Goal: Task Accomplishment & Management: Complete application form

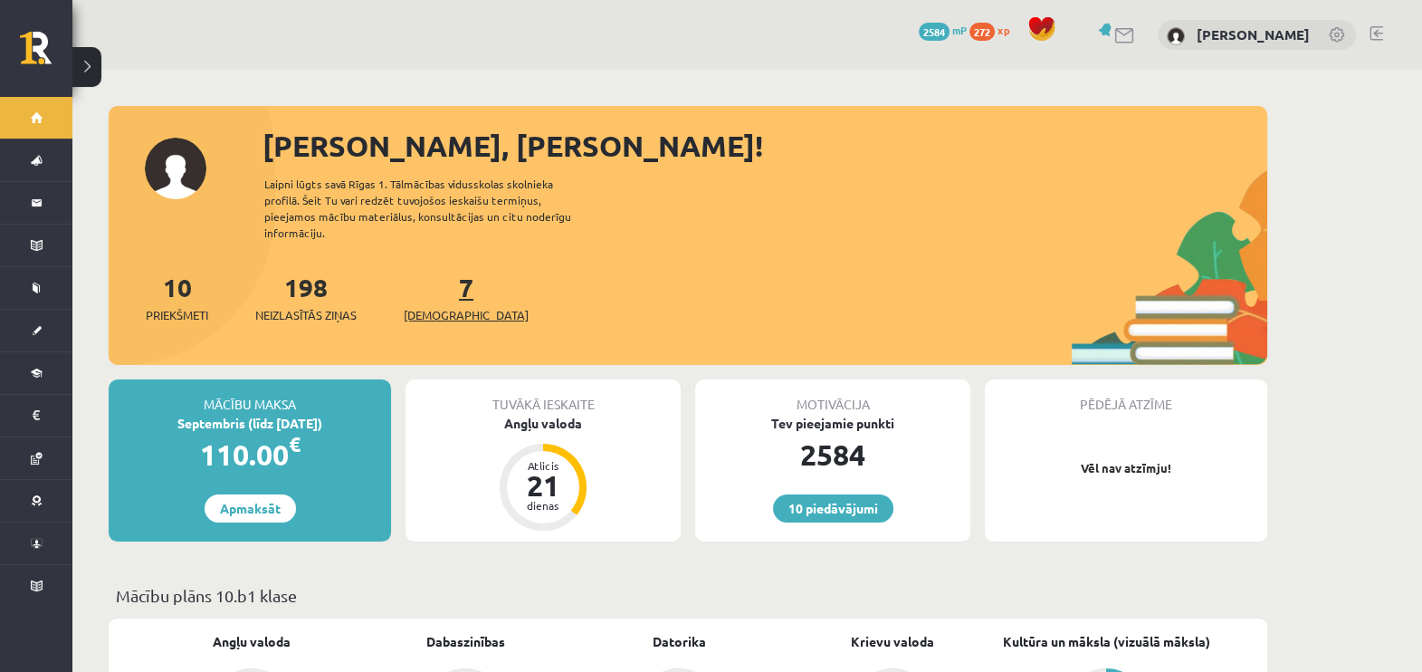
click at [439, 273] on link "7 Ieskaites" at bounding box center [466, 297] width 125 height 53
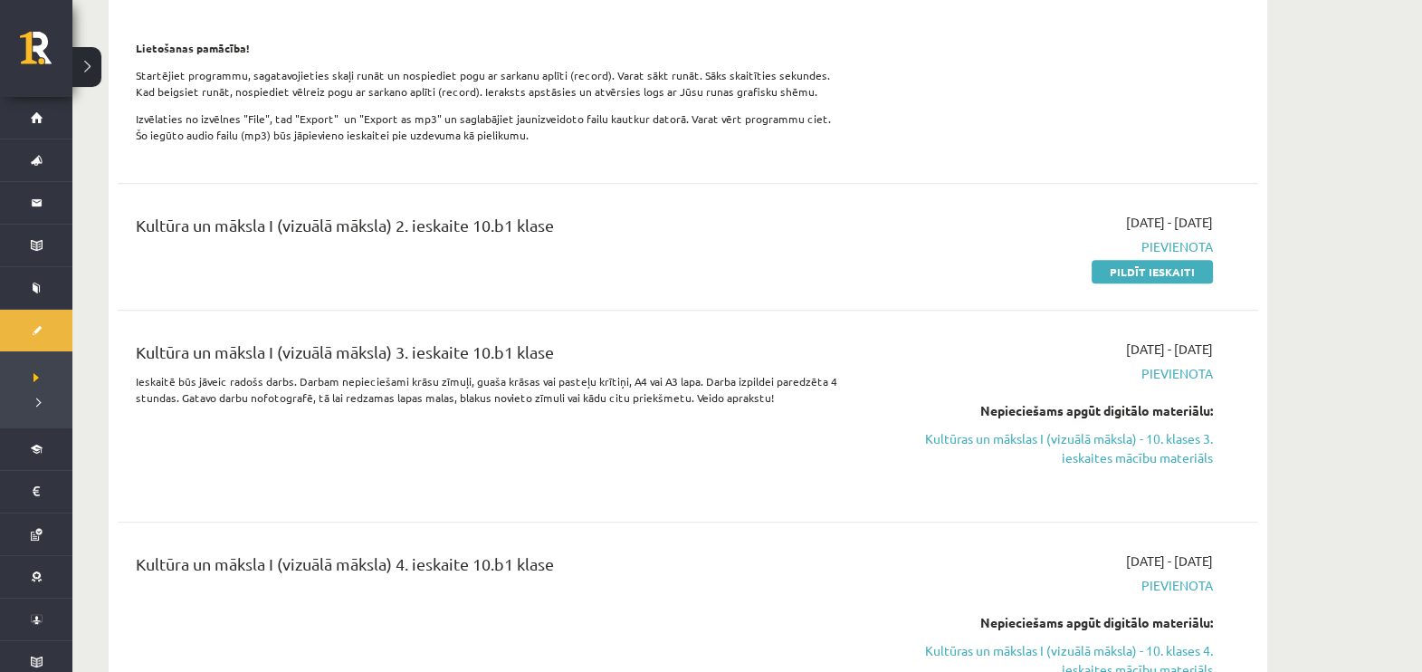
scroll to position [1056, 0]
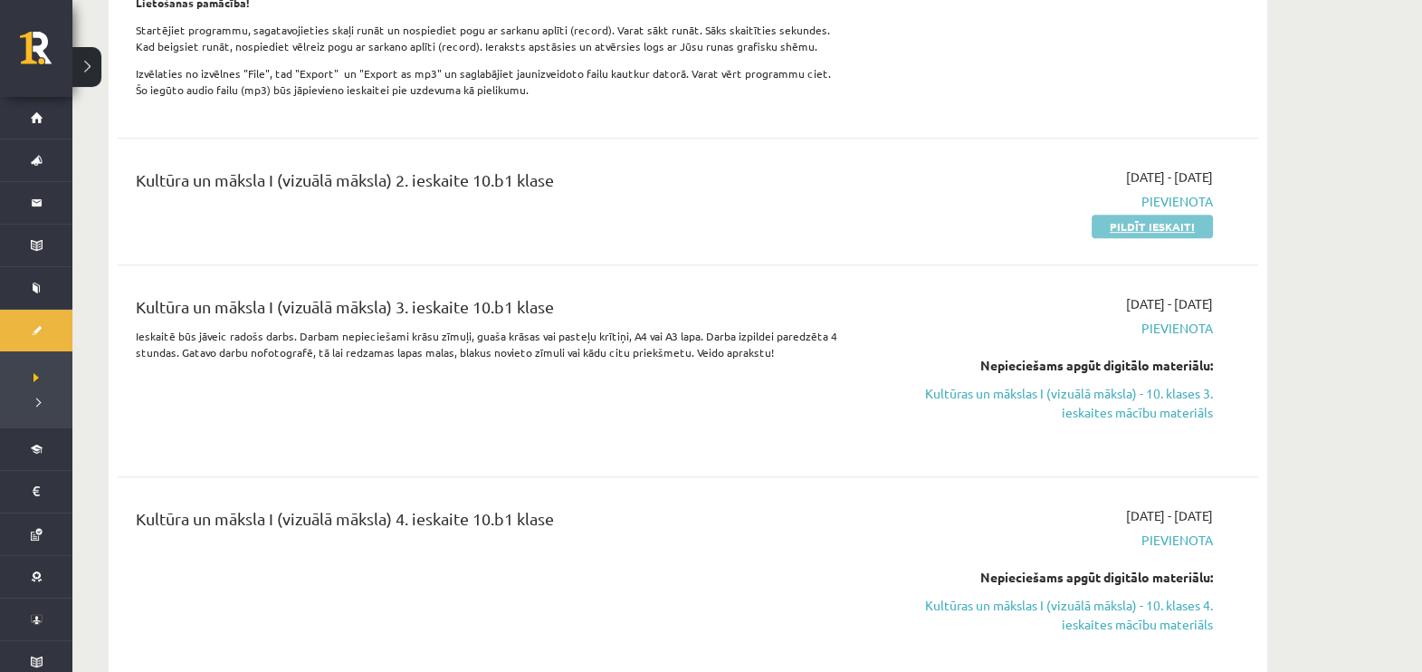
click at [1110, 238] on link "Pildīt ieskaiti" at bounding box center [1152, 227] width 121 height 24
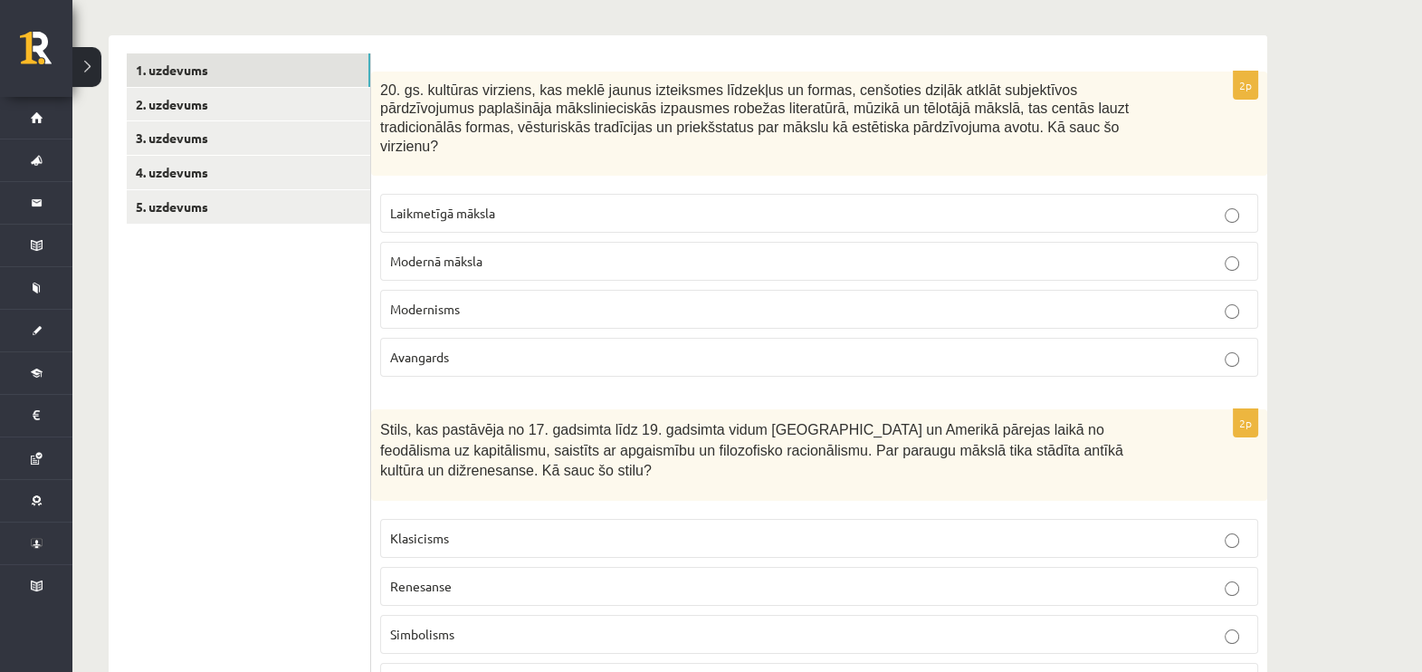
scroll to position [317, 0]
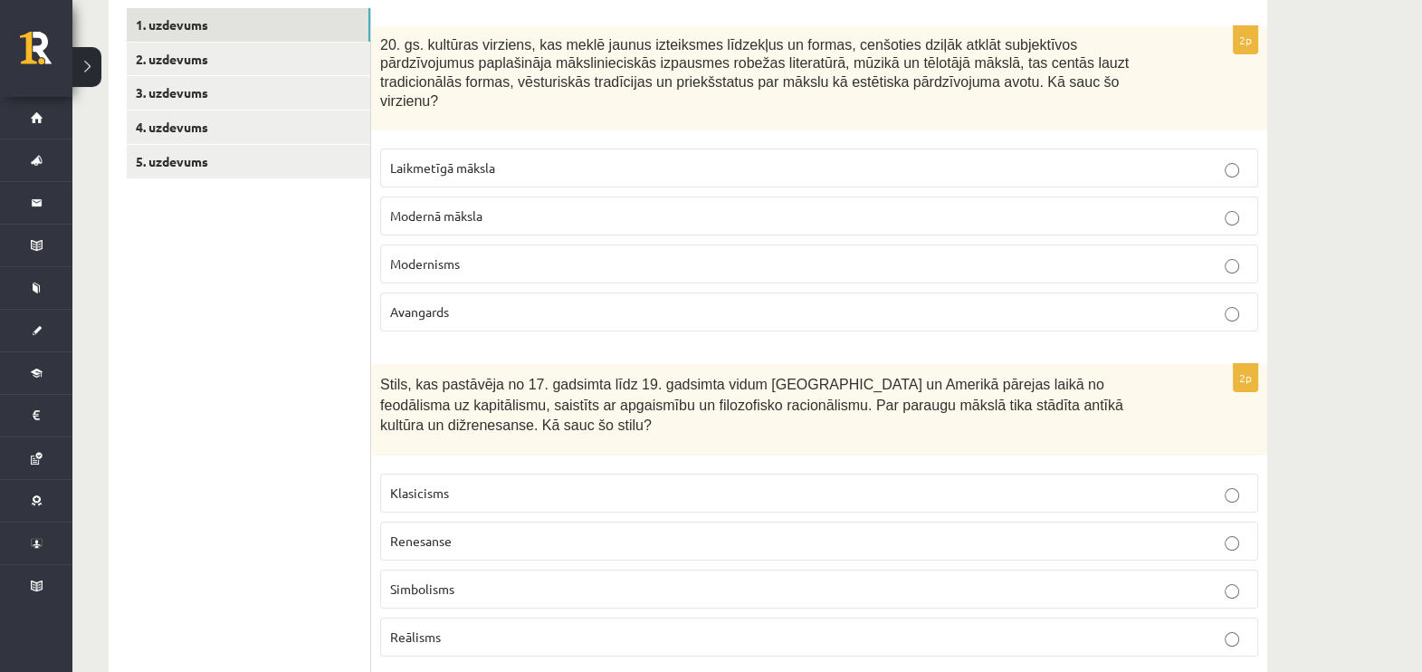
click at [522, 256] on label "Modernisms" at bounding box center [819, 263] width 878 height 39
click at [498, 473] on label "Klasicisms" at bounding box center [819, 492] width 878 height 39
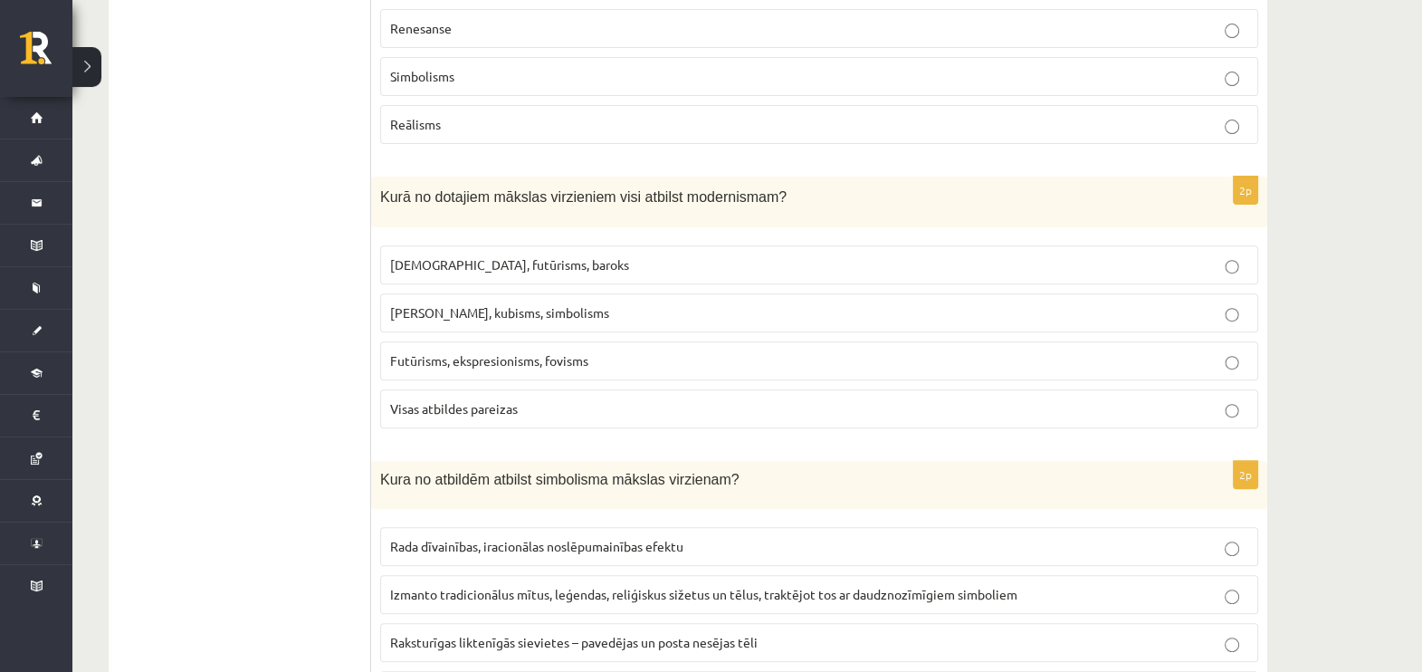
scroll to position [875, 0]
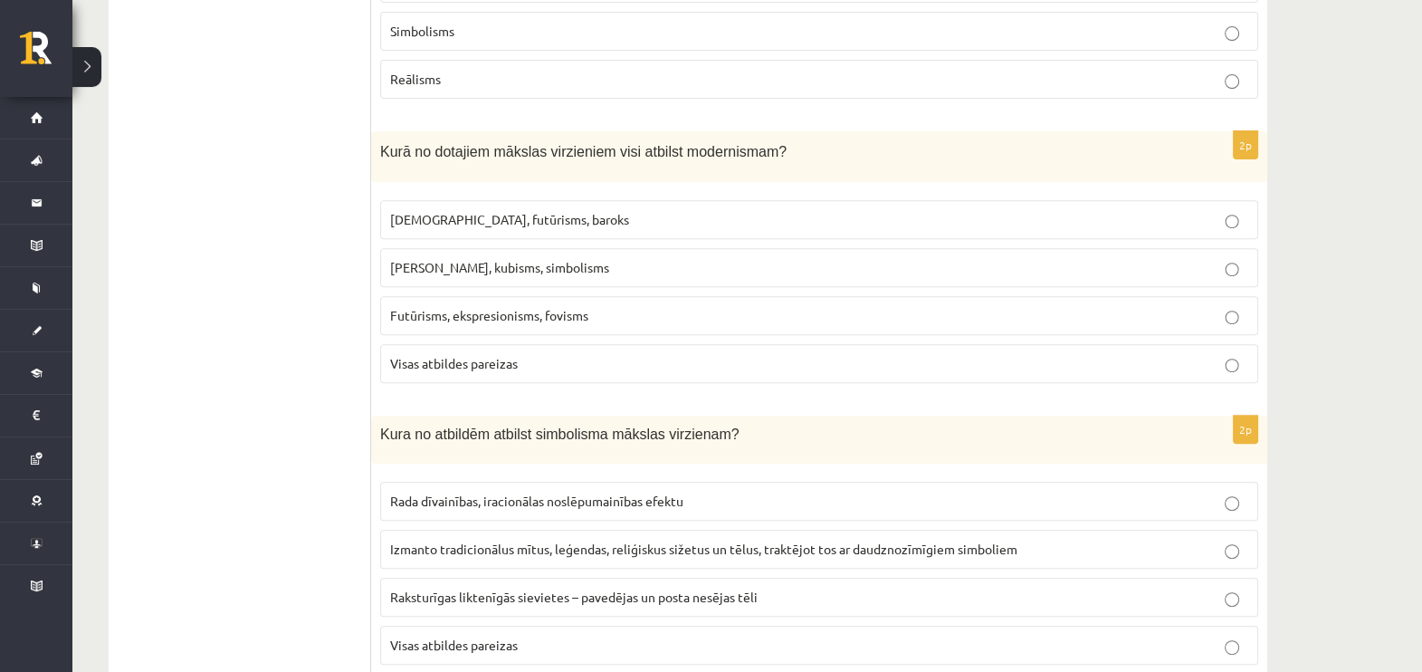
click at [573, 307] on span "Futūrisms, ekspresionisms, fovisms" at bounding box center [489, 315] width 198 height 16
click at [579, 492] on p "Rada dīvainības, iracionālas noslēpumainības efektu" at bounding box center [819, 501] width 858 height 19
click at [582, 636] on p "Visas atbildes pareizas" at bounding box center [819, 645] width 858 height 19
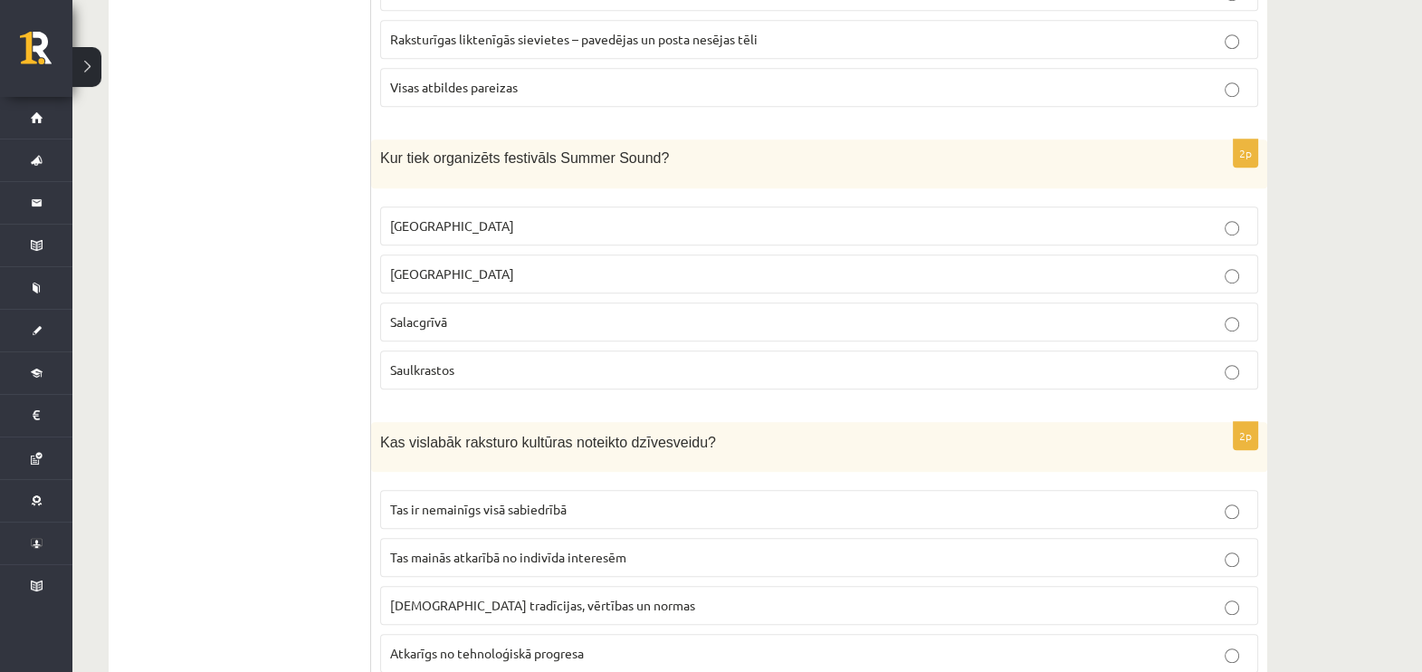
scroll to position [1477, 0]
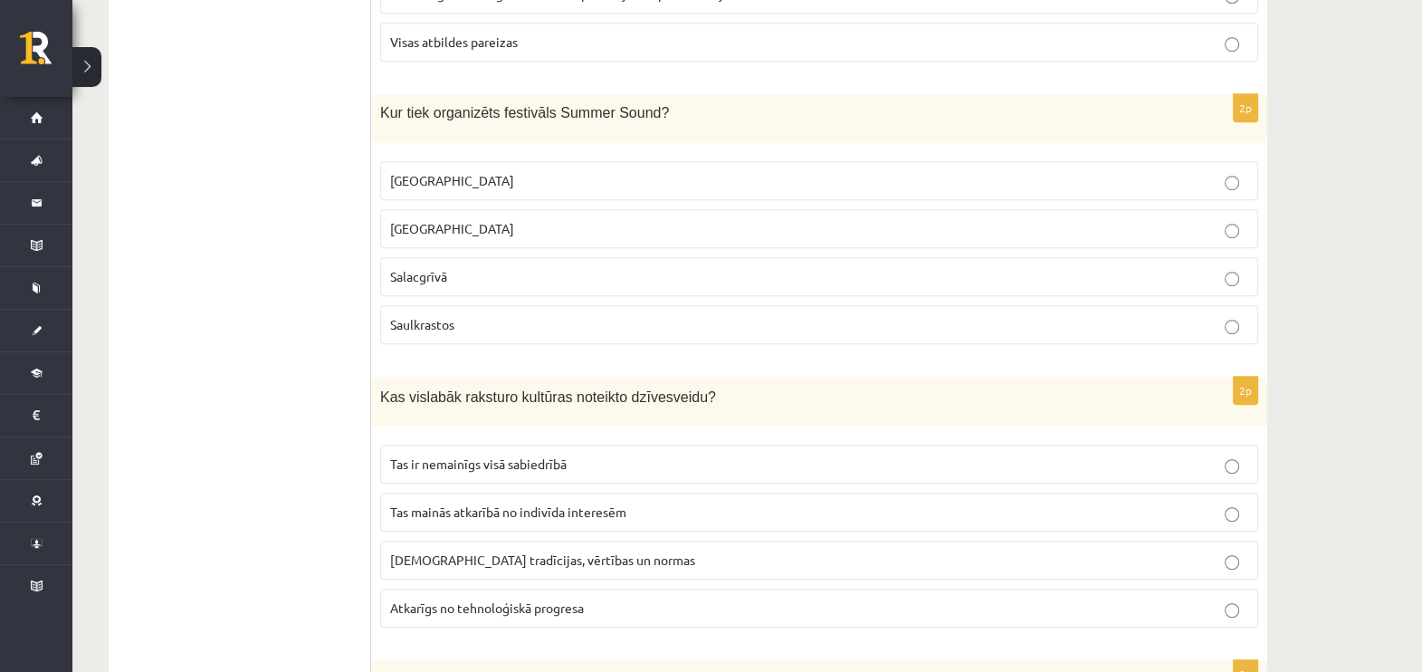
click at [509, 219] on p "Liepājā" at bounding box center [819, 228] width 858 height 19
click at [632, 550] on p "Sabiedrības tradīcijas, vērtības un normas" at bounding box center [819, 559] width 858 height 19
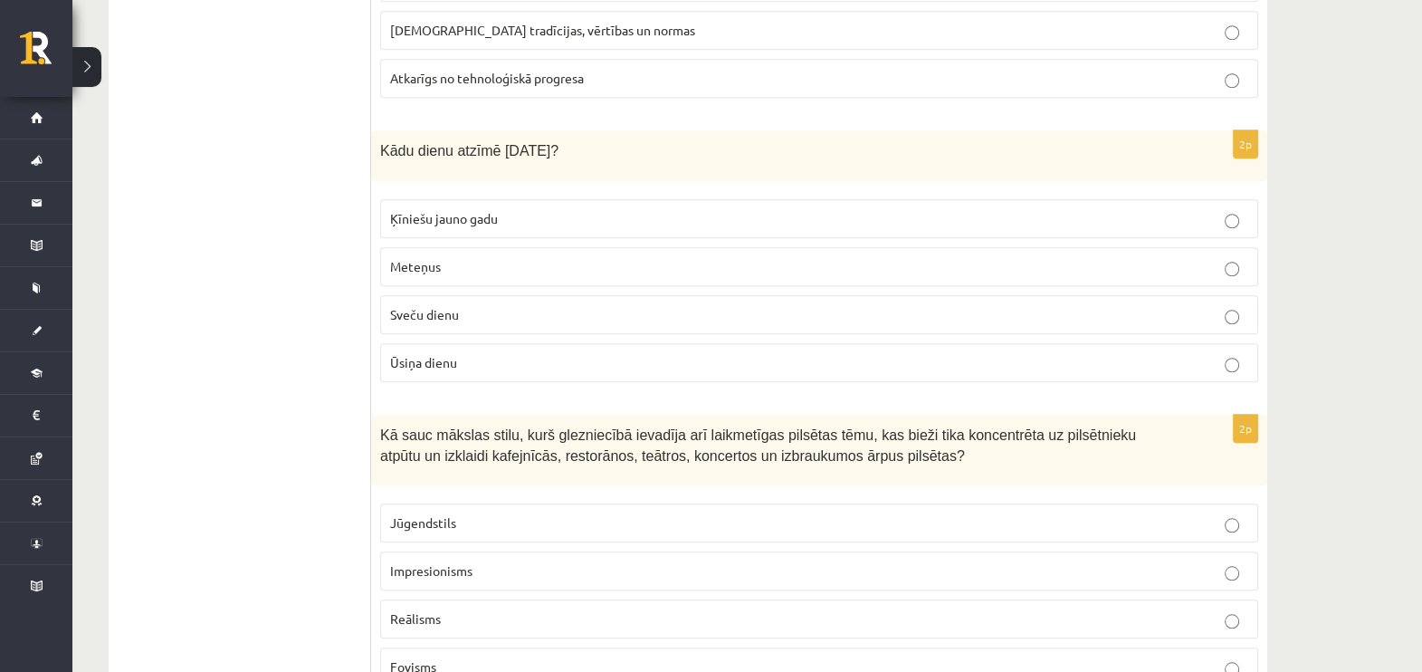
scroll to position [2021, 0]
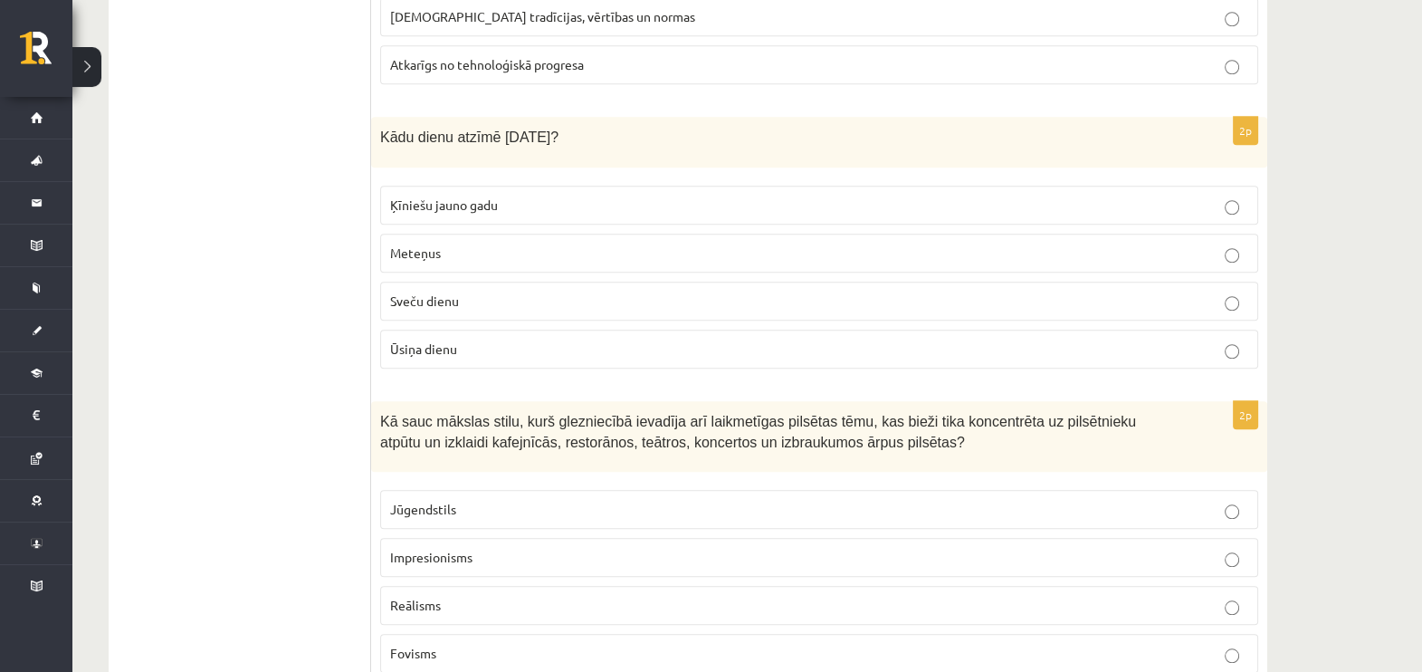
click at [534, 244] on p "Meteņus" at bounding box center [819, 253] width 858 height 19
click at [446, 549] on span "Impresionisms" at bounding box center [431, 557] width 82 height 16
click at [548, 273] on fieldset "Ķīniešu jauno gadu Meteņus Sveču dienu Ūsiņa dienu" at bounding box center [819, 275] width 878 height 197
click at [533, 292] on p "Sveču dienu" at bounding box center [819, 301] width 858 height 19
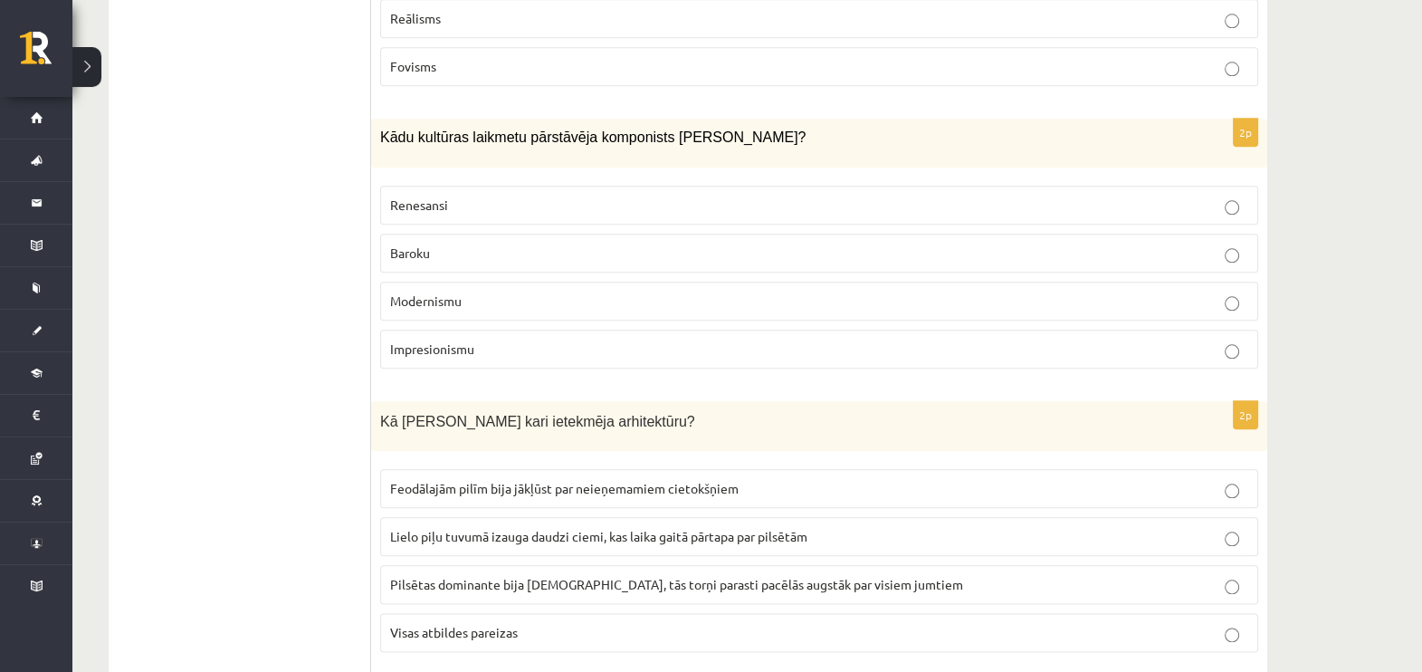
scroll to position [2609, 0]
click at [789, 242] on p "Baroku" at bounding box center [819, 251] width 858 height 19
click at [588, 621] on p "Visas atbildes pareizas" at bounding box center [819, 630] width 858 height 19
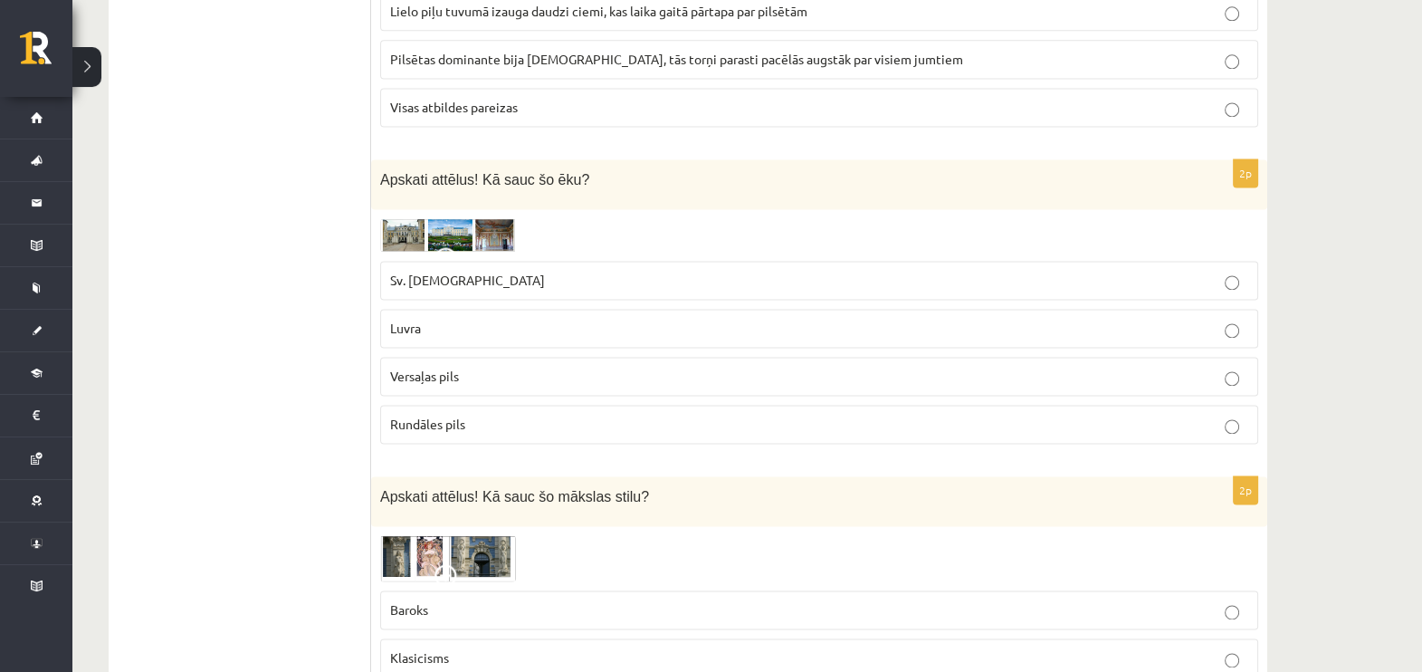
scroll to position [3152, 0]
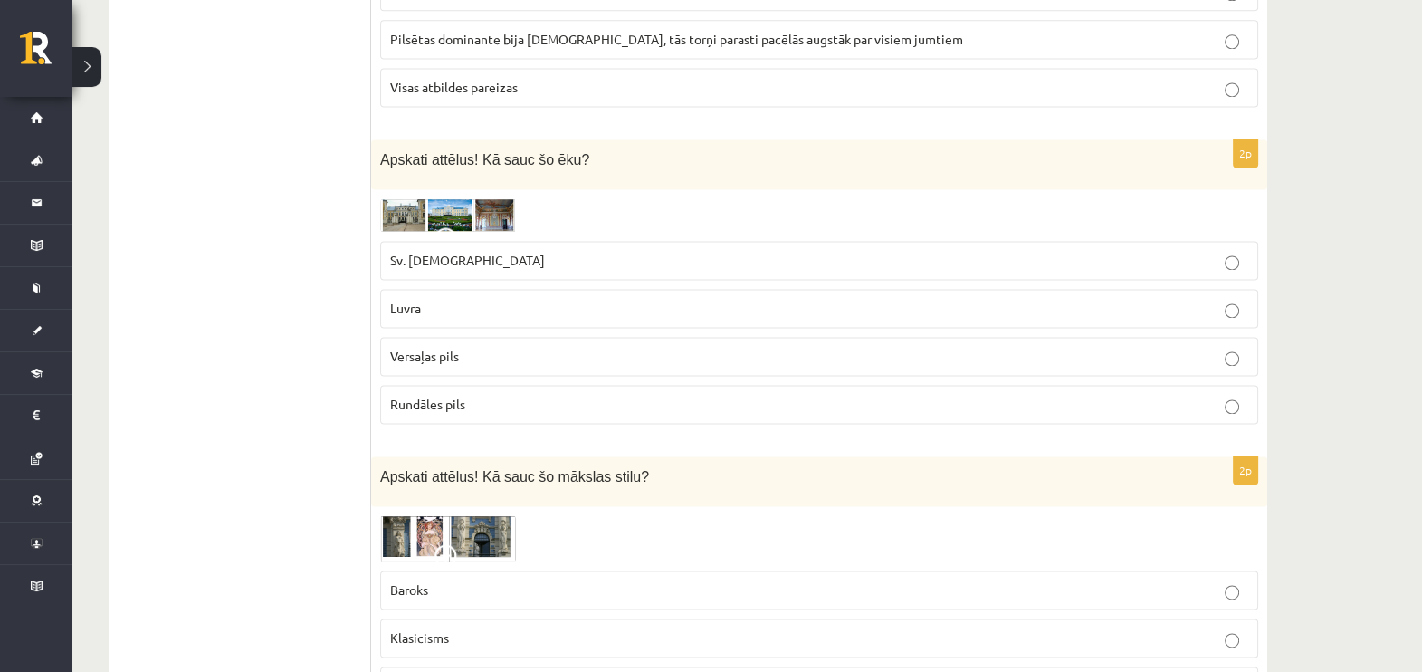
click at [404, 198] on img at bounding box center [448, 214] width 136 height 33
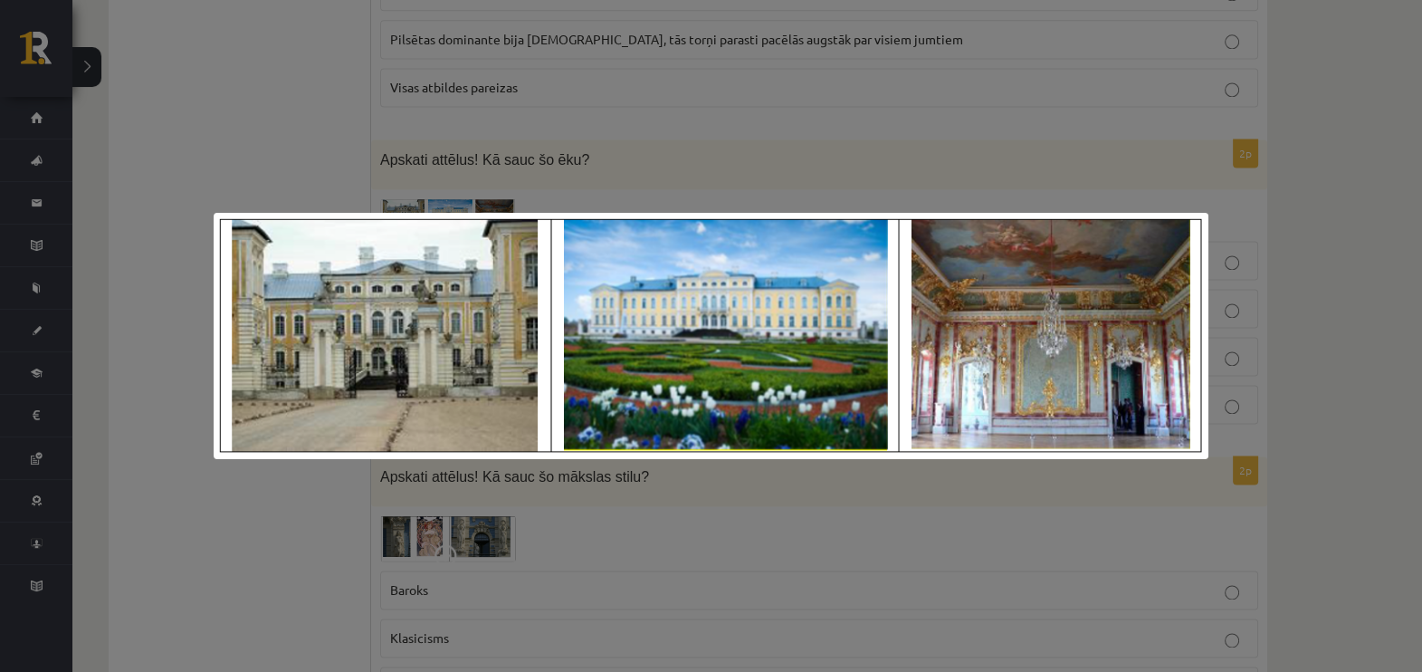
click at [724, 554] on div at bounding box center [711, 336] width 1422 height 672
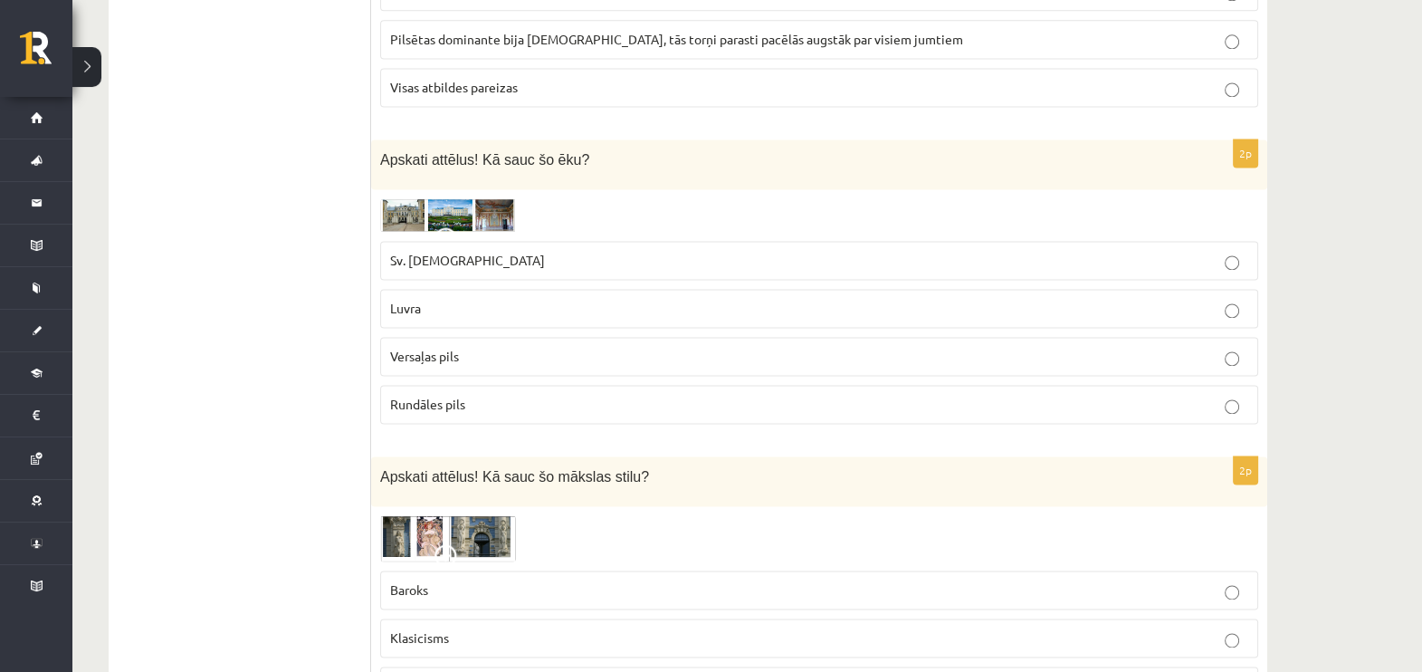
click at [403, 198] on img at bounding box center [448, 214] width 136 height 33
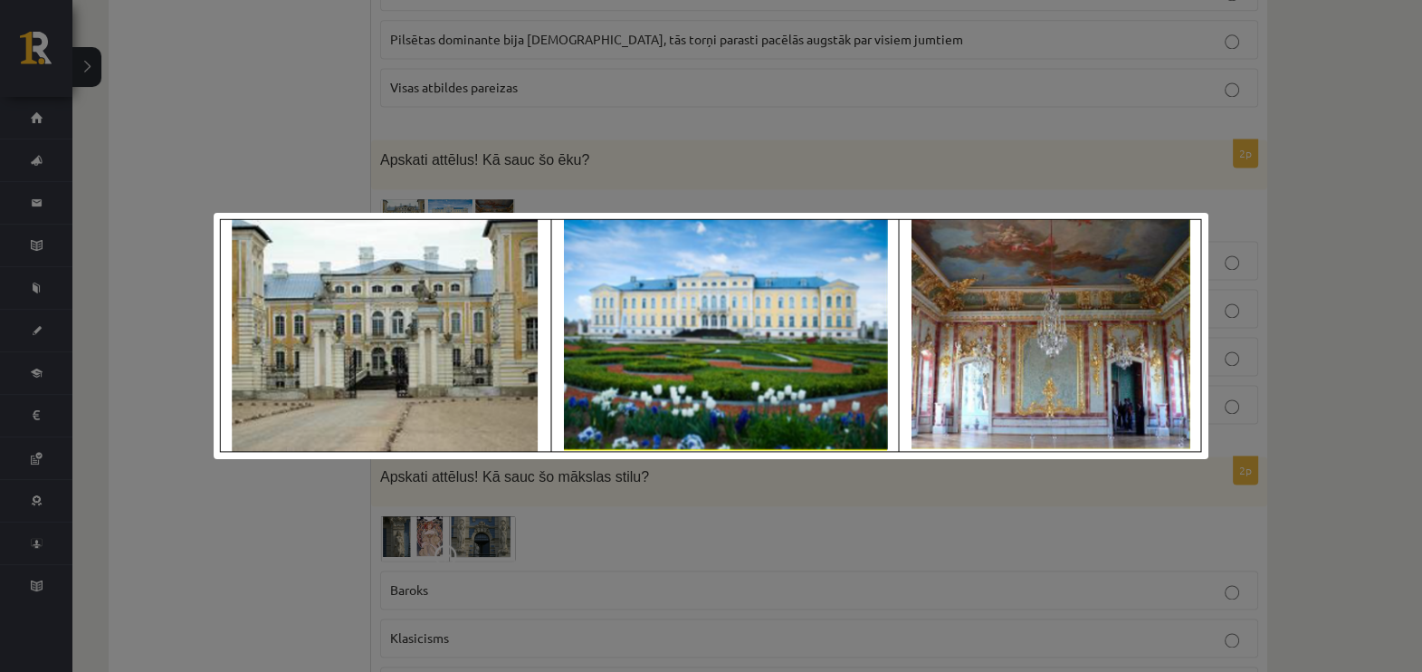
click at [403, 156] on div at bounding box center [711, 336] width 1422 height 672
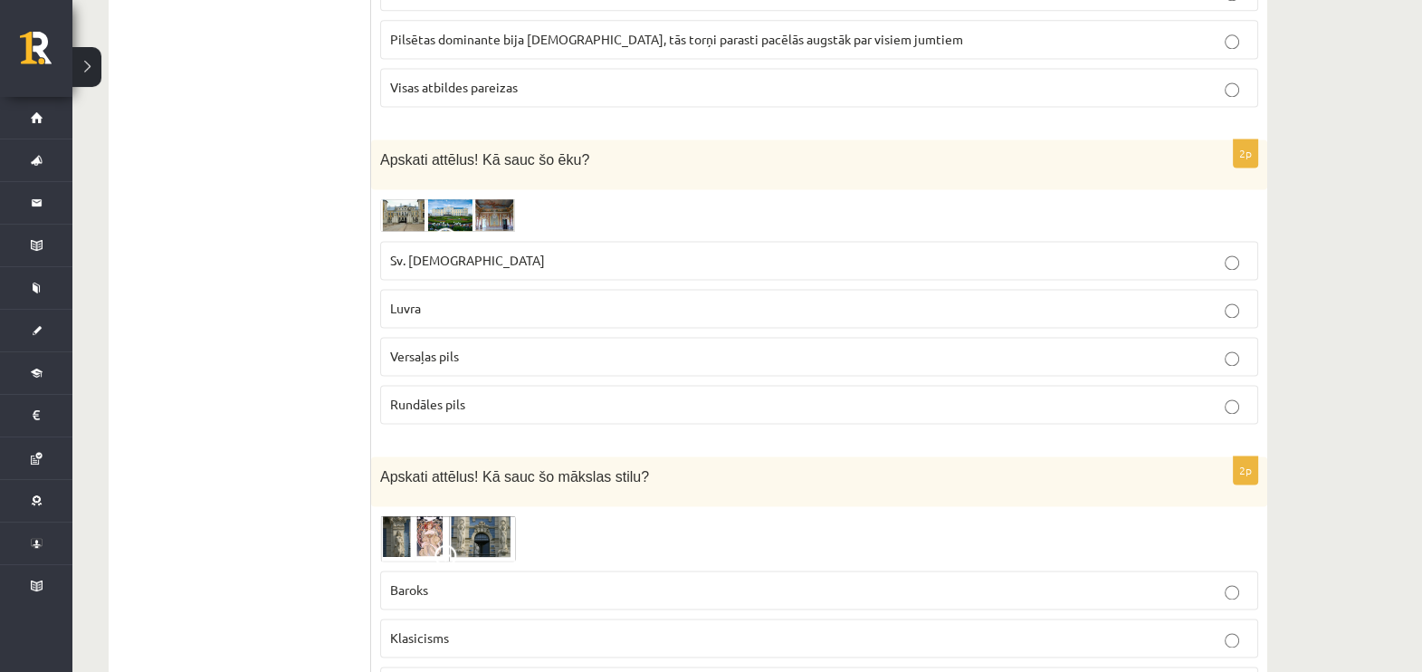
click at [403, 198] on img at bounding box center [448, 214] width 136 height 33
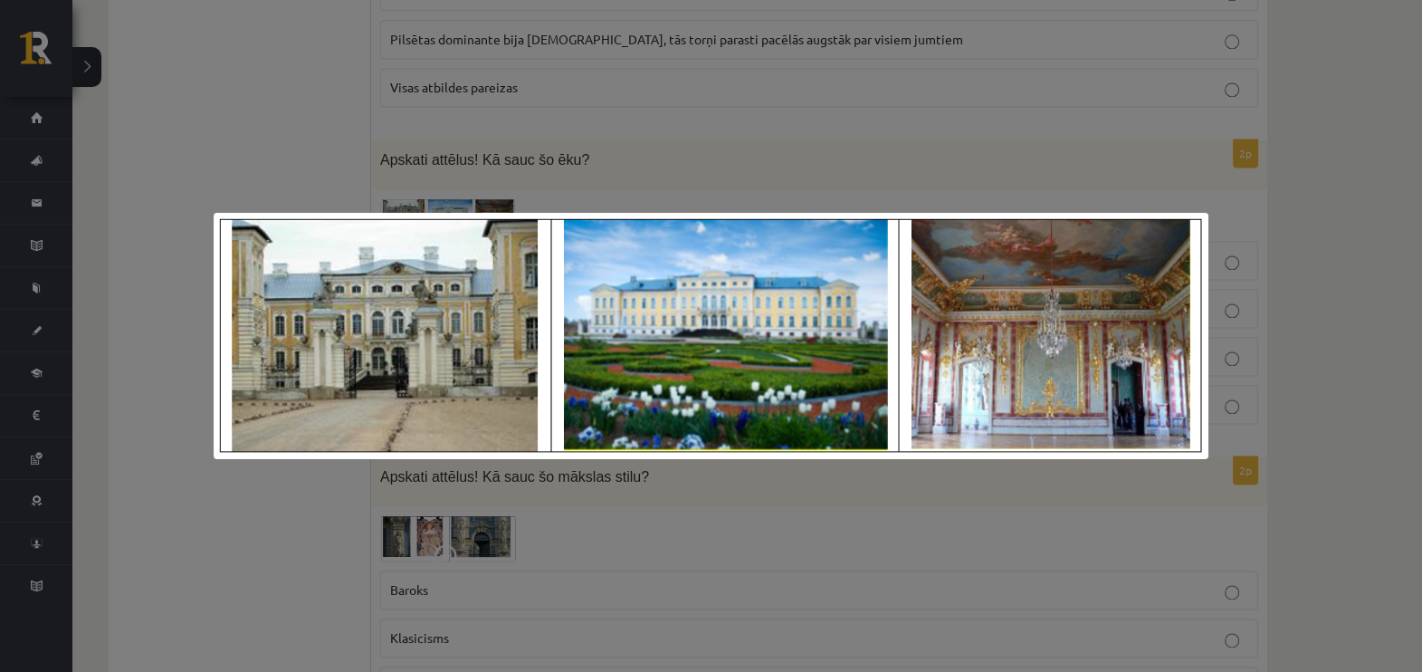
click at [460, 176] on div at bounding box center [711, 336] width 1422 height 672
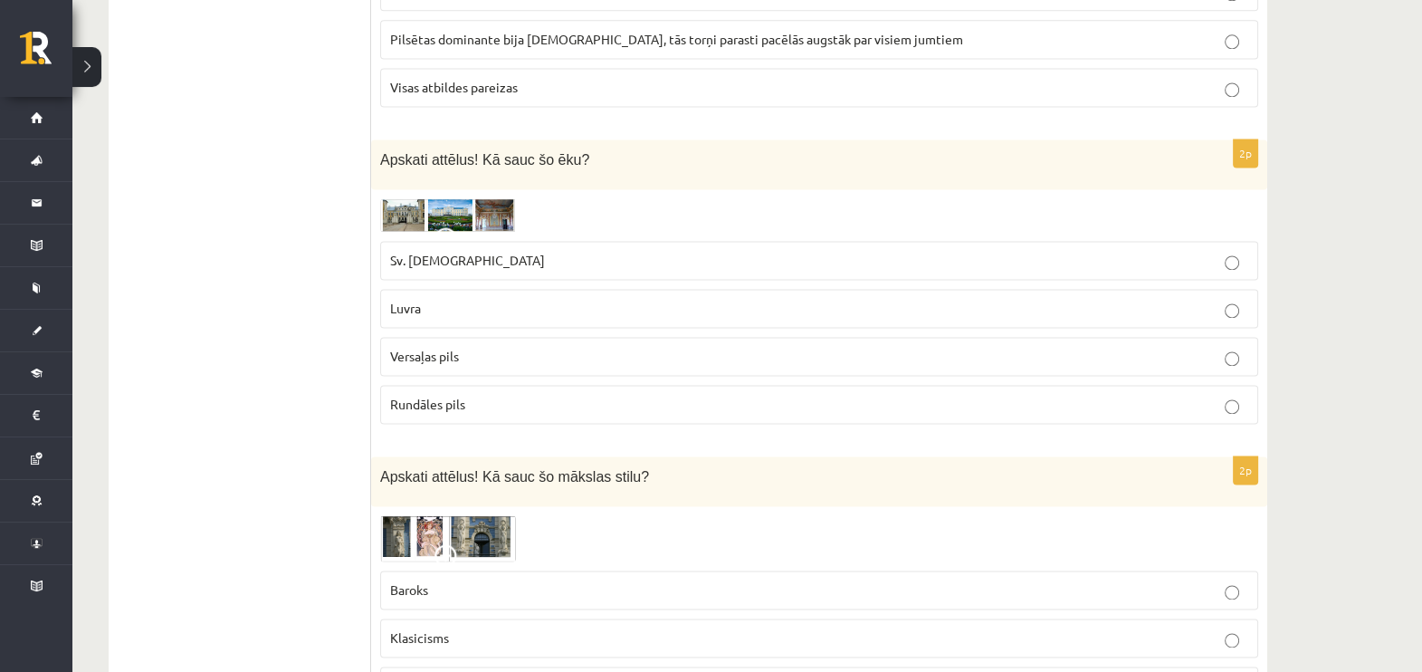
click at [492, 395] on p "Rundāles pils" at bounding box center [819, 404] width 858 height 19
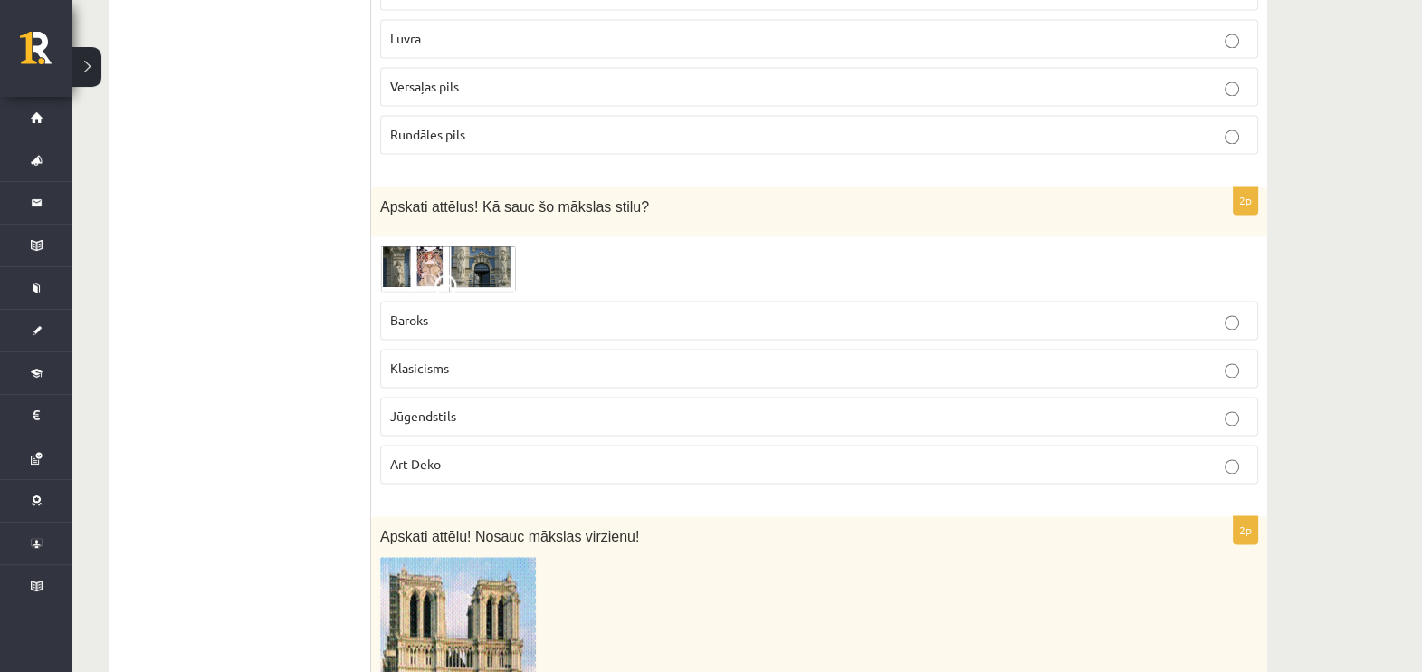
scroll to position [3424, 0]
click at [448, 273] on span at bounding box center [449, 287] width 29 height 29
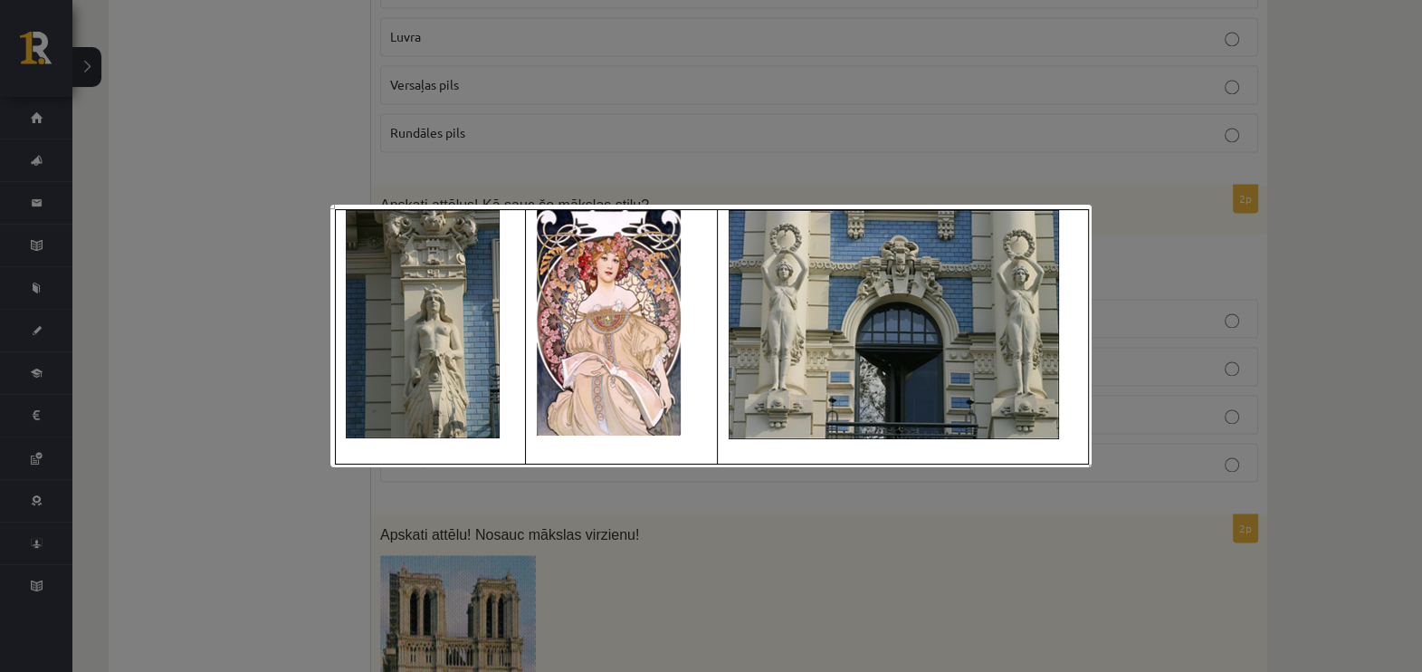
click at [639, 551] on div at bounding box center [711, 336] width 1422 height 672
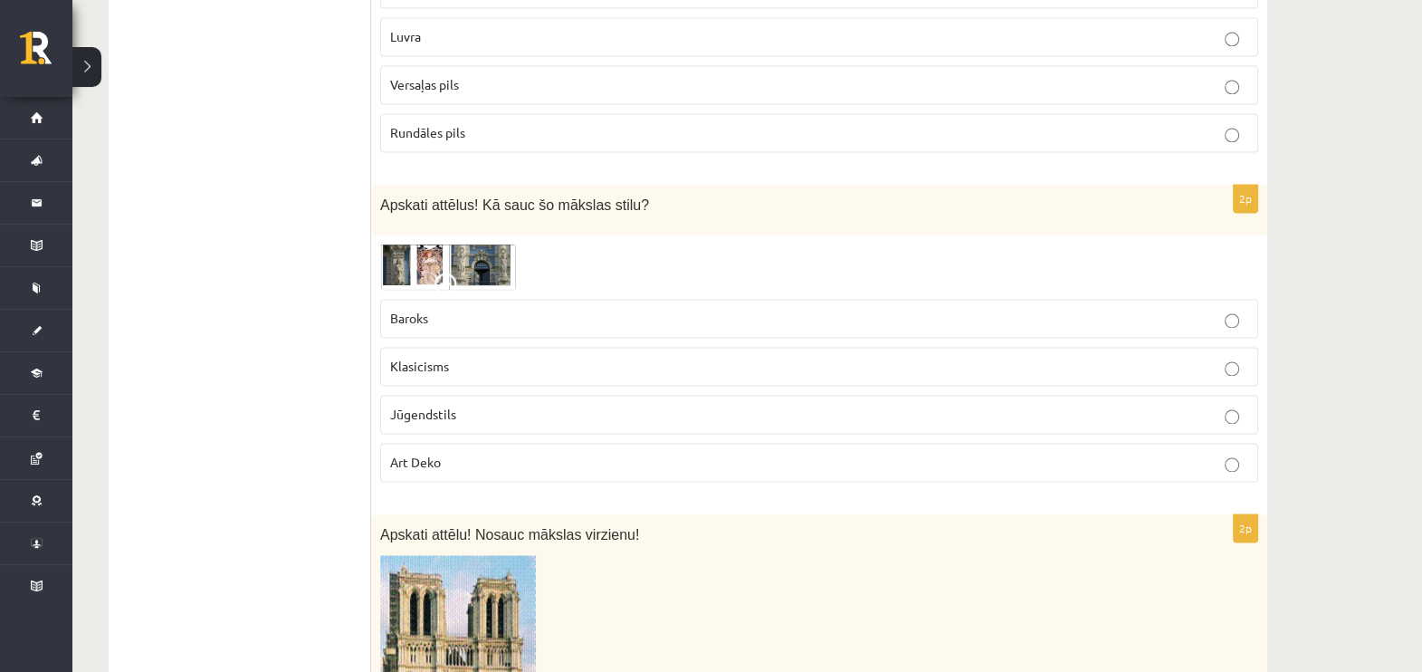
click at [500, 405] on p "Jūgendstils" at bounding box center [819, 414] width 858 height 19
click at [478, 244] on img at bounding box center [448, 267] width 136 height 47
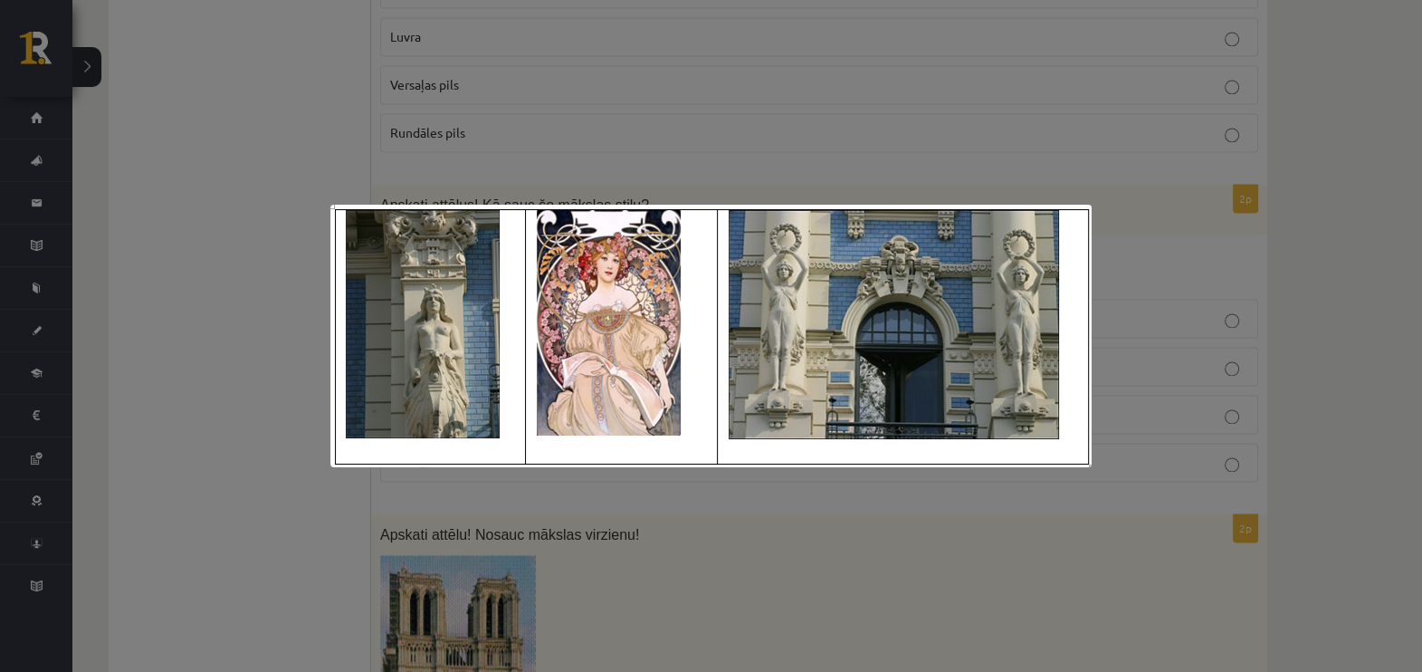
click at [526, 206] on img at bounding box center [710, 336] width 761 height 263
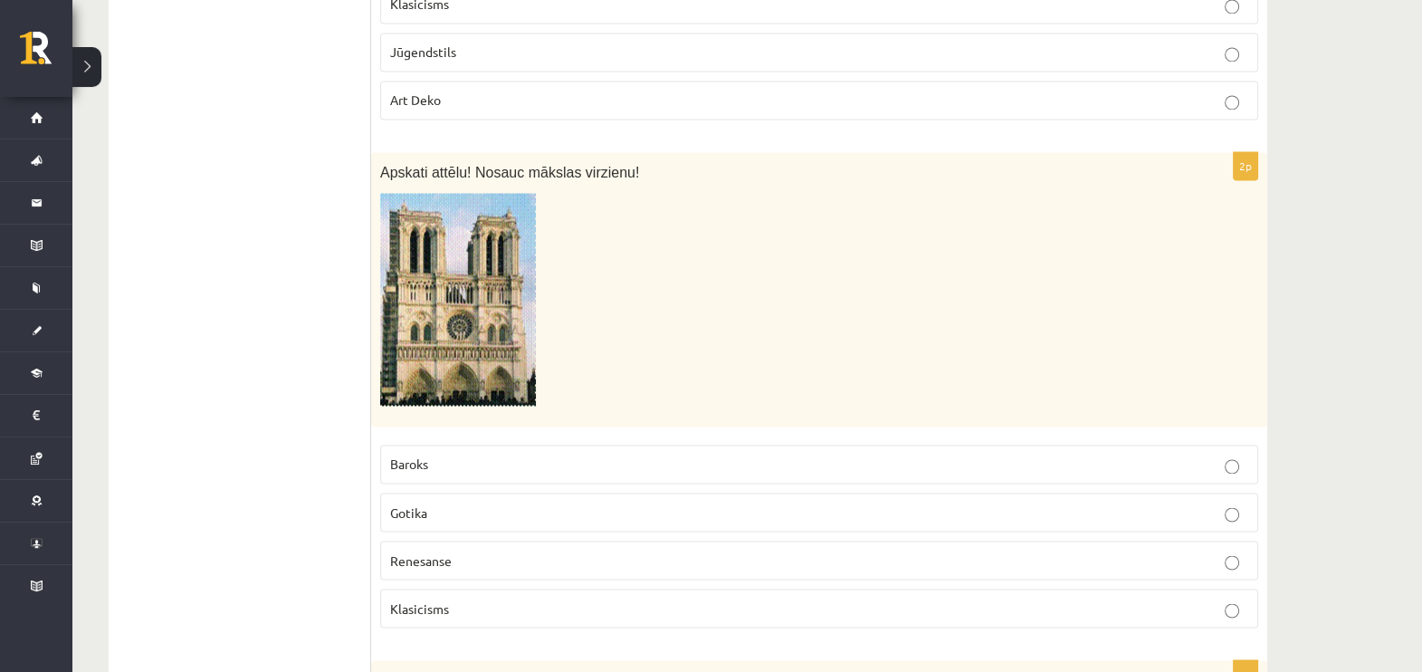
scroll to position [3831, 0]
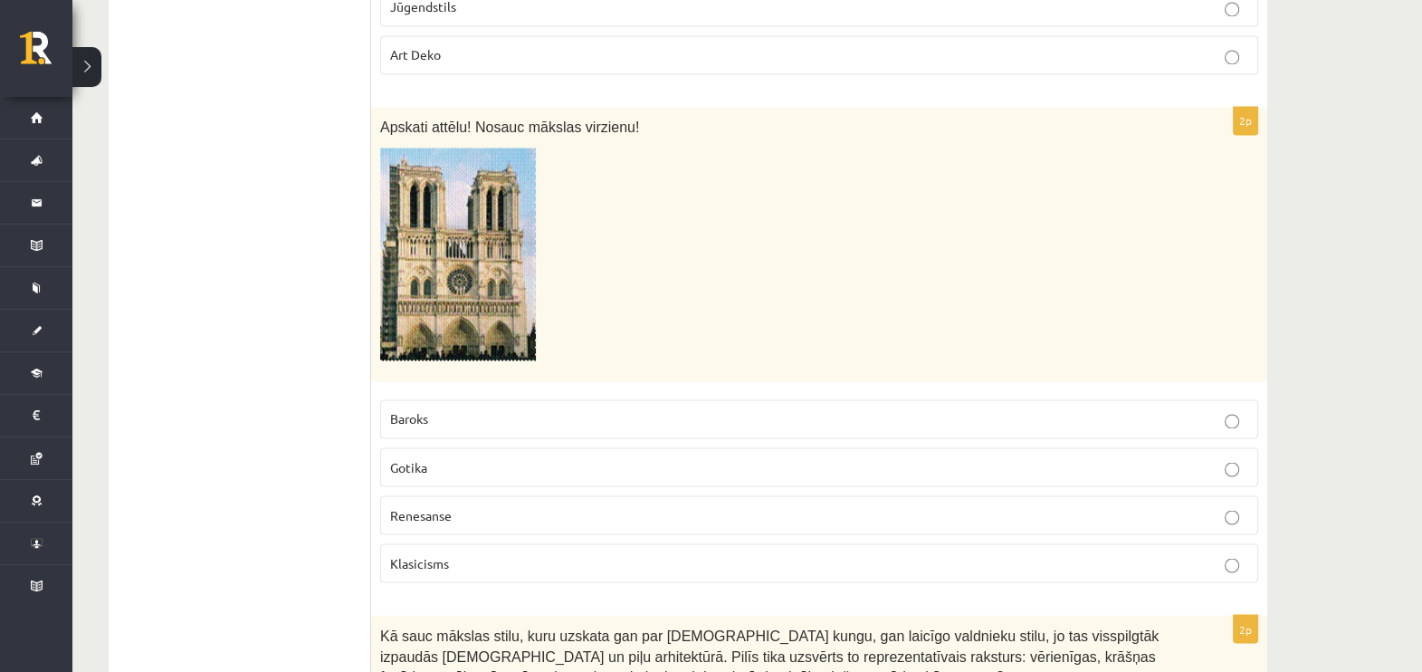
click at [639, 447] on label "Gotika" at bounding box center [819, 466] width 878 height 39
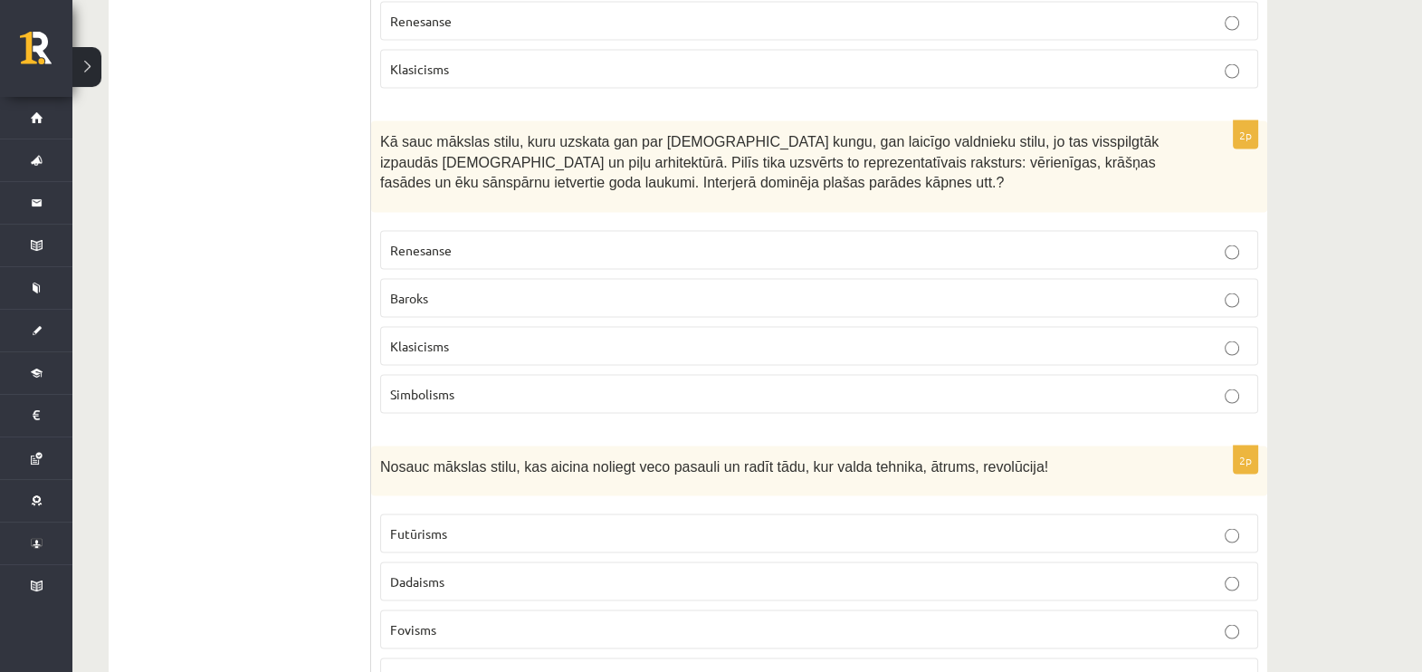
scroll to position [4345, 0]
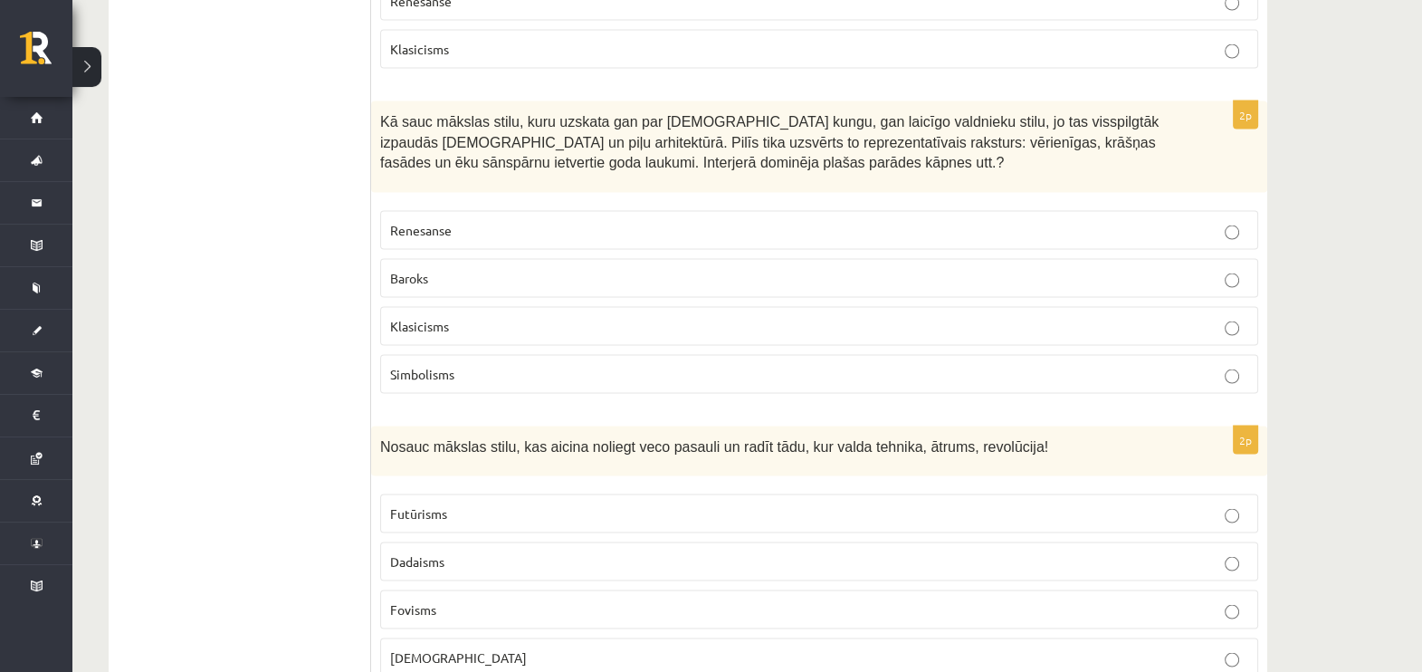
click at [489, 269] on p "Baroks" at bounding box center [819, 278] width 858 height 19
click at [480, 504] on p "Futūrisms" at bounding box center [819, 513] width 858 height 19
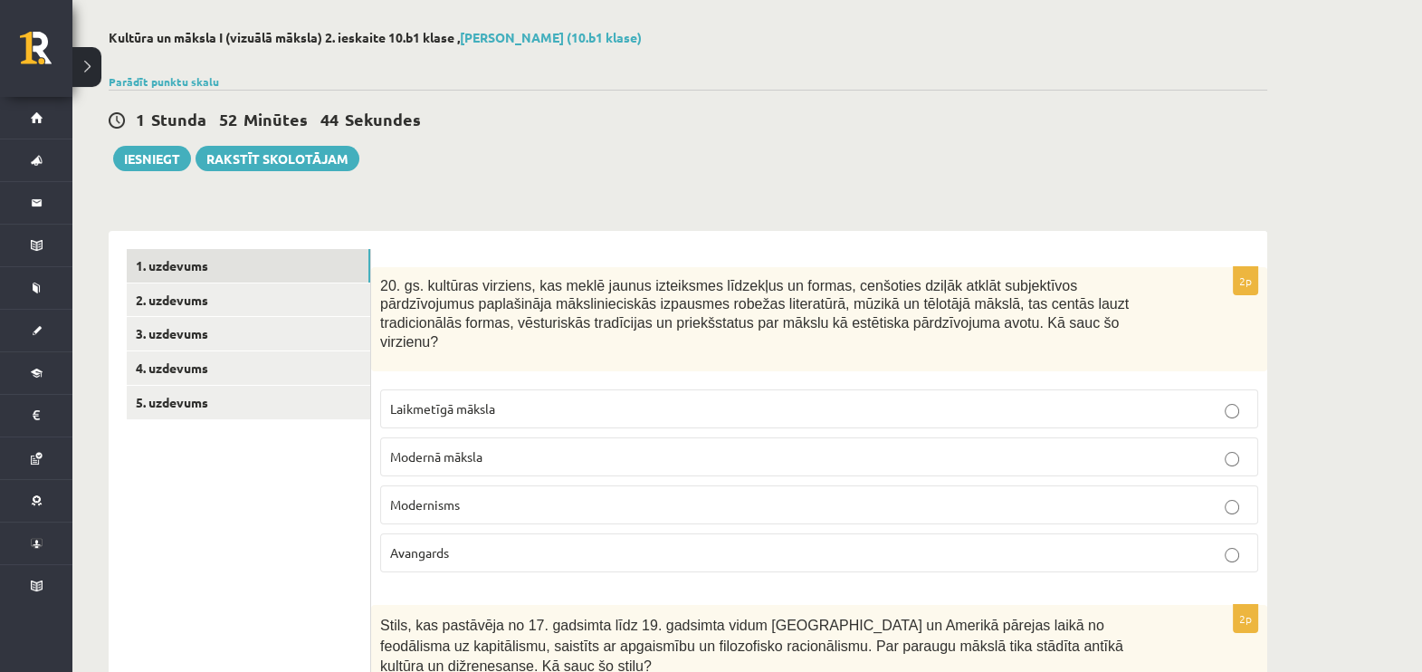
scroll to position [45, 0]
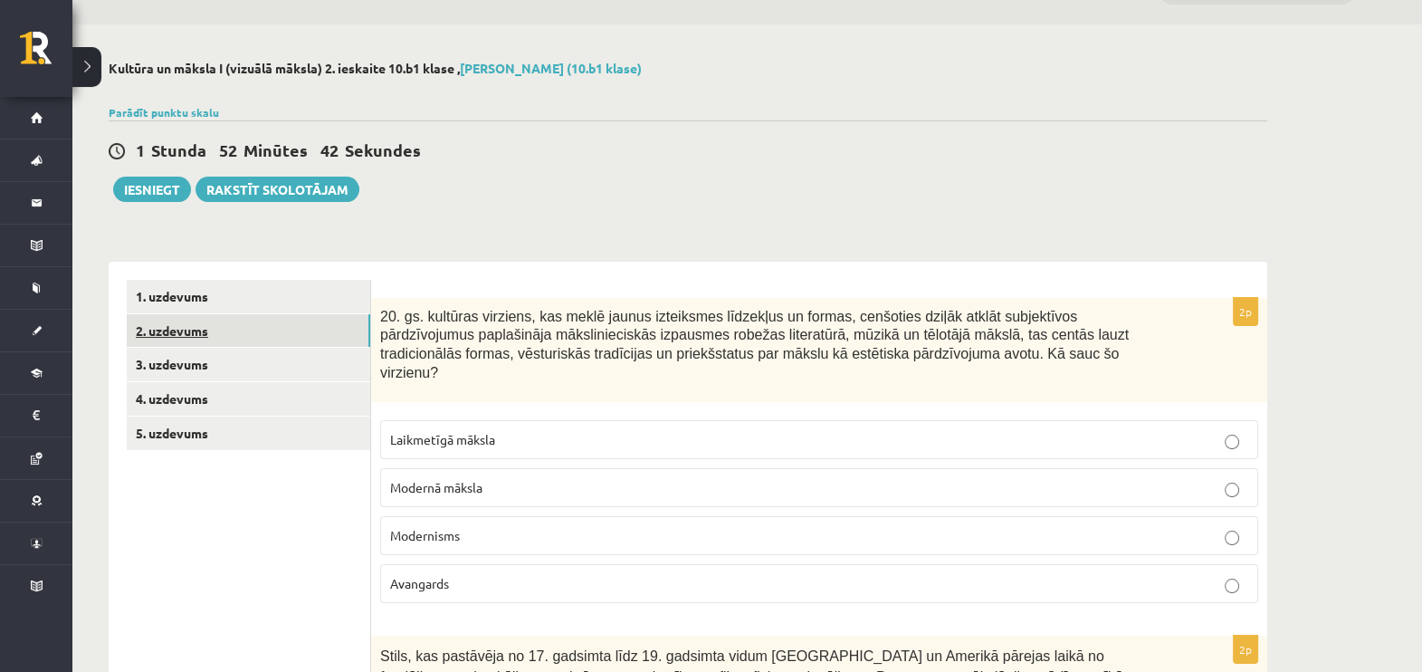
click at [172, 333] on link "2. uzdevums" at bounding box center [249, 330] width 244 height 33
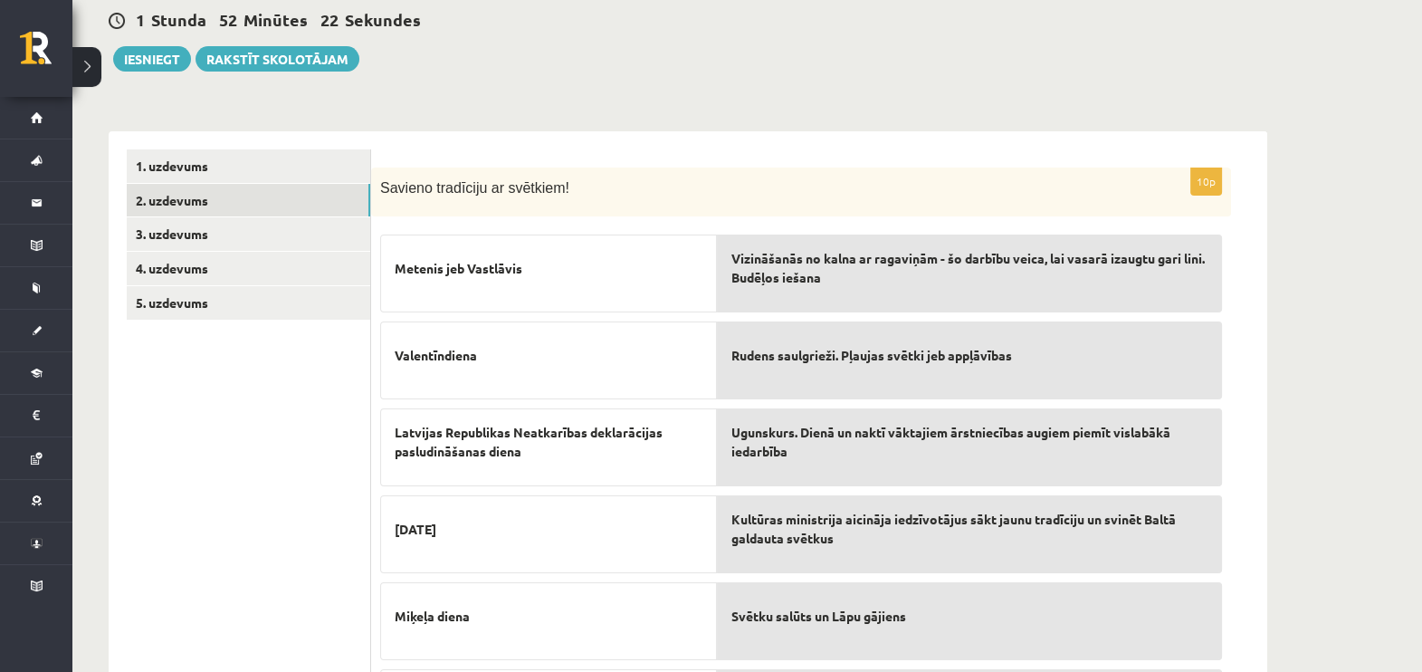
scroll to position [100, 0]
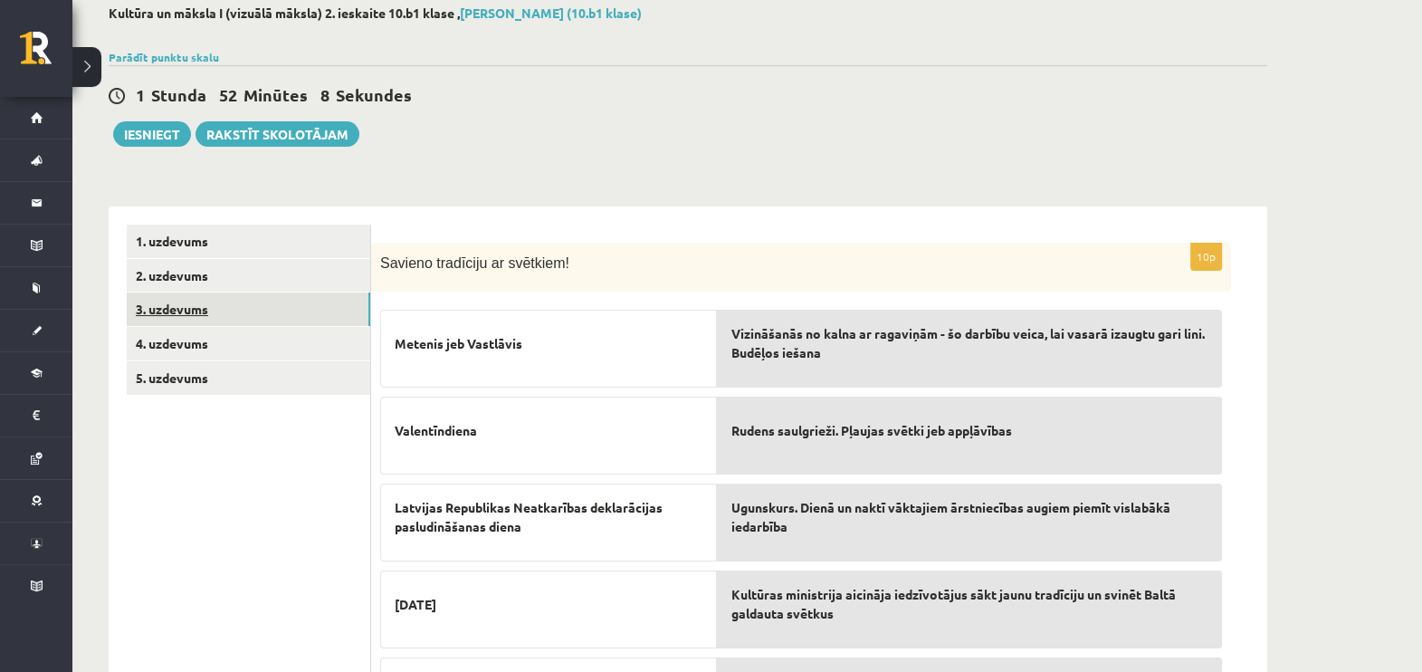
click at [225, 313] on link "3. uzdevums" at bounding box center [249, 308] width 244 height 33
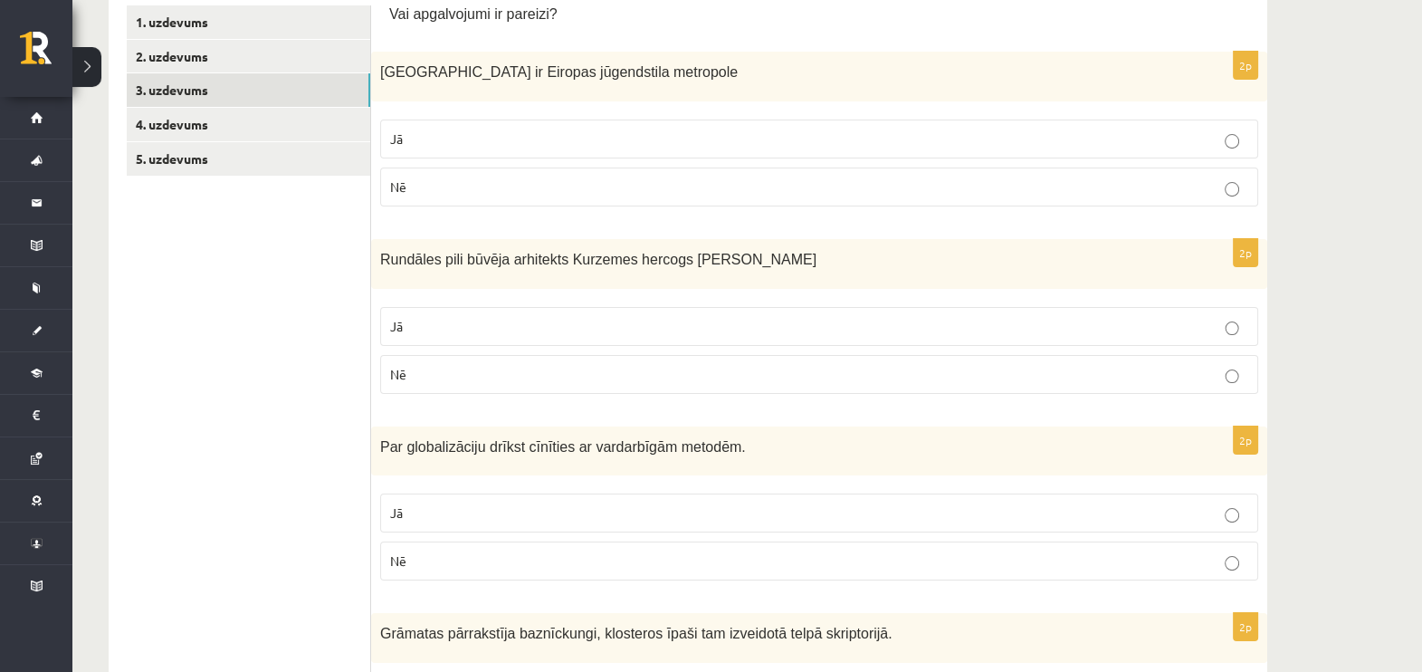
scroll to position [327, 0]
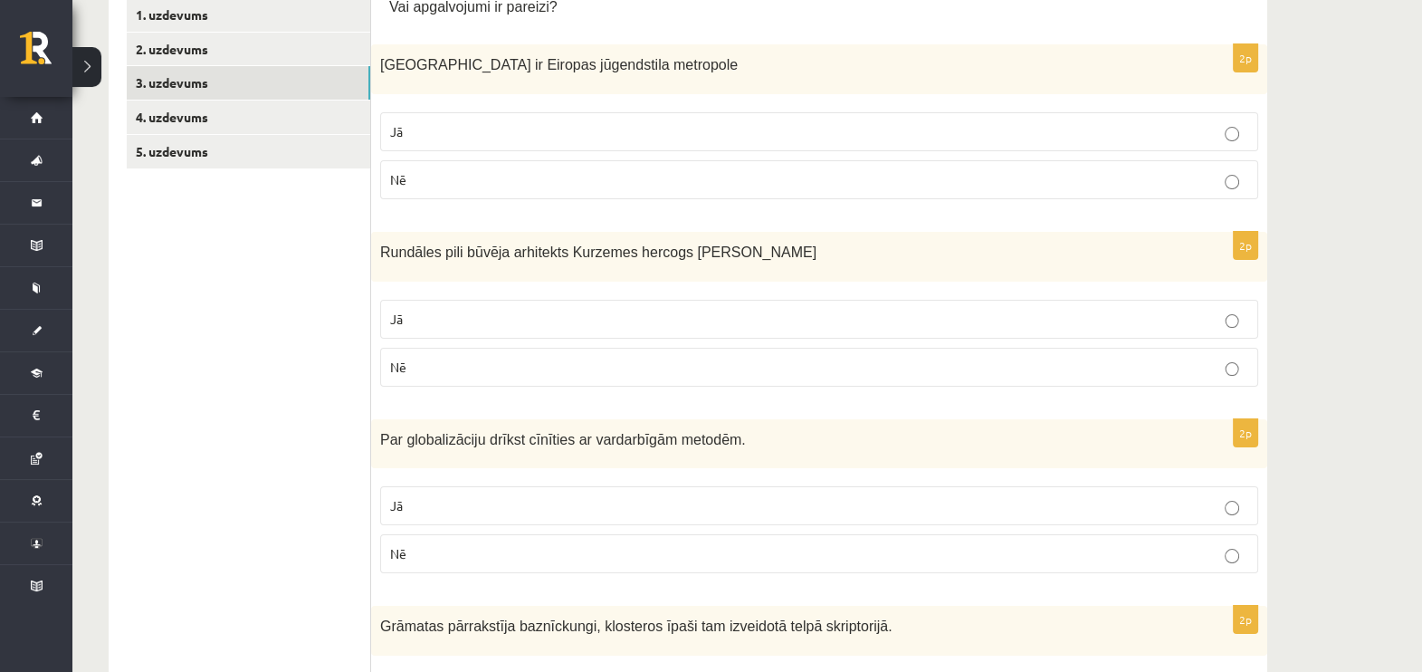
click at [681, 137] on p "Jā" at bounding box center [819, 131] width 858 height 19
click at [629, 375] on label "Nē" at bounding box center [819, 367] width 878 height 39
click at [609, 553] on p "Nē" at bounding box center [819, 553] width 858 height 19
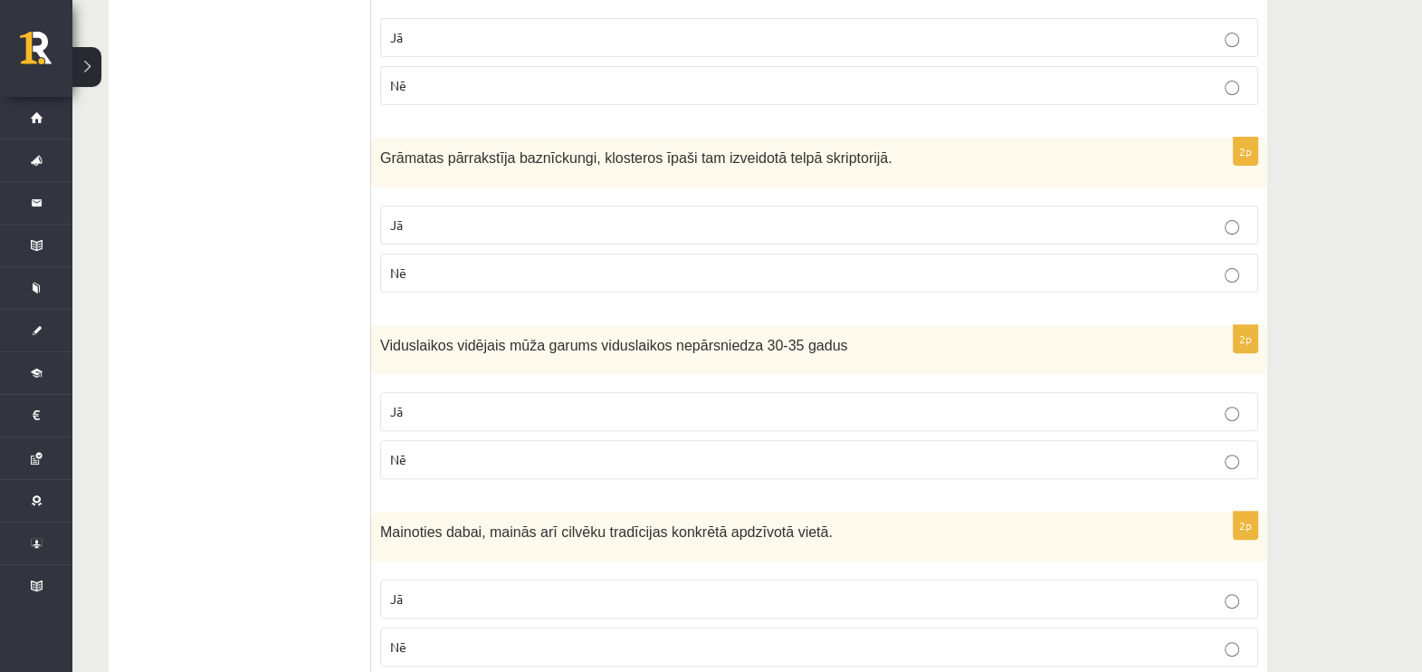
scroll to position [900, 0]
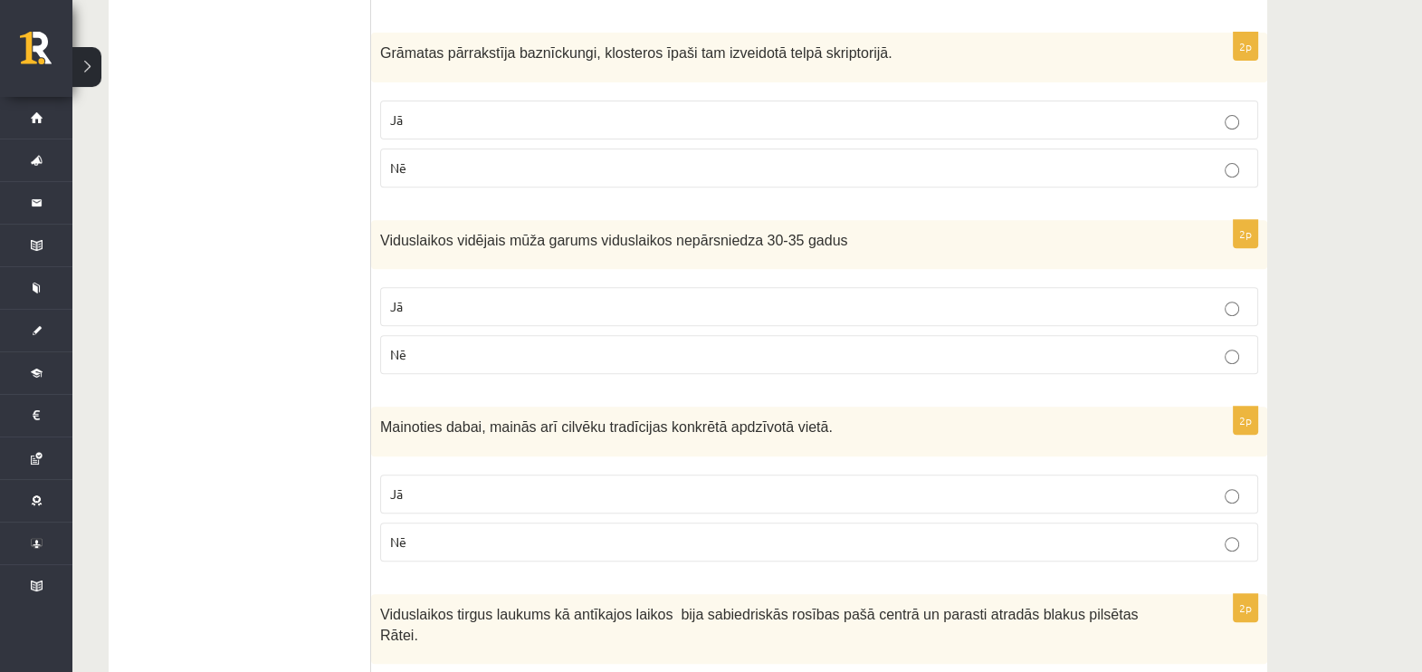
click at [831, 120] on p "Jā" at bounding box center [819, 119] width 858 height 19
click at [568, 297] on p "Jā" at bounding box center [819, 306] width 858 height 19
click at [531, 498] on p "Jā" at bounding box center [819, 493] width 858 height 19
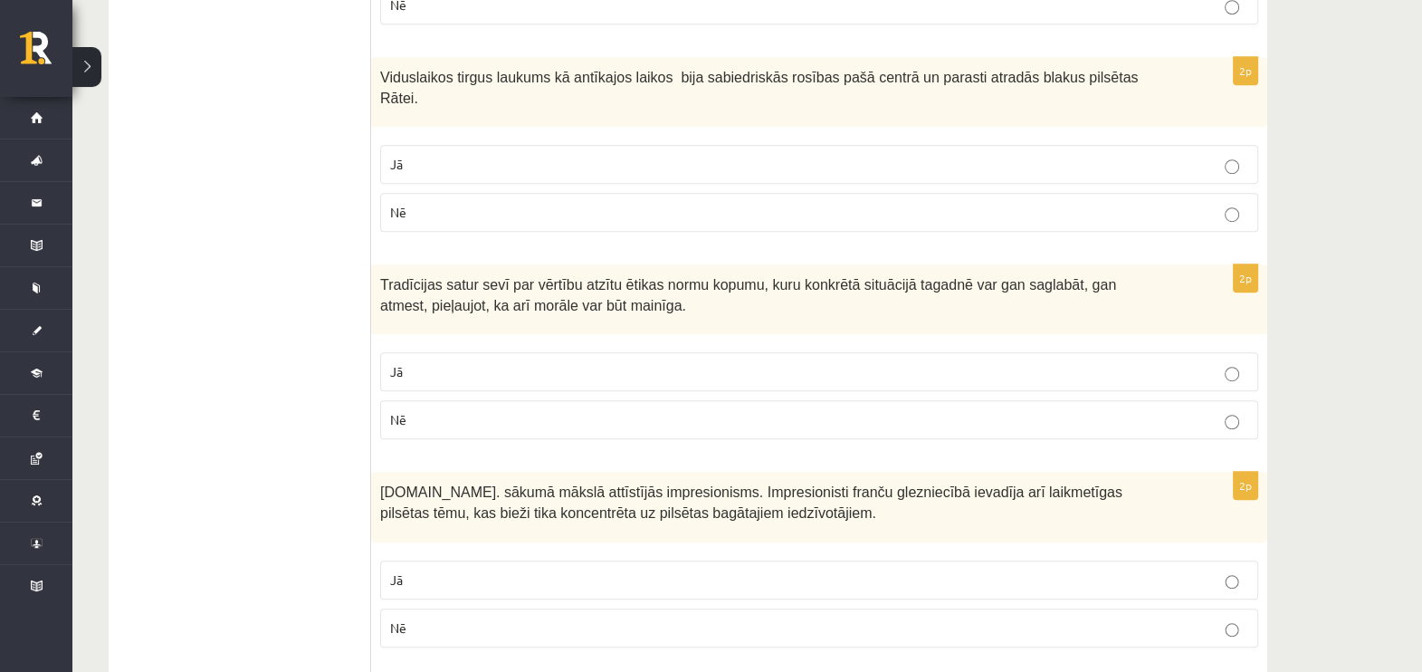
scroll to position [1458, 0]
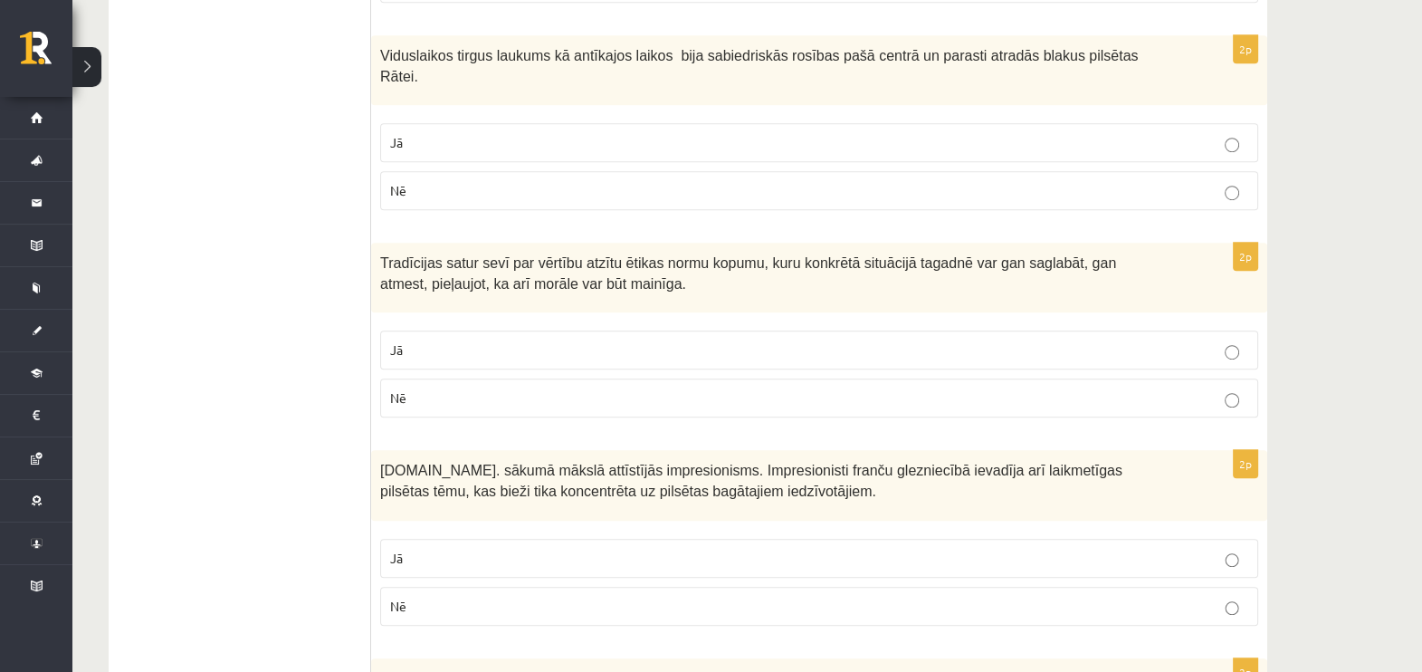
click at [746, 123] on label "Jā" at bounding box center [819, 142] width 878 height 39
click at [582, 340] on p "Jā" at bounding box center [819, 349] width 858 height 19
click at [534, 539] on label "Jā" at bounding box center [819, 558] width 878 height 39
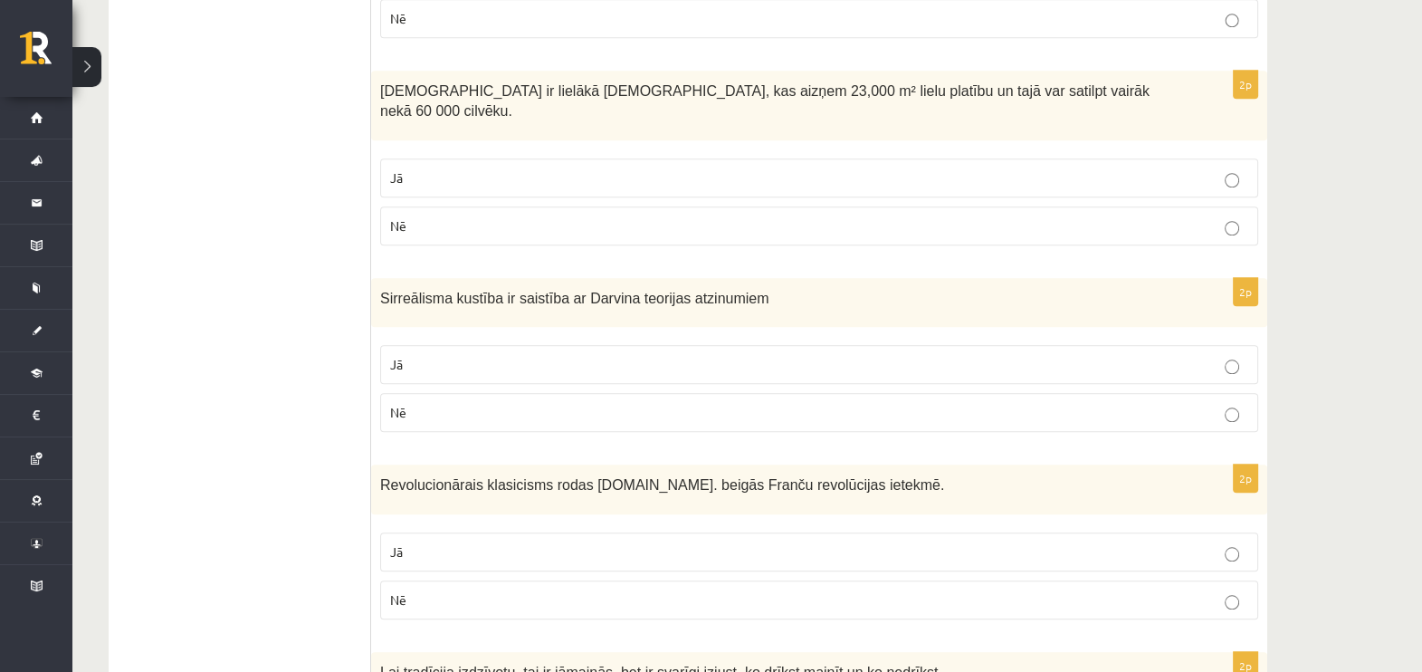
scroll to position [2032, 0]
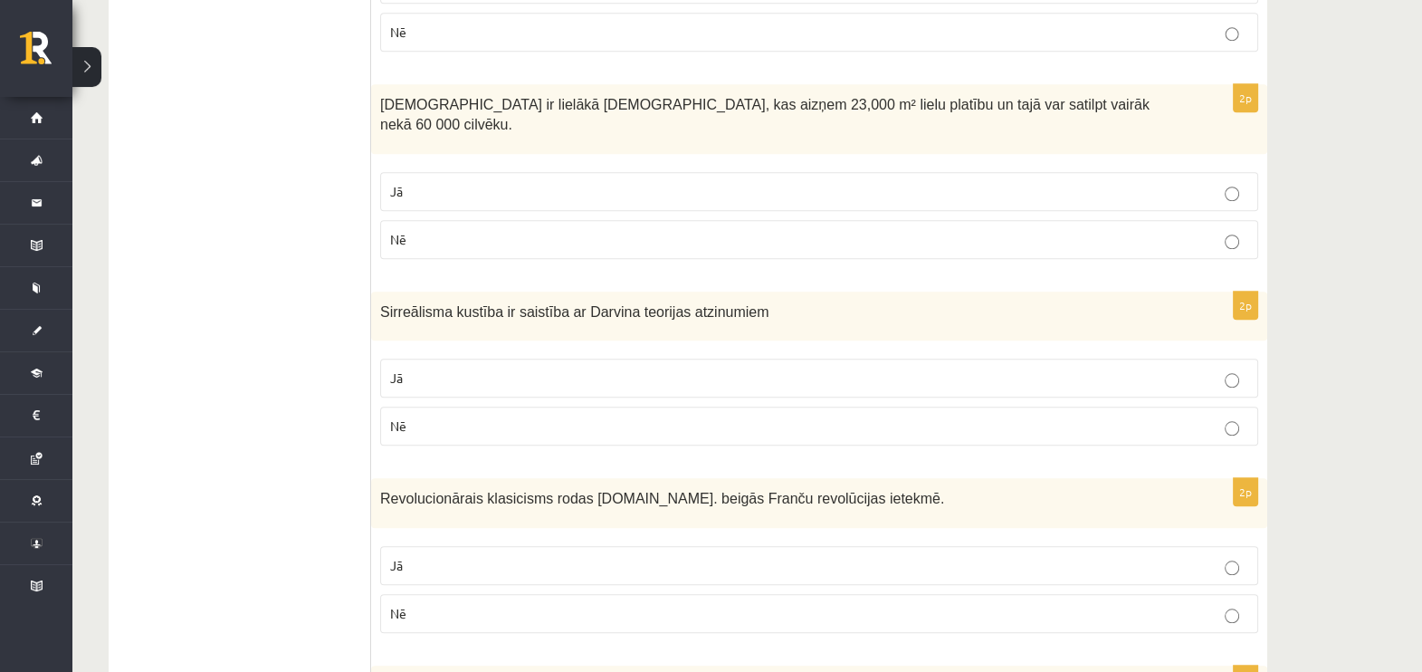
click at [756, 182] on p "Jā" at bounding box center [819, 191] width 858 height 19
click at [715, 416] on p "Nē" at bounding box center [819, 425] width 858 height 19
click at [693, 556] on p "Jā" at bounding box center [819, 565] width 858 height 19
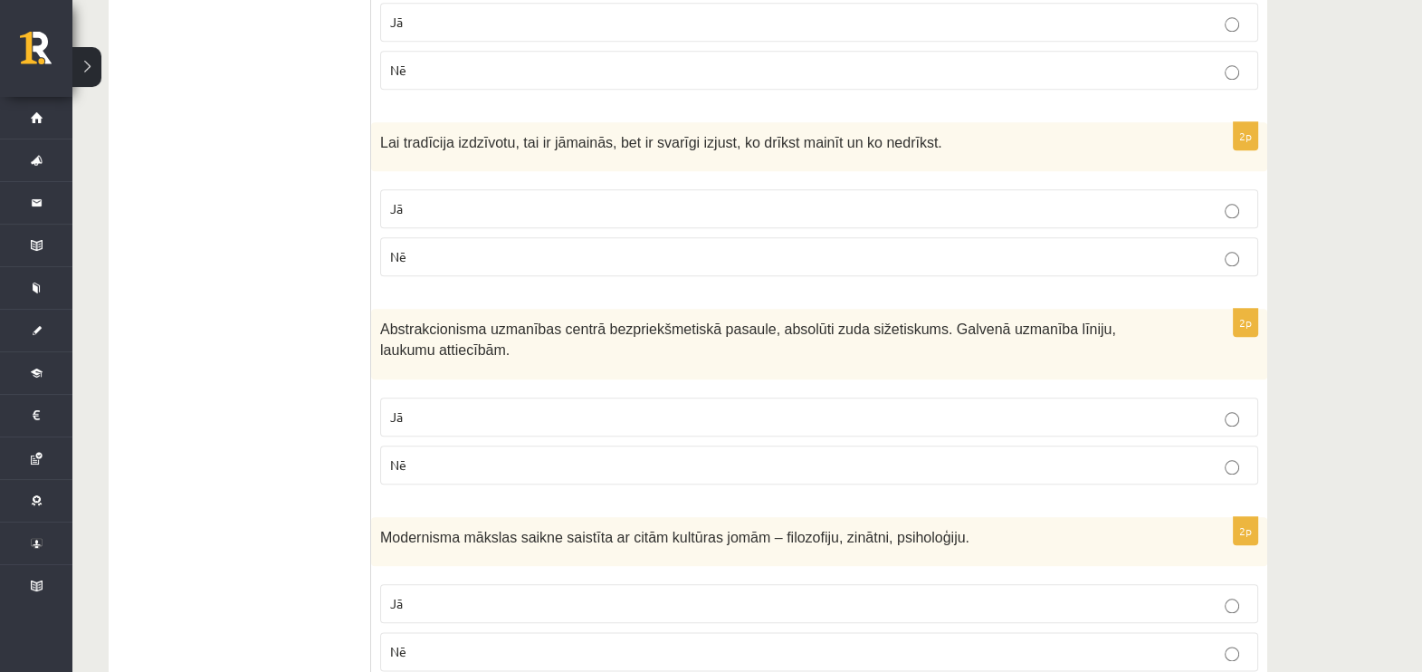
scroll to position [2621, 0]
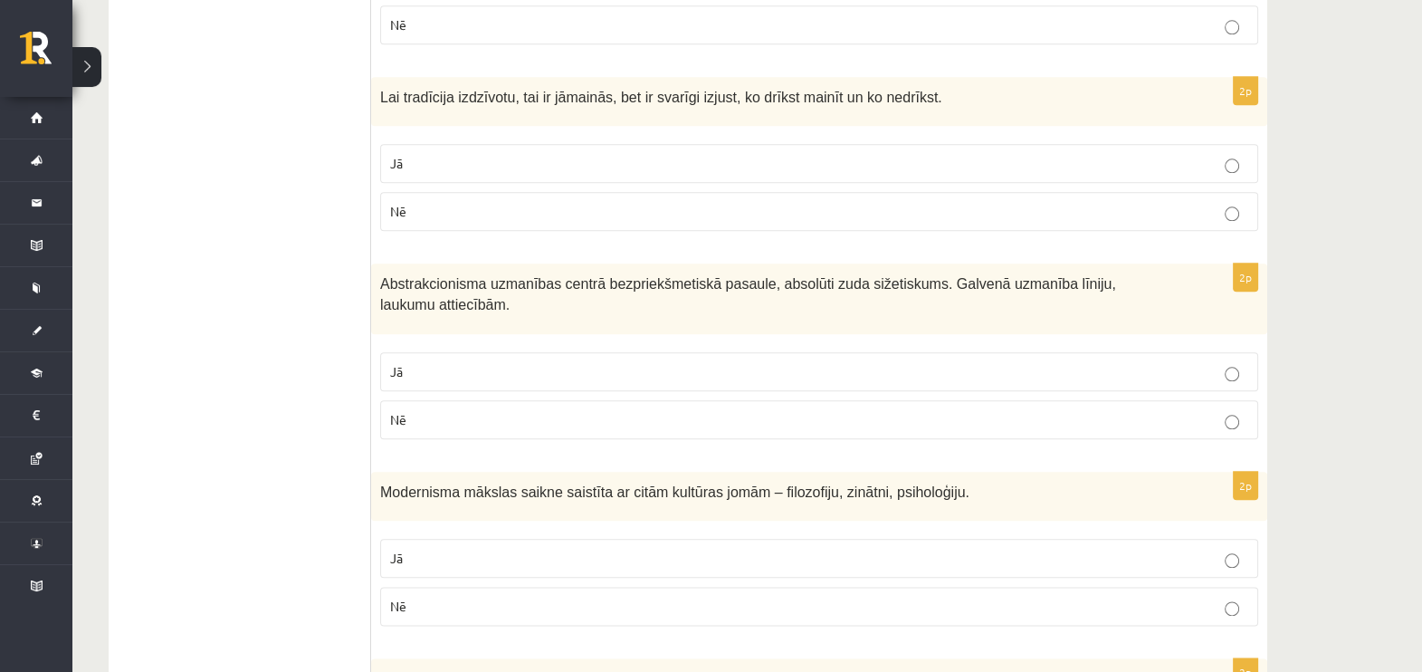
click at [780, 144] on label "Jā" at bounding box center [819, 163] width 878 height 39
click at [650, 362] on p "Jā" at bounding box center [819, 371] width 858 height 19
click at [625, 539] on label "Jā" at bounding box center [819, 558] width 878 height 39
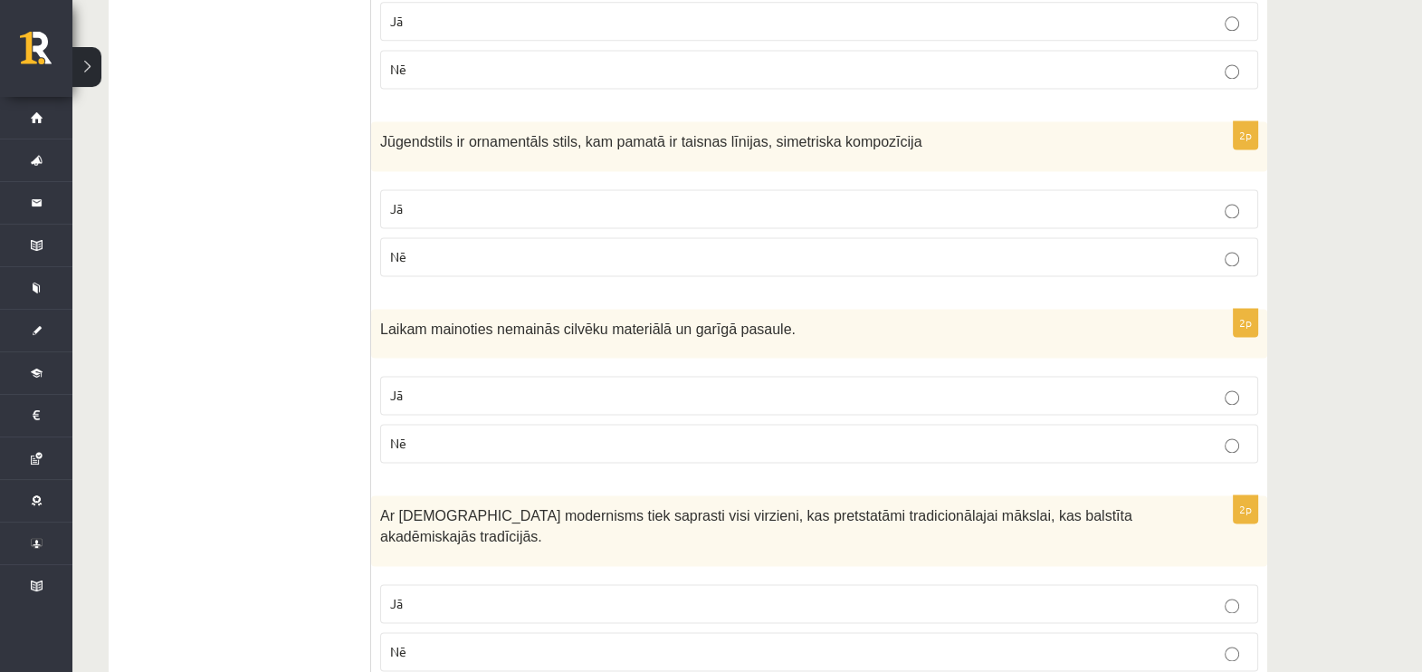
scroll to position [3193, 0]
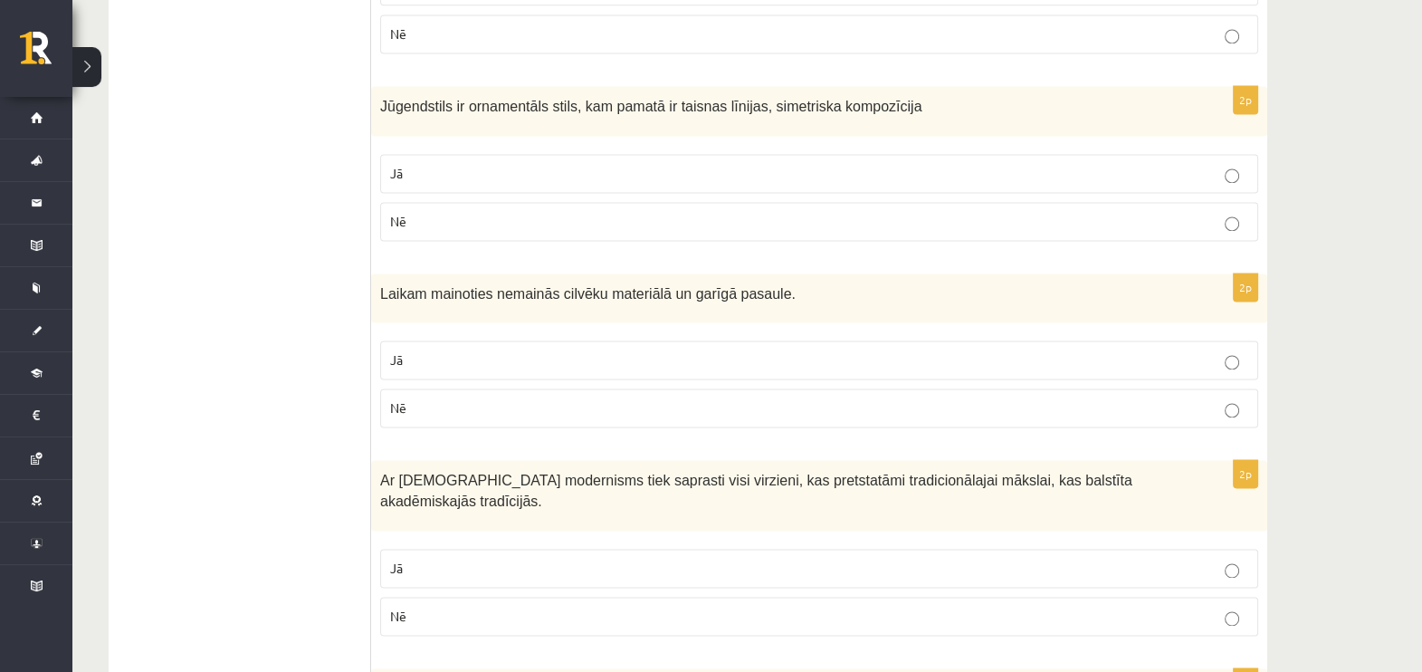
click at [564, 202] on label "Nē" at bounding box center [819, 221] width 878 height 39
click at [579, 388] on label "Nē" at bounding box center [819, 407] width 878 height 39
click at [533, 559] on p "Jā" at bounding box center [819, 568] width 858 height 19
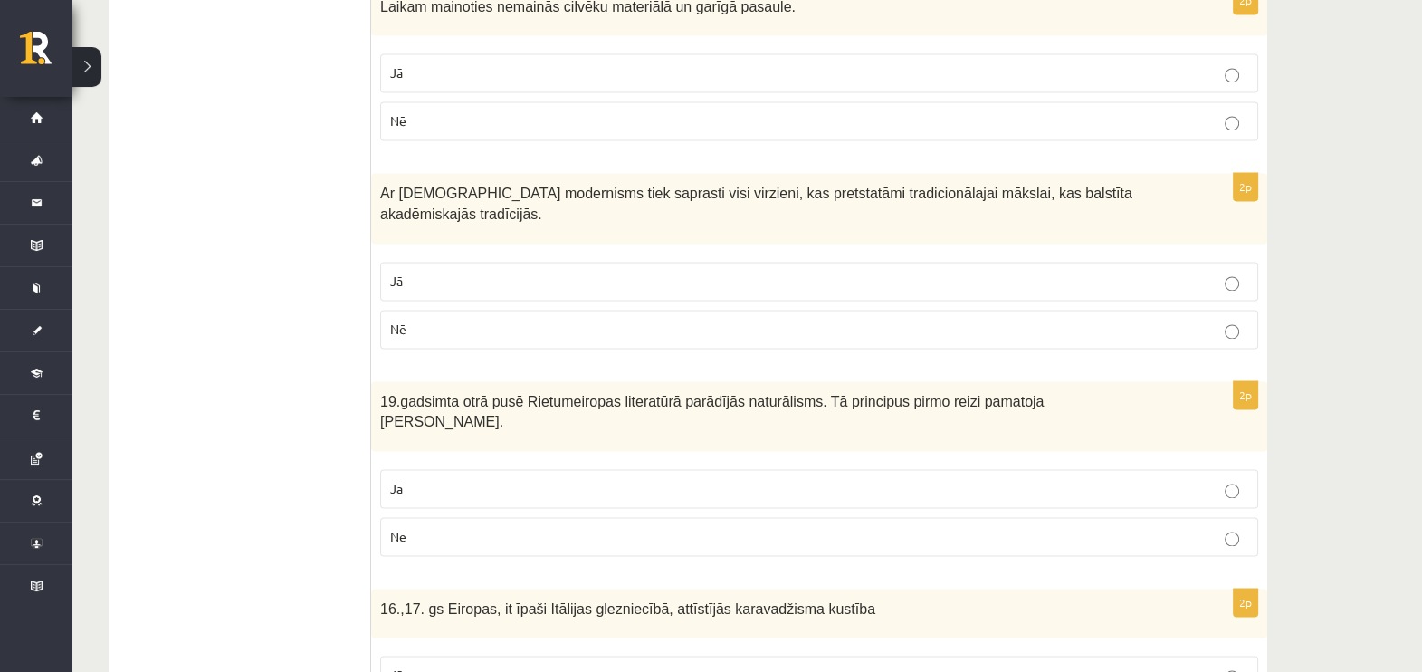
scroll to position [3500, 0]
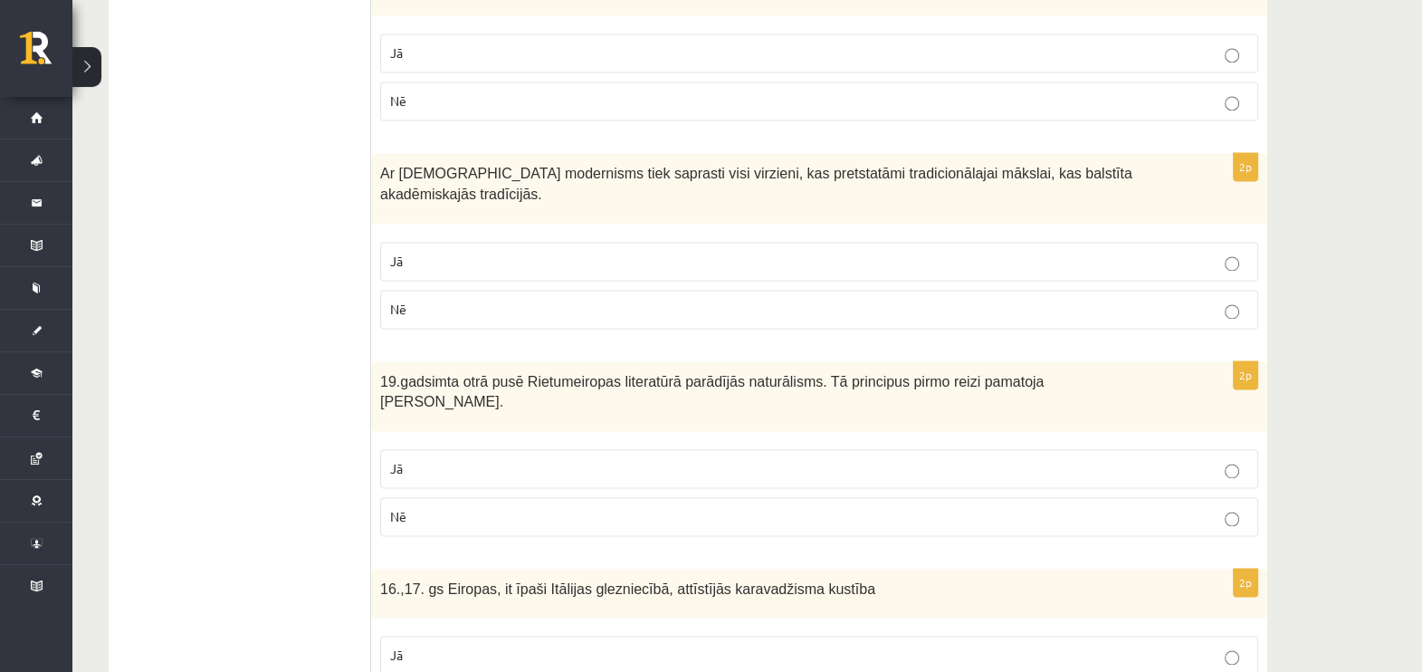
click at [916, 459] on p "Jā" at bounding box center [819, 468] width 858 height 19
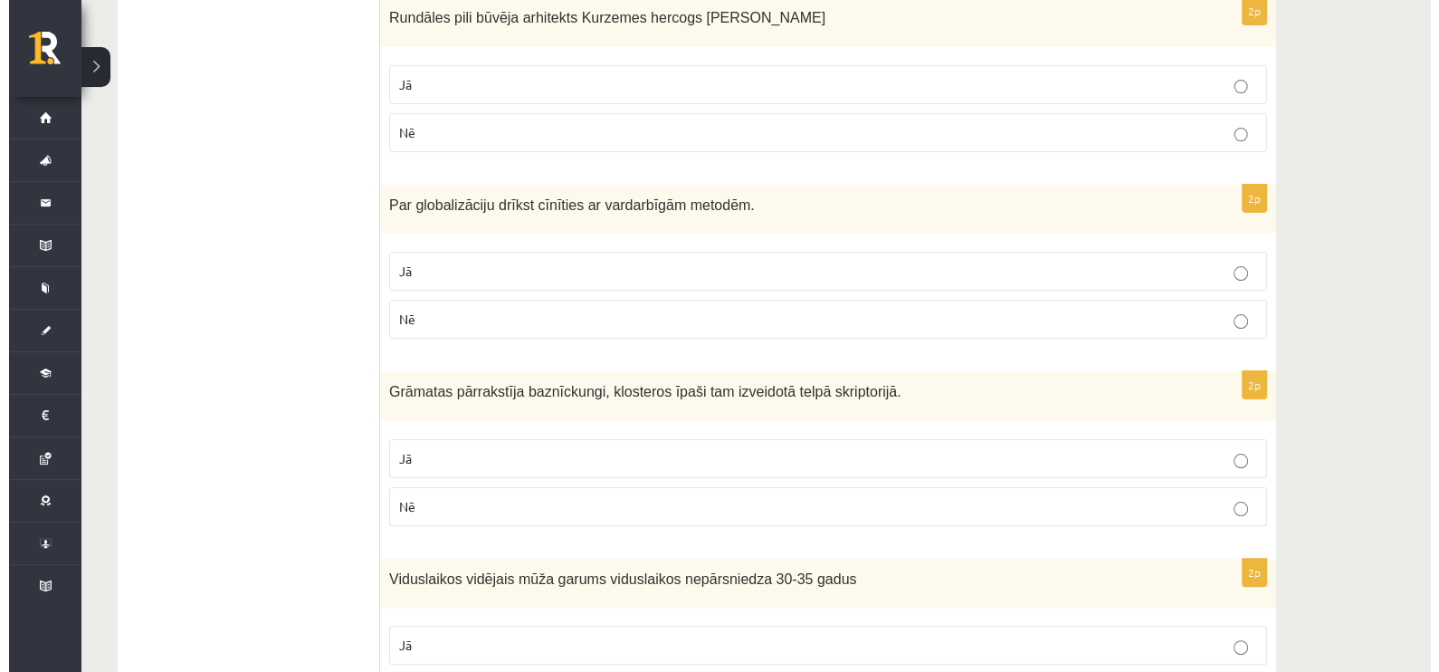
scroll to position [0, 0]
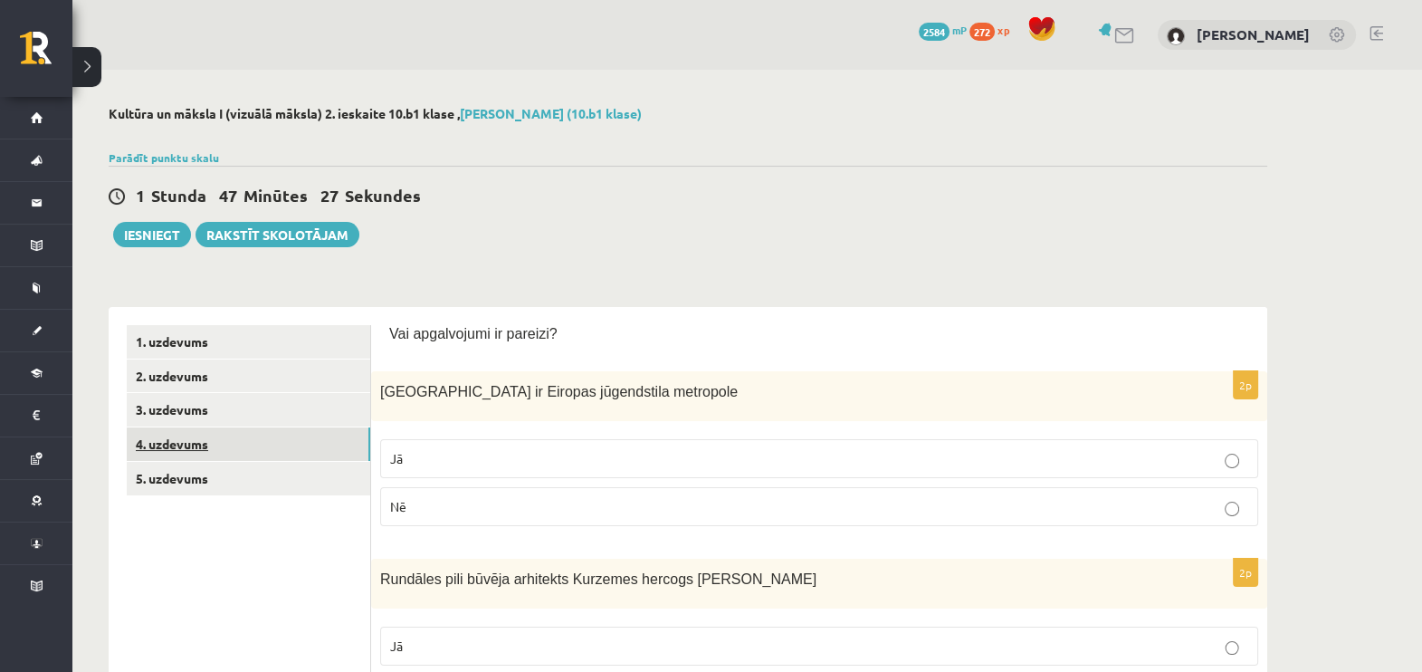
click at [194, 433] on link "4. uzdevums" at bounding box center [249, 443] width 244 height 33
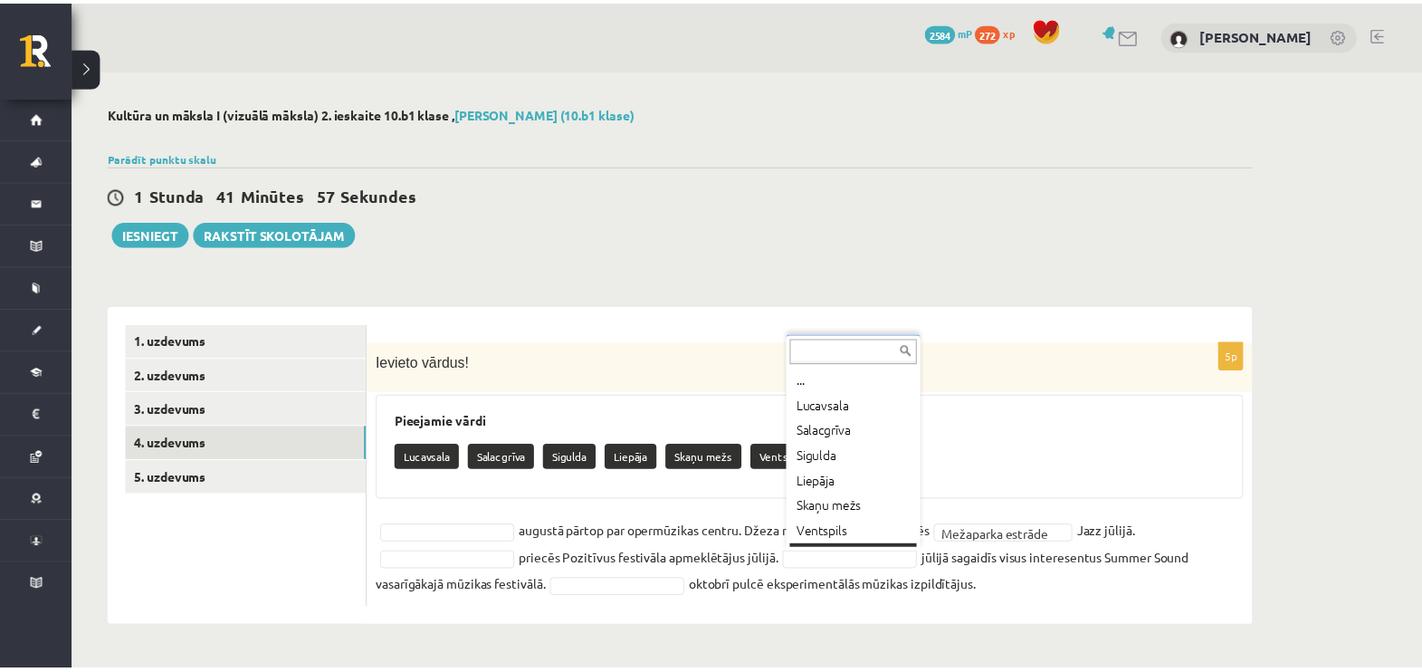
scroll to position [22, 0]
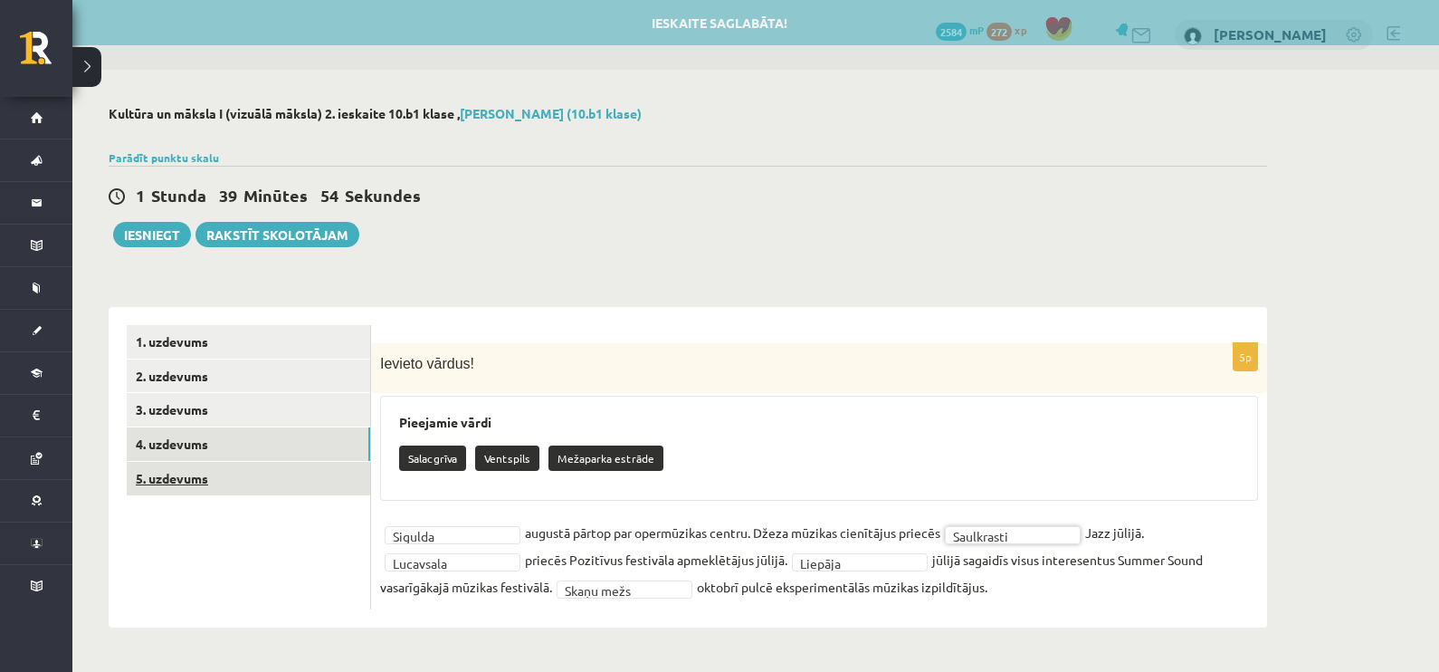
click at [213, 480] on link "5. uzdevums" at bounding box center [249, 478] width 244 height 33
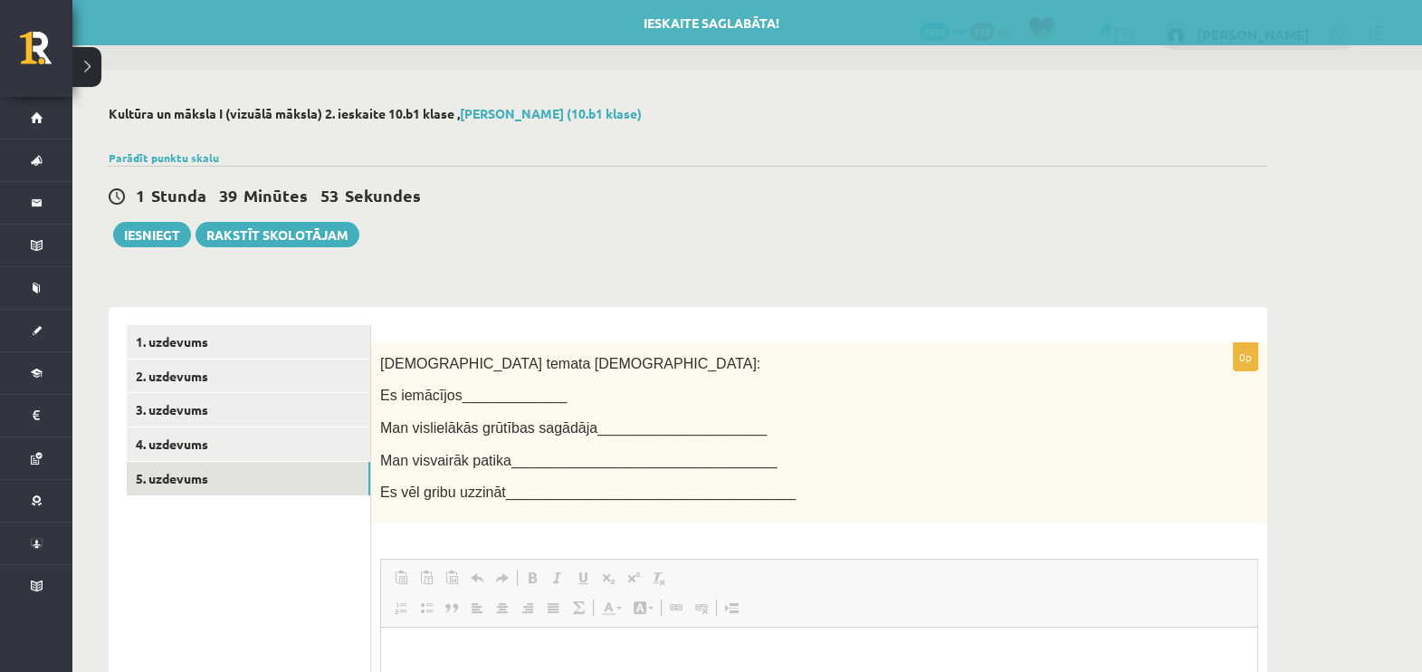
scroll to position [0, 0]
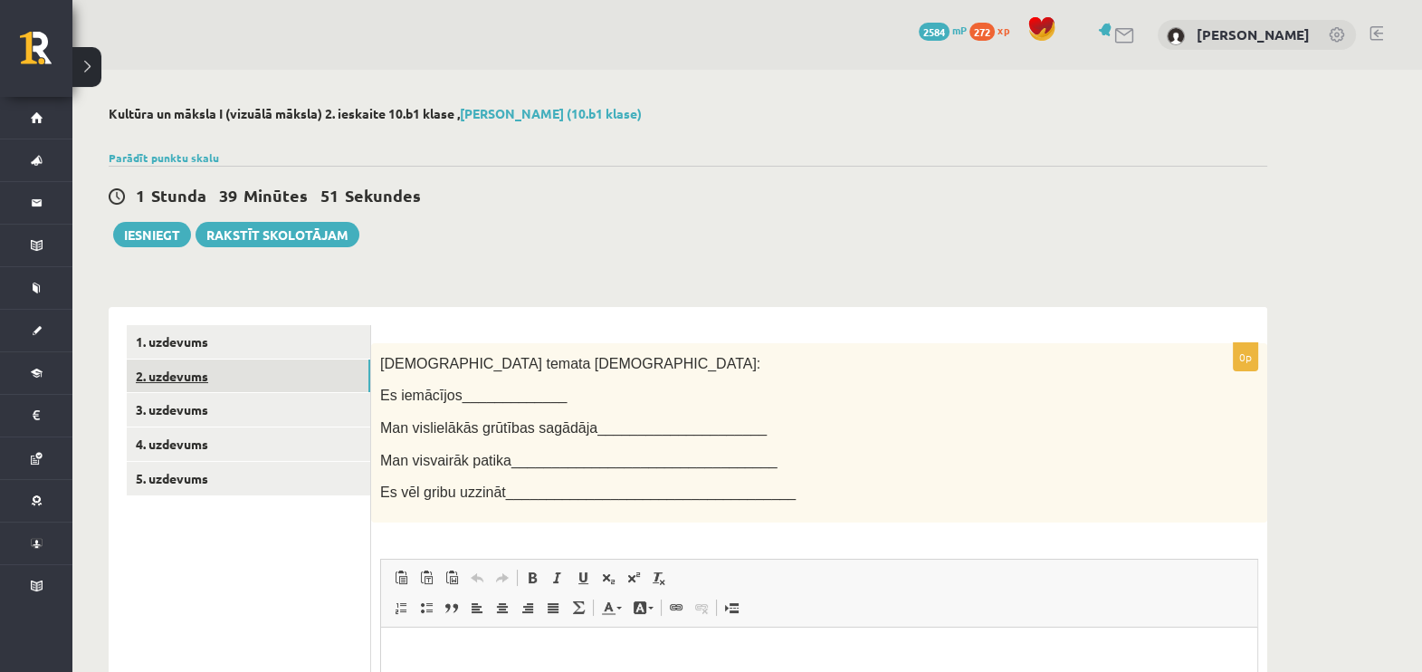
click at [207, 370] on link "2. uzdevums" at bounding box center [249, 375] width 244 height 33
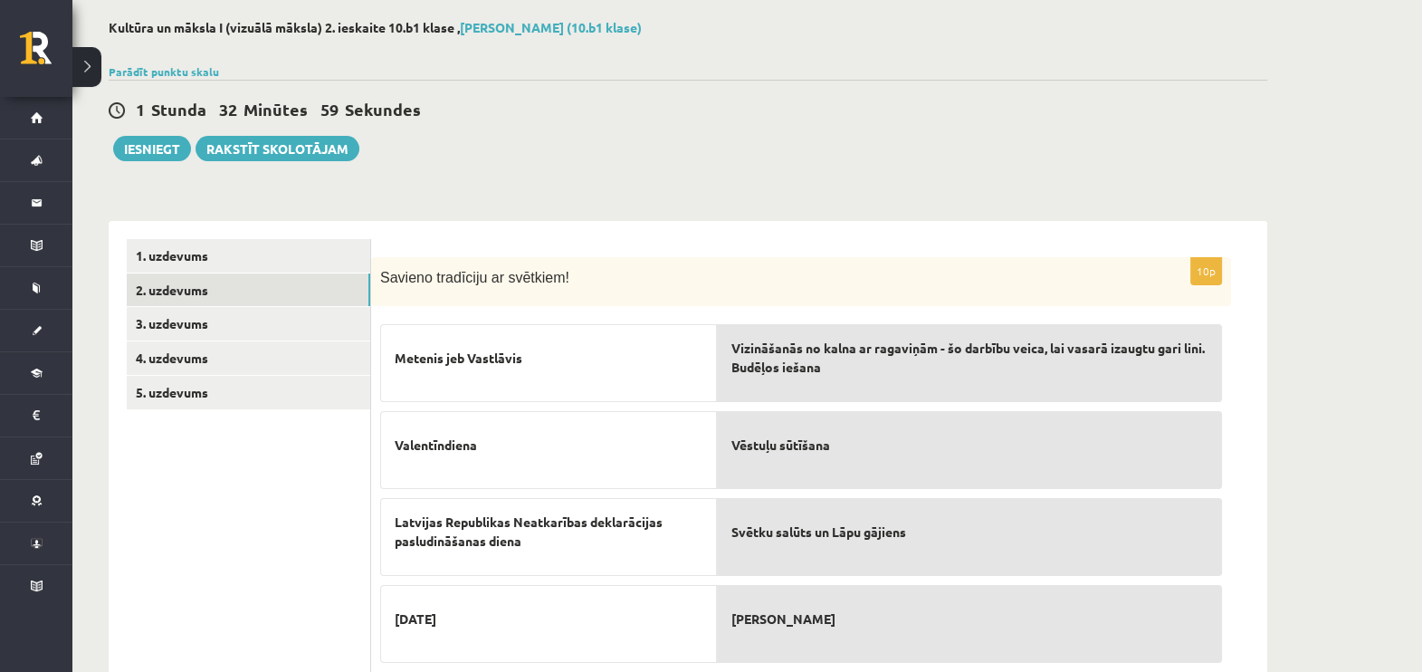
scroll to position [56, 0]
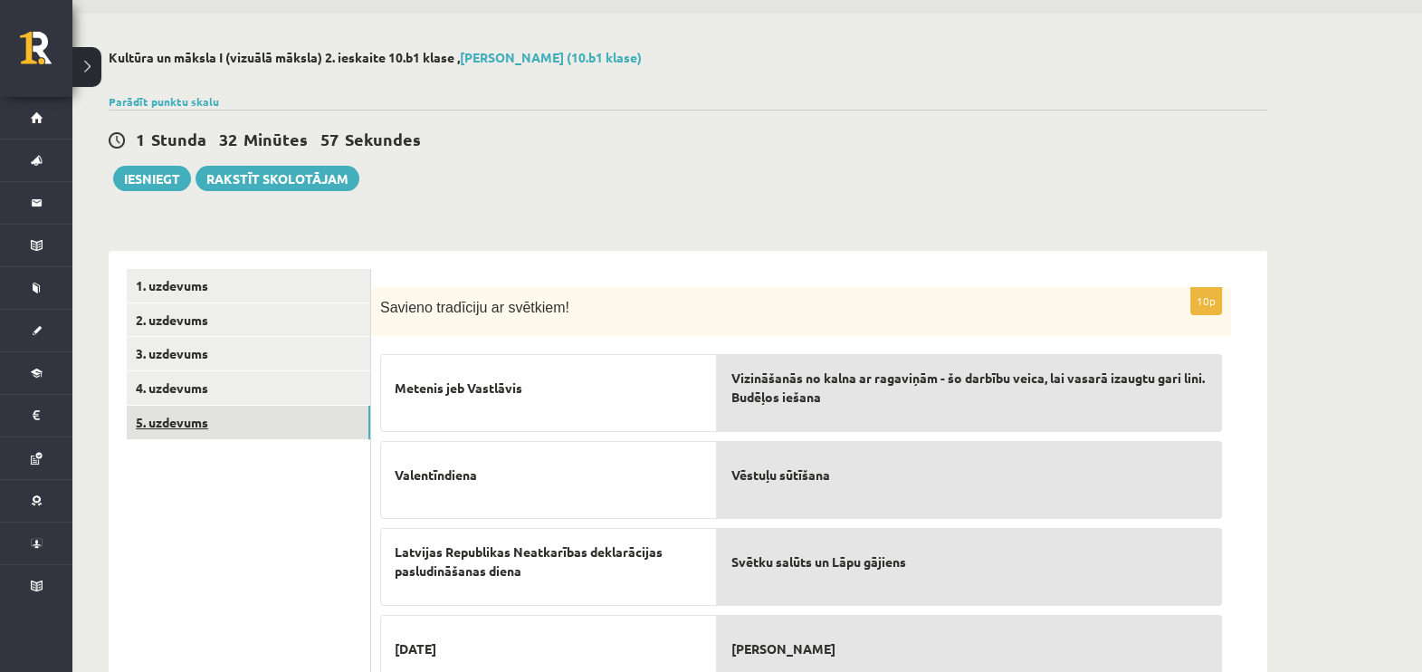
click at [262, 422] on link "5. uzdevums" at bounding box center [249, 422] width 244 height 33
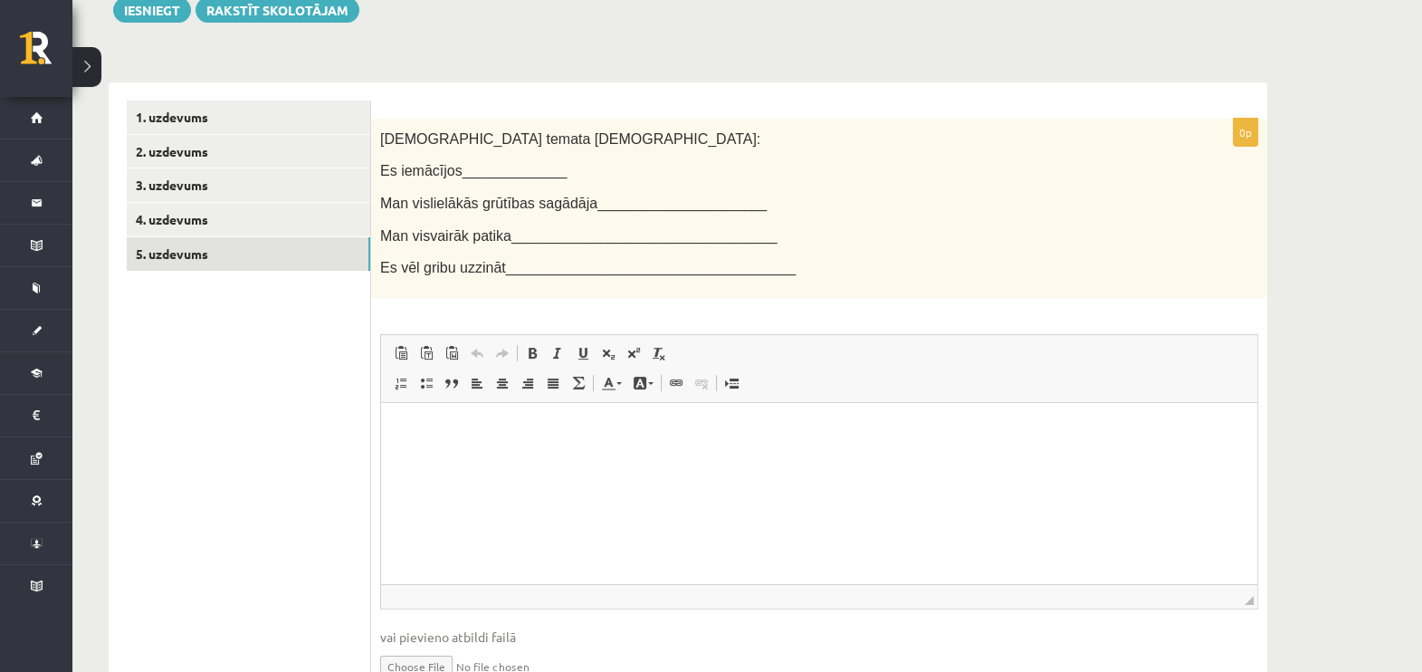
scroll to position [237, 0]
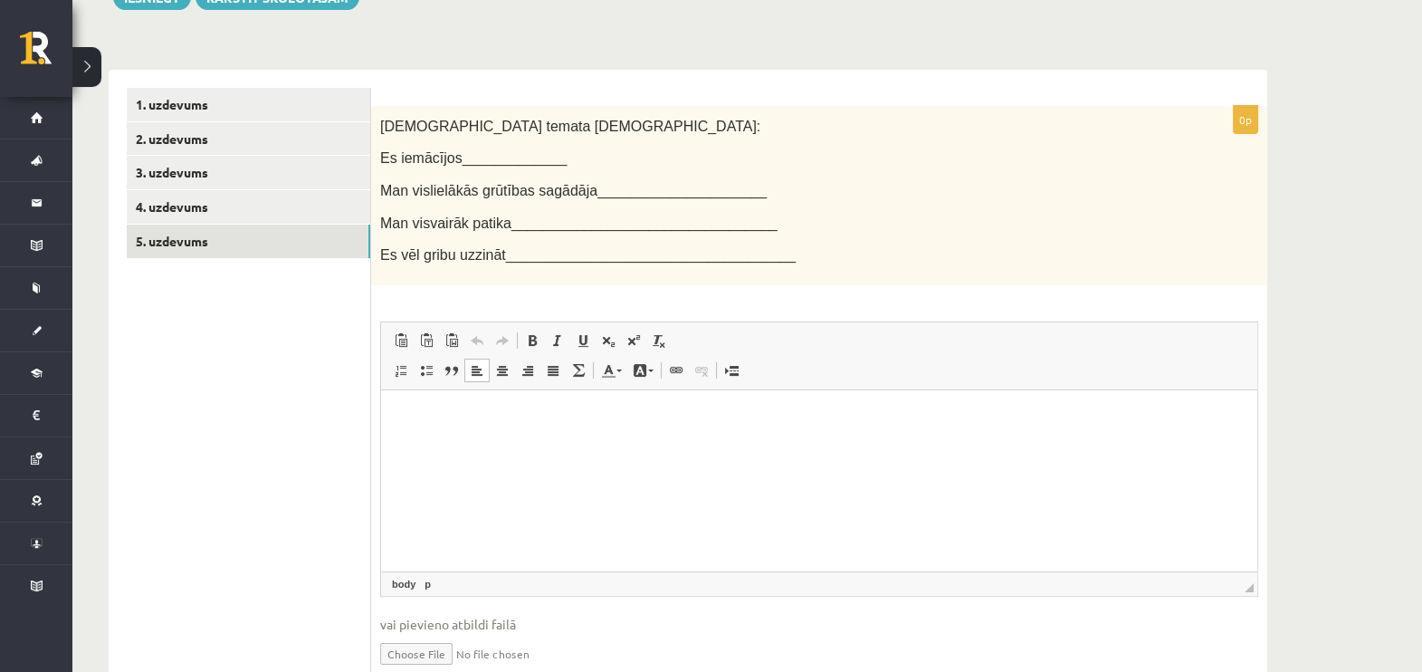
click at [775, 445] on html at bounding box center [819, 416] width 876 height 55
drag, startPoint x: 380, startPoint y: 155, endPoint x: 450, endPoint y: 157, distance: 69.7
click at [450, 157] on span "Es iemācījos_____________" at bounding box center [473, 157] width 186 height 15
copy span "Es iemācījos"
click at [442, 417] on p "Rich Text Editor, wiswyg-editor-user-answer-47024958937020" at bounding box center [819, 416] width 840 height 19
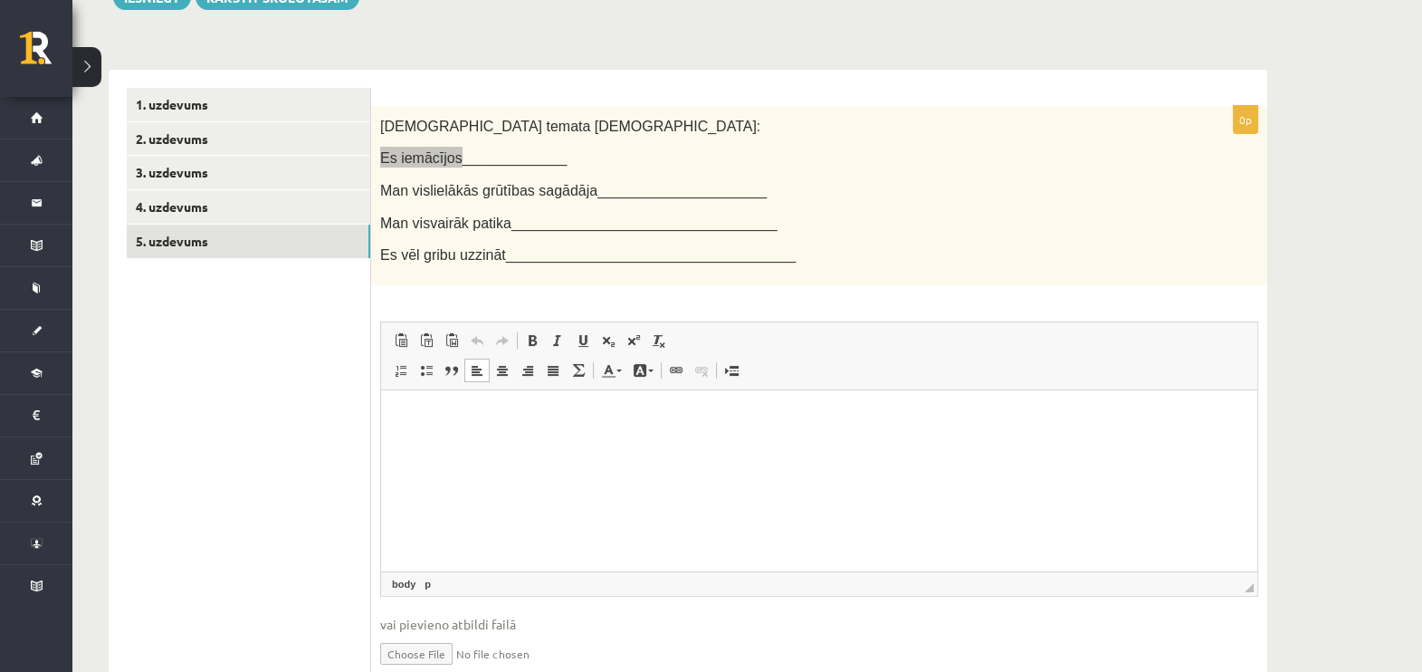
paste body "Rich Text Editor, wiswyg-editor-user-answer-47024958937020"
click at [378, 186] on div "Šī temata ietvaros: Es iemācījos_____________ Man vislielākās grūtības sagādāja…" at bounding box center [819, 195] width 896 height 179
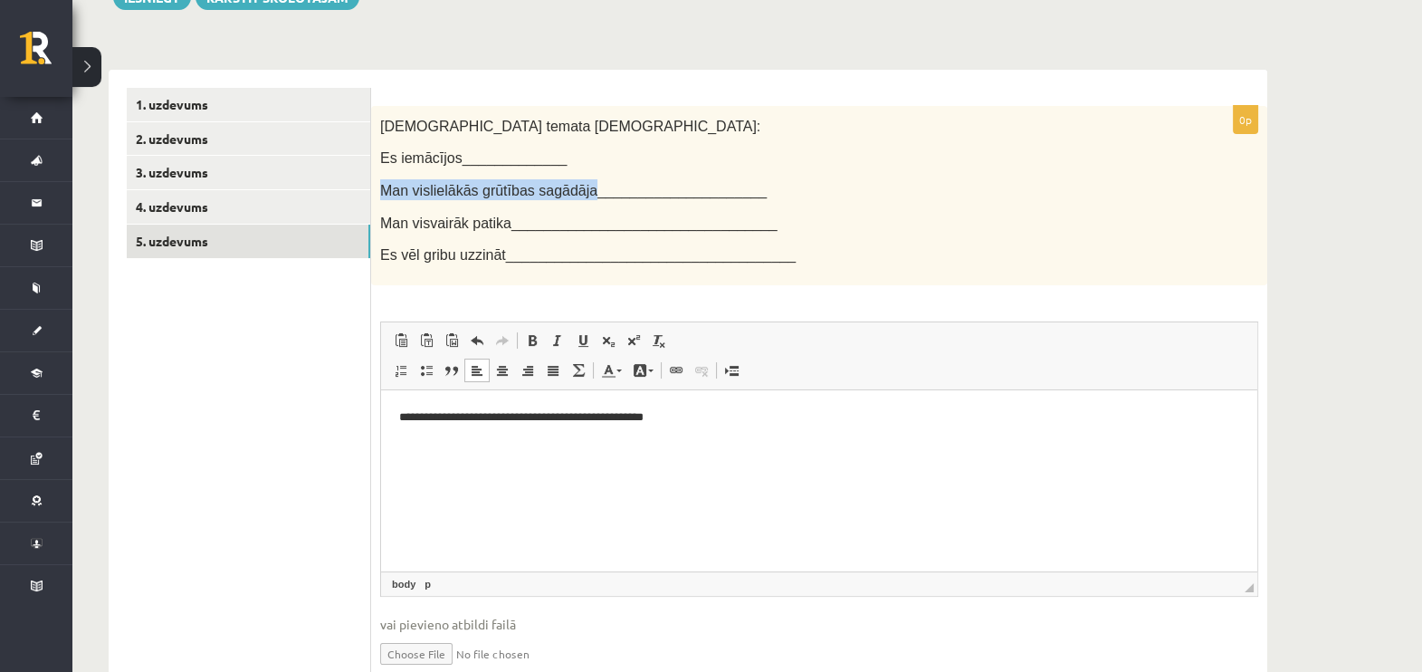
drag, startPoint x: 381, startPoint y: 190, endPoint x: 571, endPoint y: 190, distance: 190.1
click at [571, 190] on span "Man vislielākās grūtības sagādāja_____________________" at bounding box center [573, 190] width 387 height 15
copy span "Man vislielākās grūtības sagādāja"
click at [543, 474] on html "**********" at bounding box center [819, 431] width 876 height 85
click at [552, 474] on html "**********" at bounding box center [819, 431] width 876 height 85
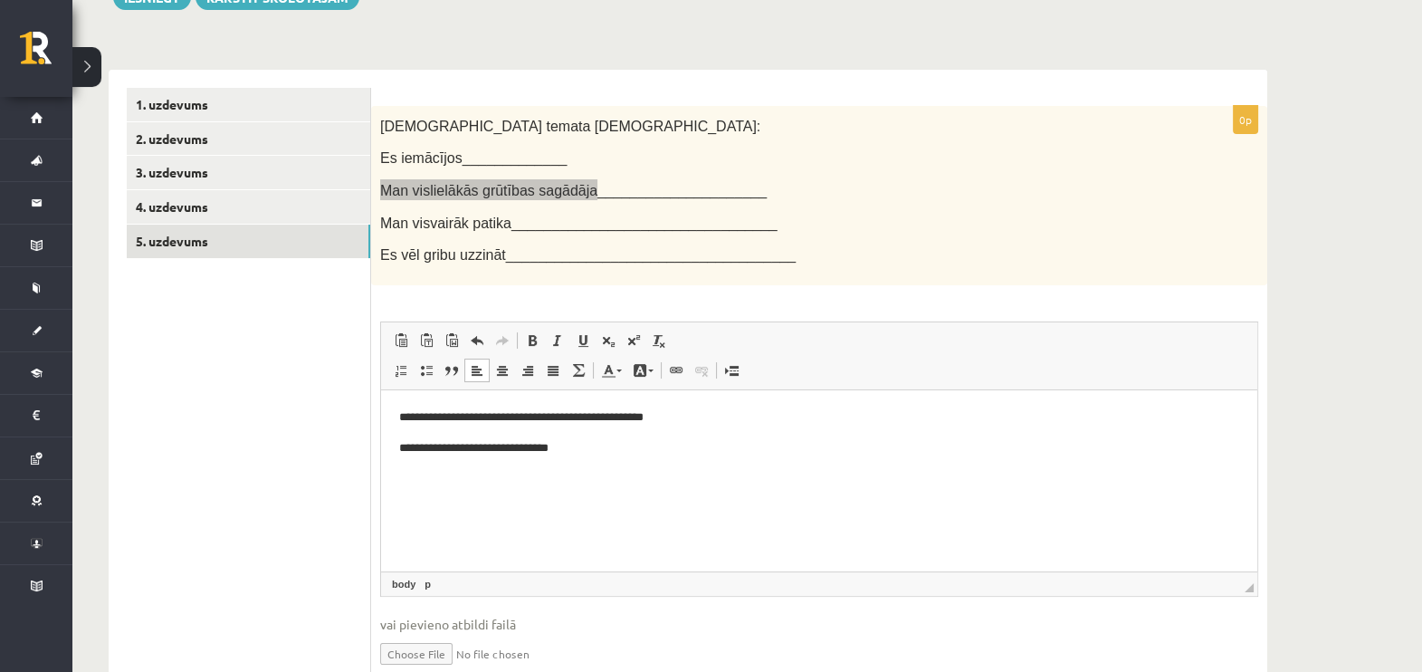
click at [552, 474] on html "**********" at bounding box center [819, 431] width 876 height 85
click at [575, 222] on span "Man visvairāk patika_________________________________" at bounding box center [578, 222] width 397 height 15
click at [613, 462] on html "**********" at bounding box center [819, 431] width 876 height 85
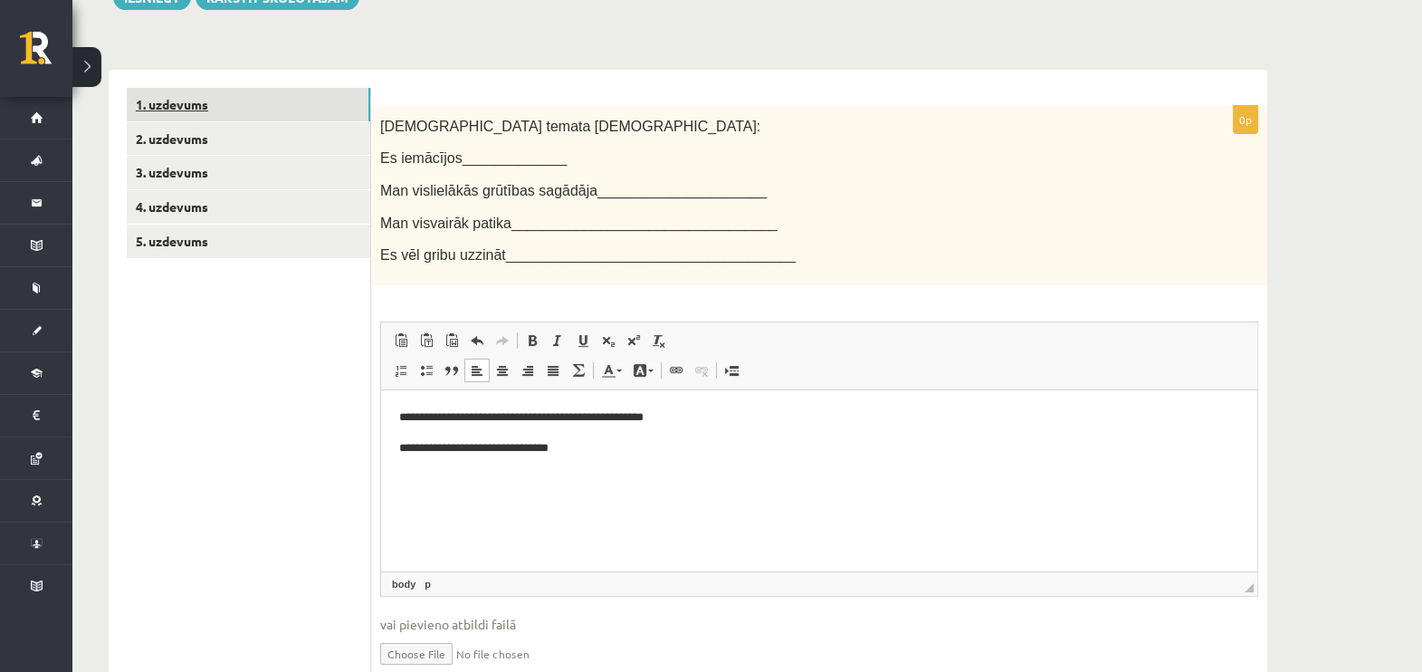
click at [178, 107] on link "1. uzdevums" at bounding box center [249, 104] width 244 height 33
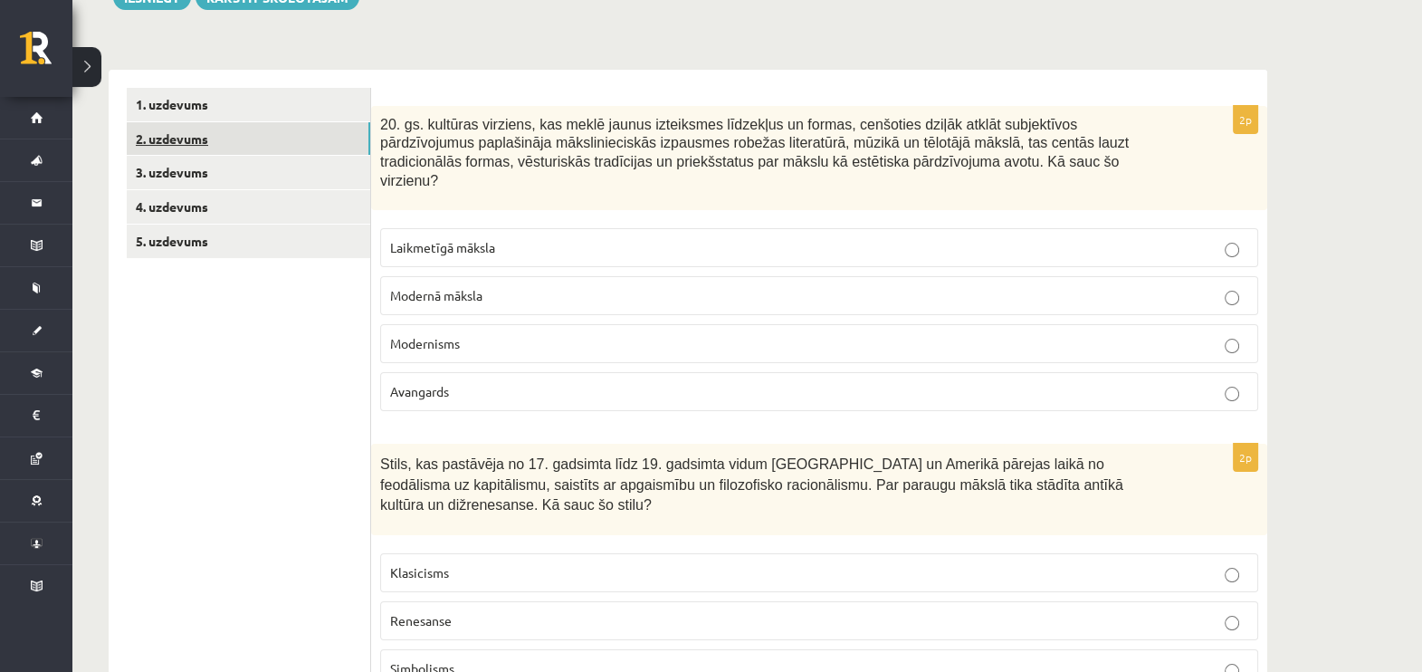
click at [169, 141] on link "2. uzdevums" at bounding box center [249, 138] width 244 height 33
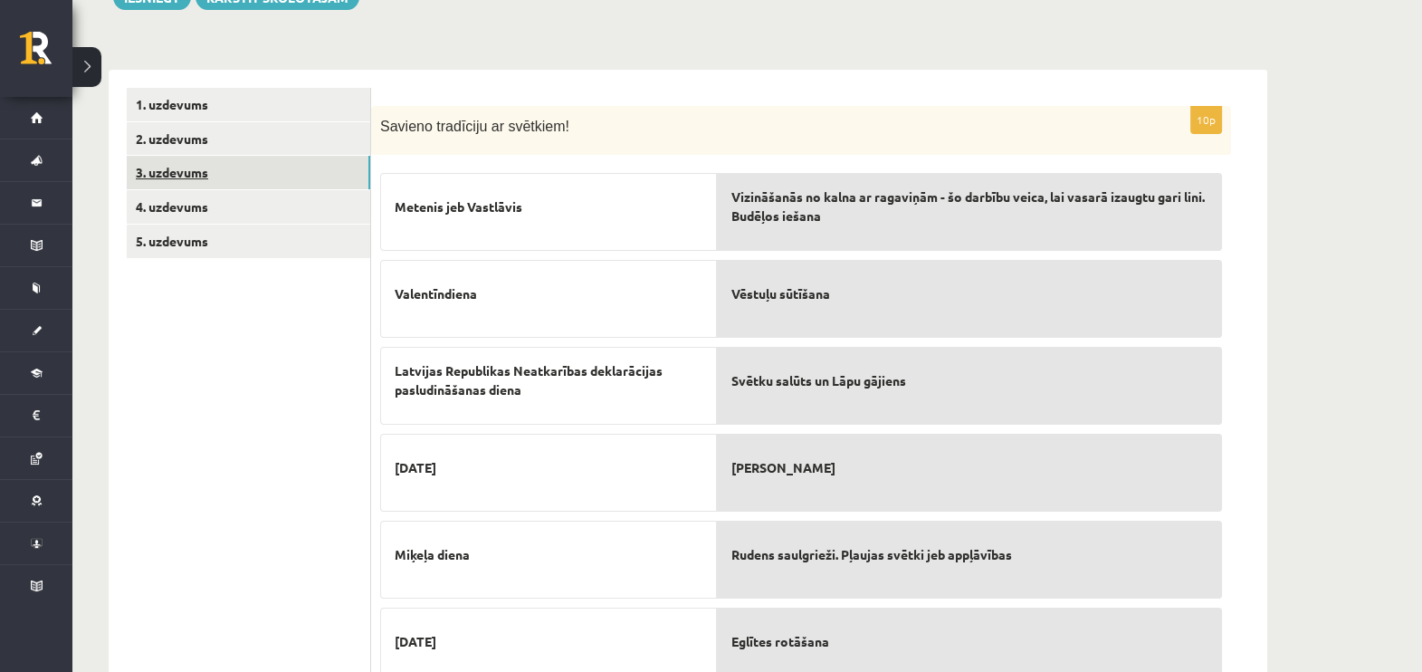
click at [179, 161] on link "3. uzdevums" at bounding box center [249, 172] width 244 height 33
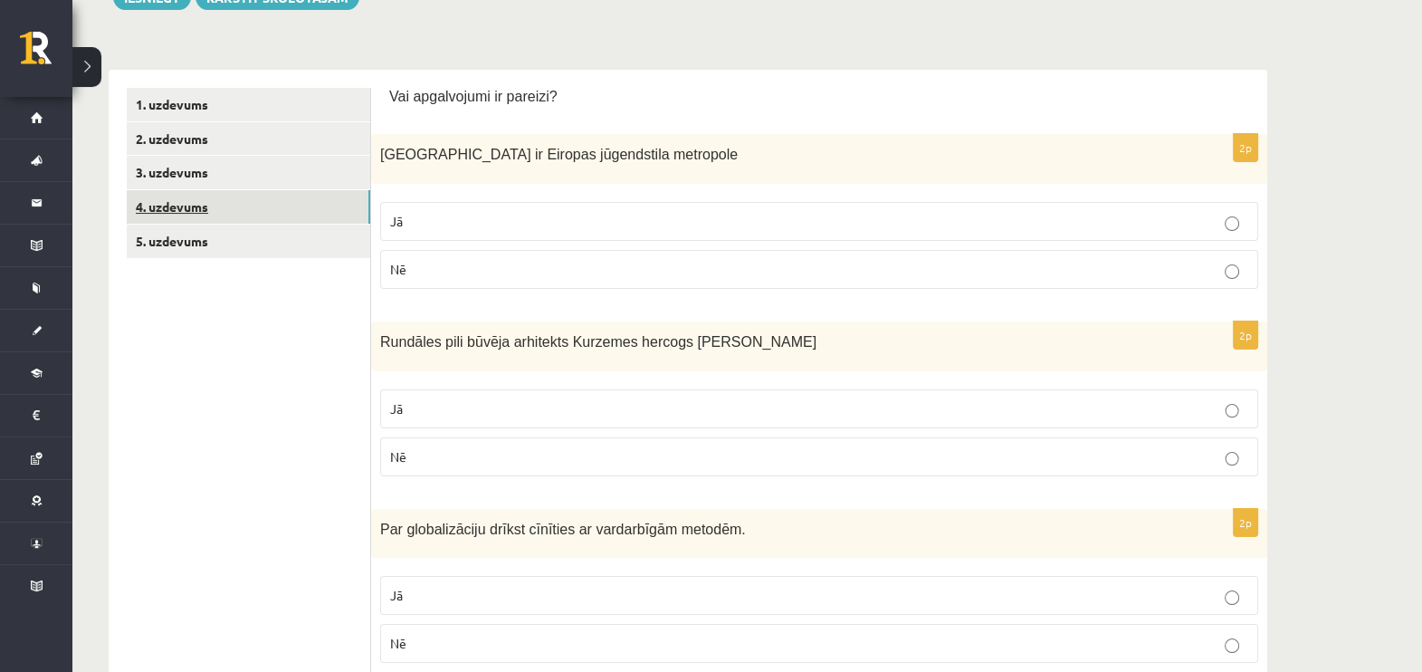
click at [188, 202] on link "4. uzdevums" at bounding box center [249, 206] width 244 height 33
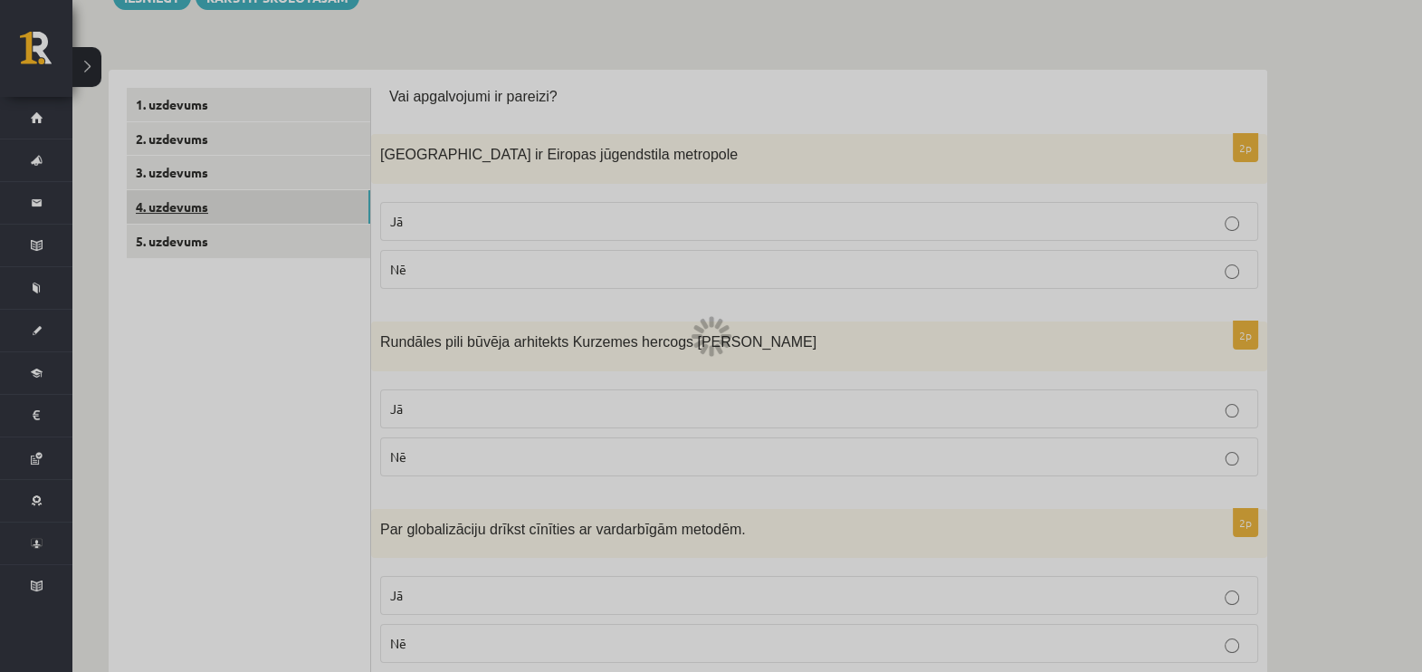
scroll to position [0, 0]
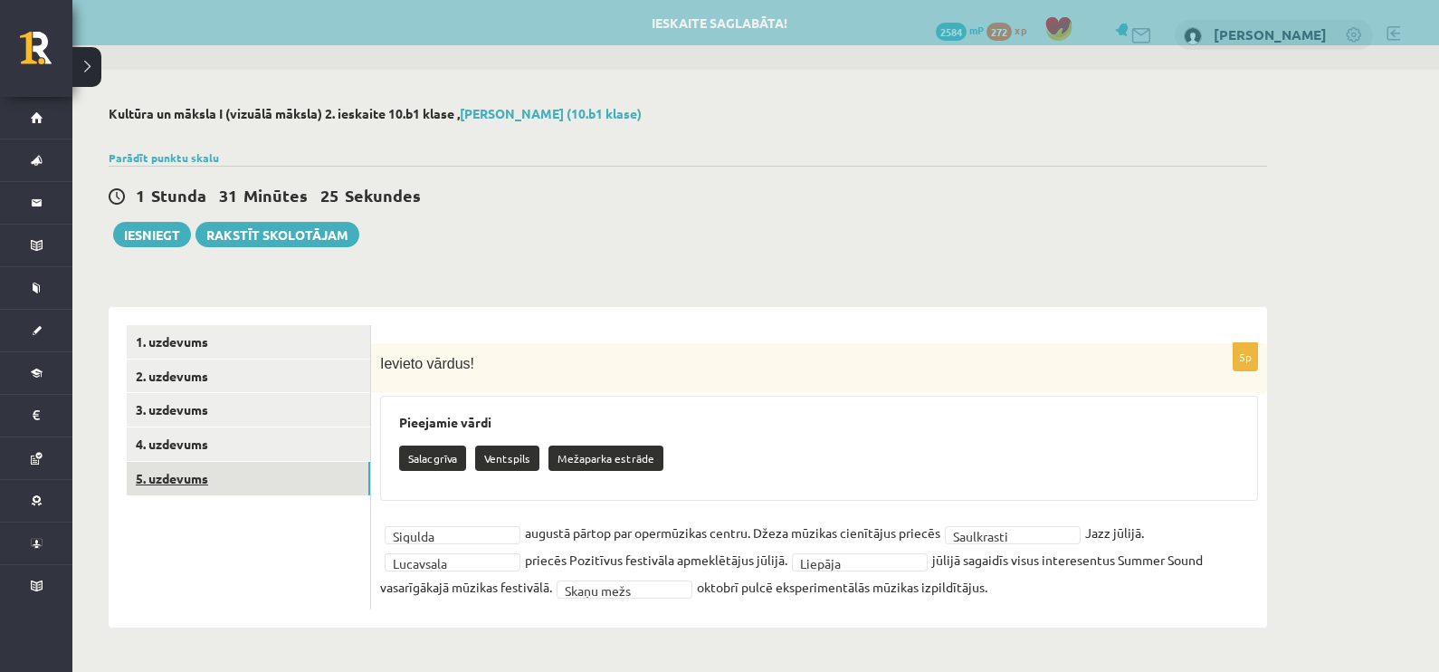
click at [193, 475] on link "5. uzdevums" at bounding box center [249, 478] width 244 height 33
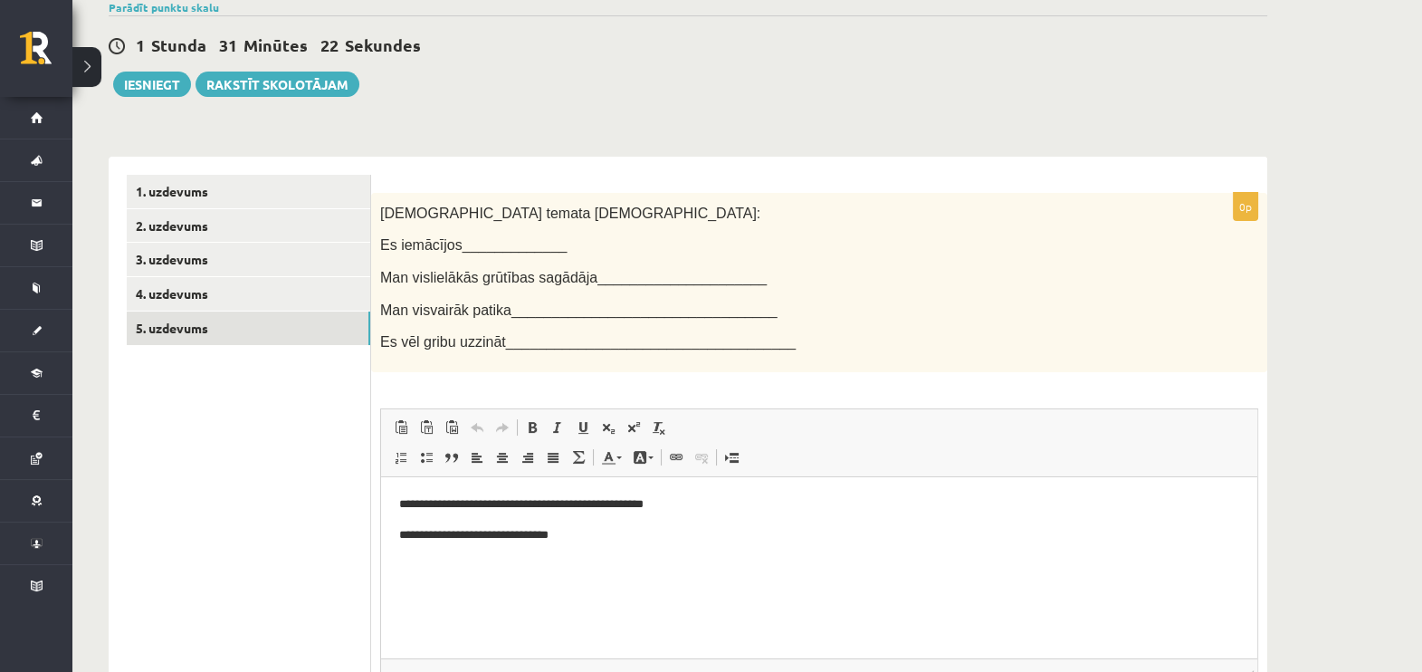
scroll to position [225, 0]
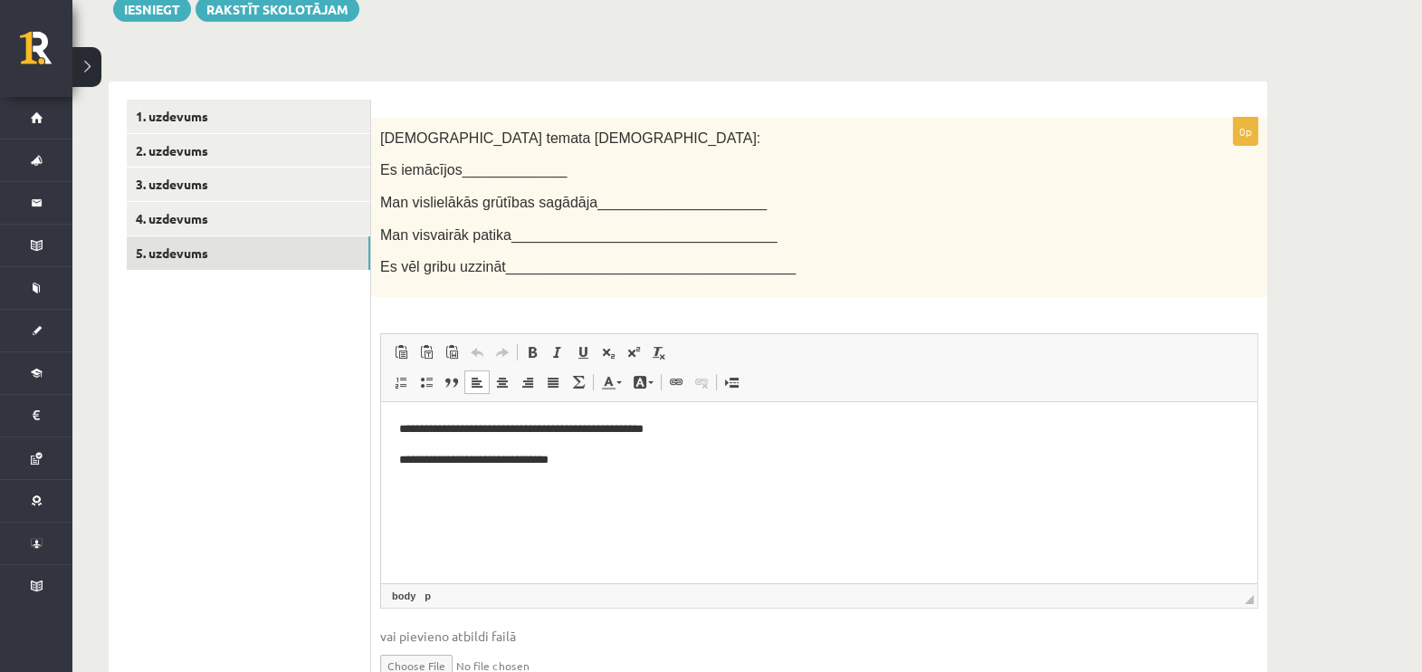
click at [611, 470] on html "**********" at bounding box center [819, 443] width 876 height 85
click at [615, 464] on p "**********" at bounding box center [819, 459] width 840 height 19
click at [682, 464] on p "**********" at bounding box center [819, 459] width 840 height 19
drag, startPoint x: 380, startPoint y: 227, endPoint x: 499, endPoint y: 231, distance: 118.7
click at [499, 231] on span "Man visvairāk patika_________________________________" at bounding box center [578, 234] width 397 height 15
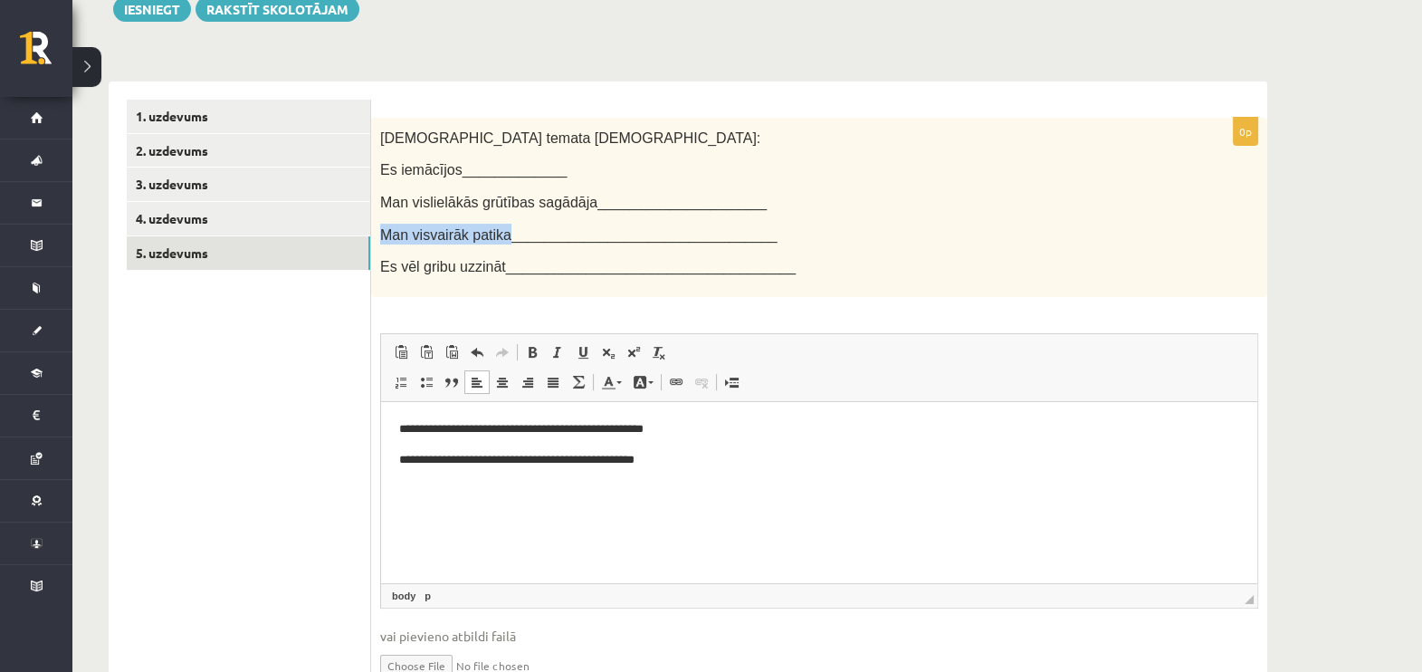
copy span "Man visvairāk patika"
click at [571, 469] on html "**********" at bounding box center [819, 443] width 876 height 85
click at [703, 469] on html "**********" at bounding box center [819, 443] width 876 height 85
click at [699, 259] on span "Es vēl gribu uzzināt____________________________________" at bounding box center [588, 266] width 416 height 15
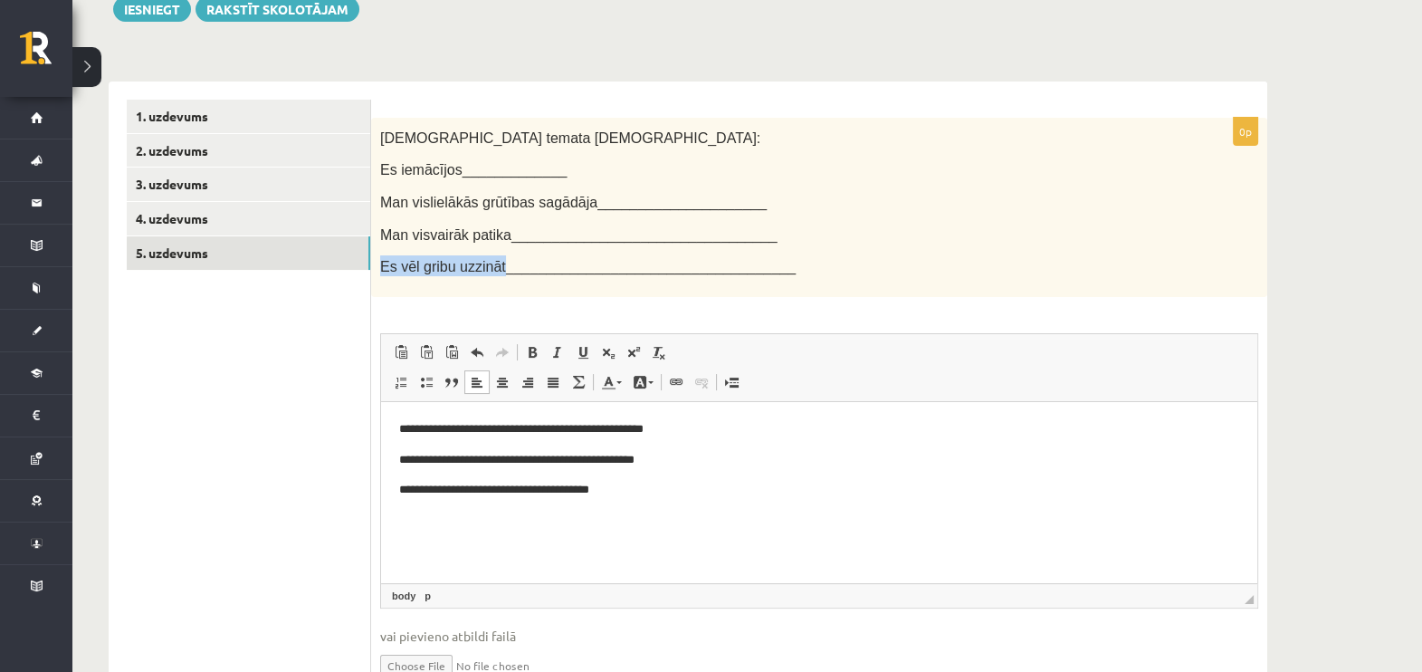
drag, startPoint x: 380, startPoint y: 262, endPoint x: 493, endPoint y: 263, distance: 113.2
click at [493, 263] on span "Es vēl gribu uzzināt____________________________________" at bounding box center [588, 266] width 416 height 15
copy span "Es vēl gribu uzzināt"
click at [662, 492] on p "**********" at bounding box center [819, 489] width 840 height 19
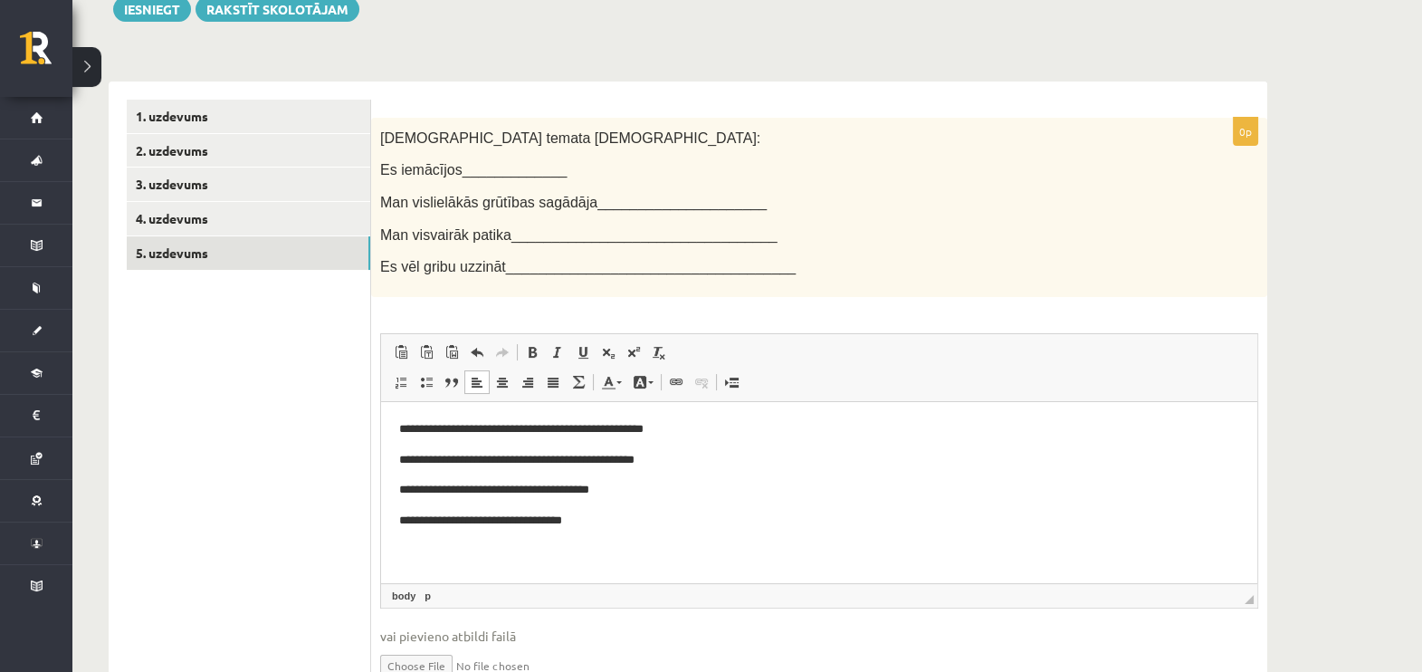
click at [882, 279] on div "Šī temata ietvaros: Es iemācījos_____________ Man vislielākās grūtības sagādāja…" at bounding box center [819, 207] width 896 height 179
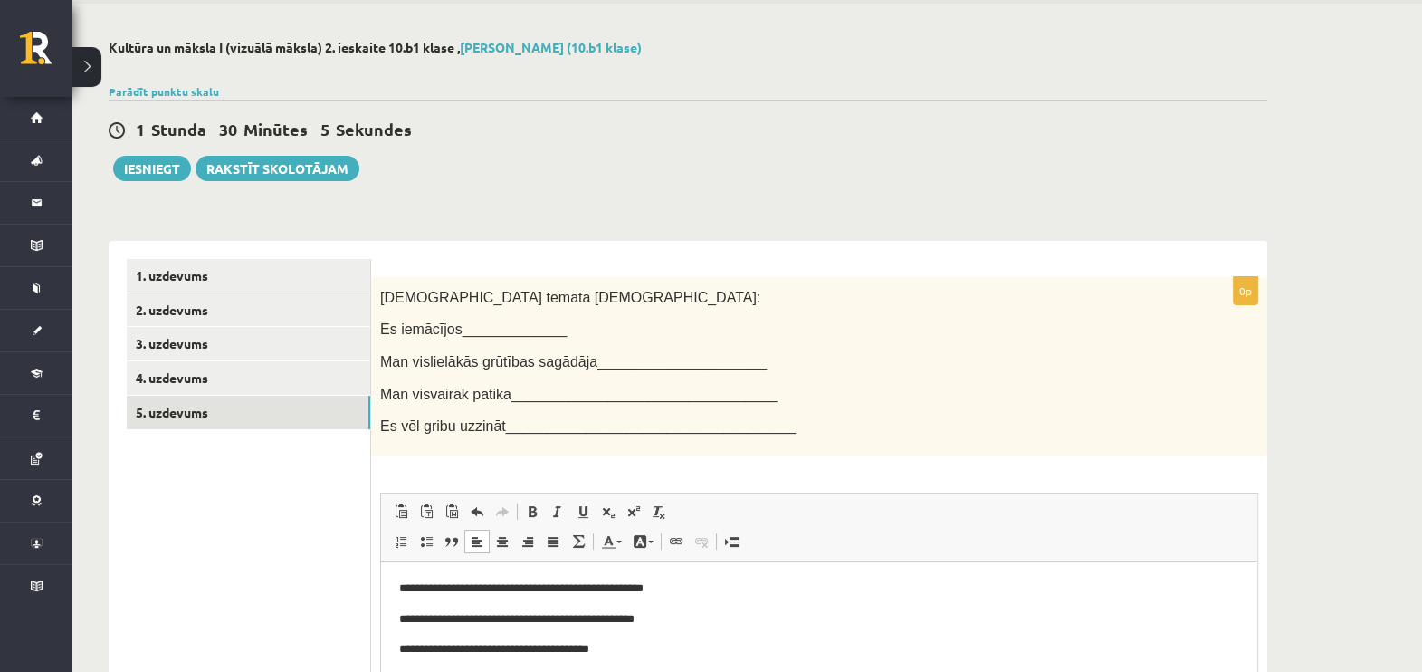
scroll to position [44, 0]
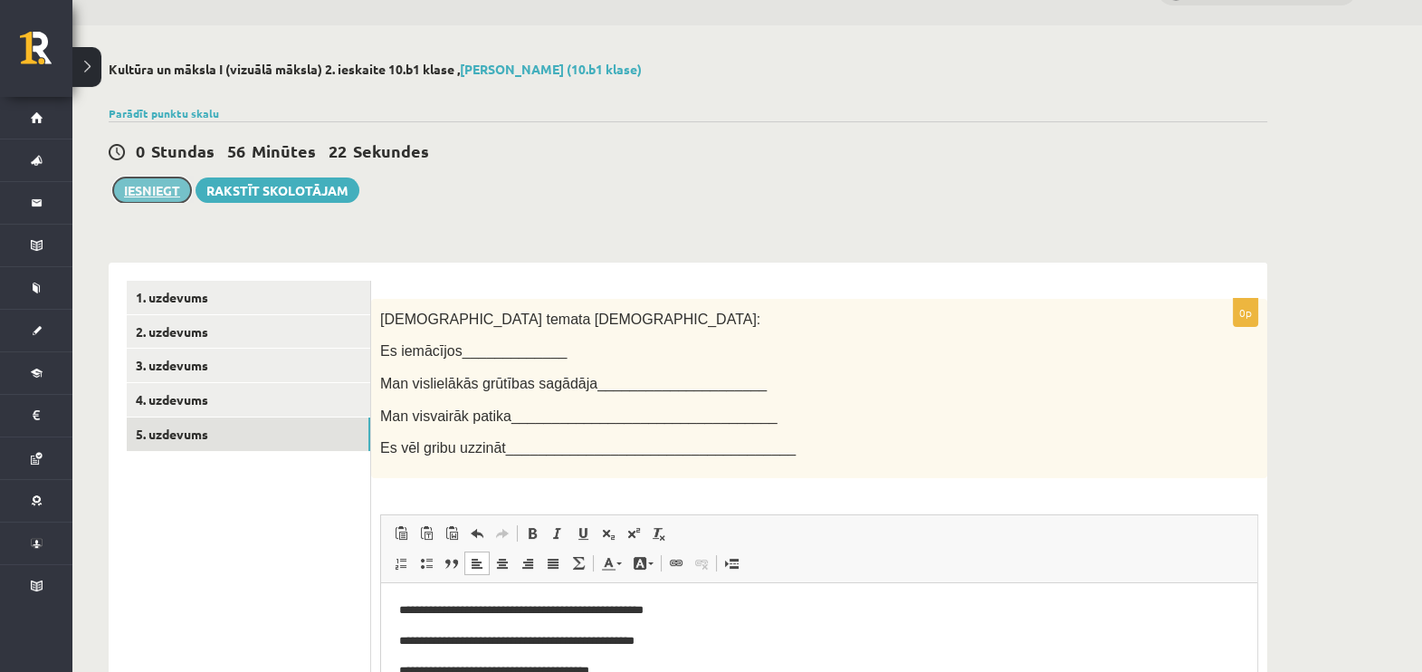
click at [148, 177] on button "Iesniegt" at bounding box center [152, 189] width 78 height 25
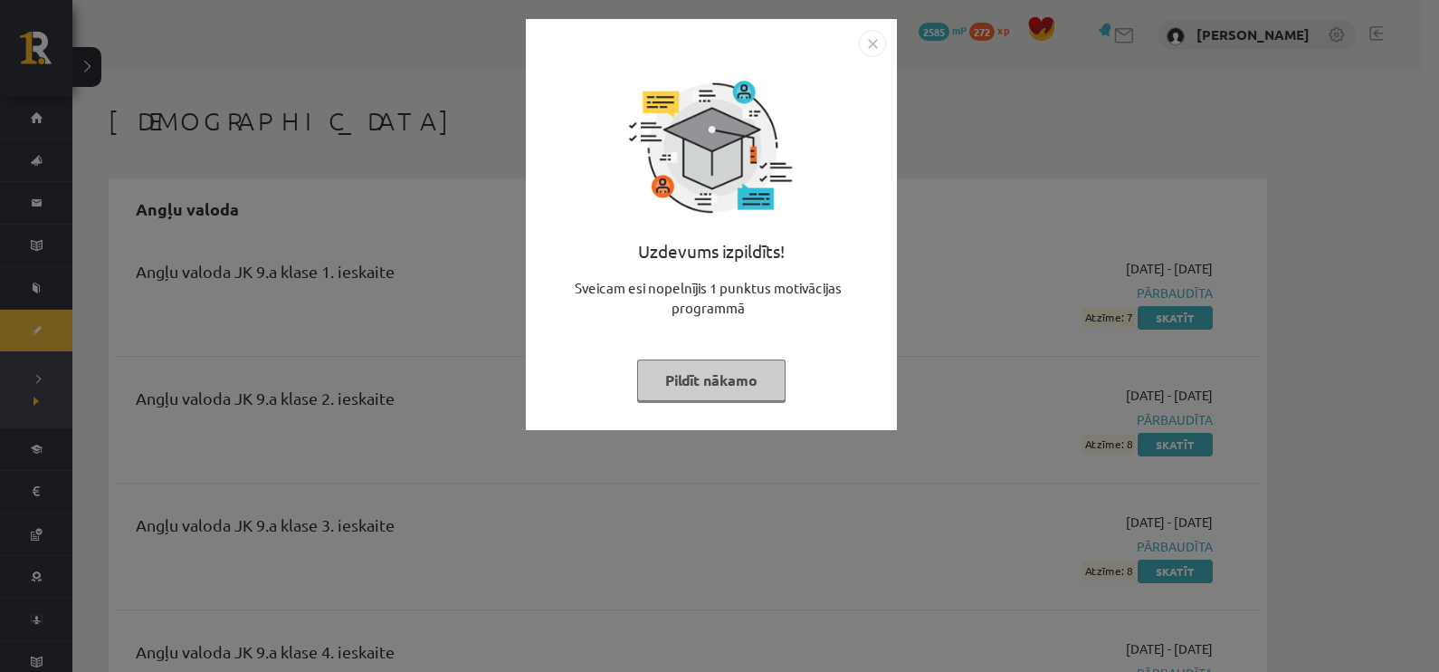
click at [747, 362] on button "Pildīt nākamo" at bounding box center [711, 380] width 148 height 42
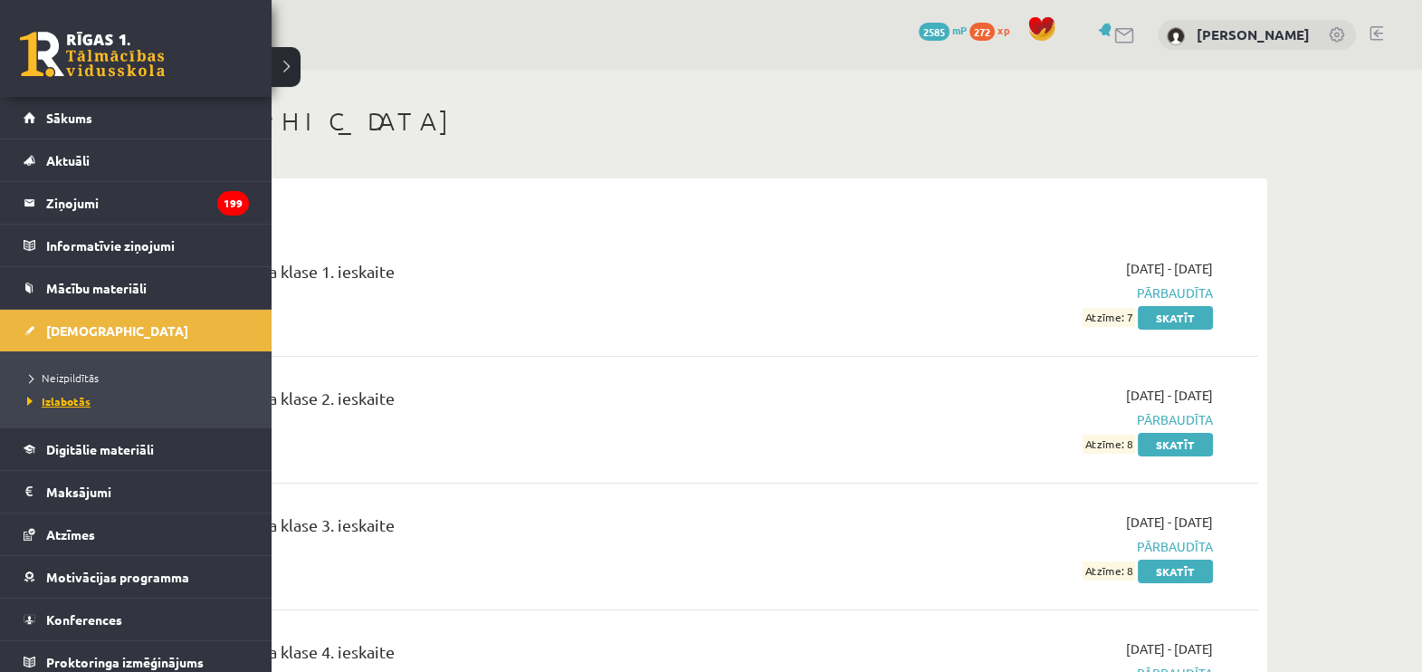
click at [72, 400] on span "Izlabotās" at bounding box center [57, 401] width 68 height 14
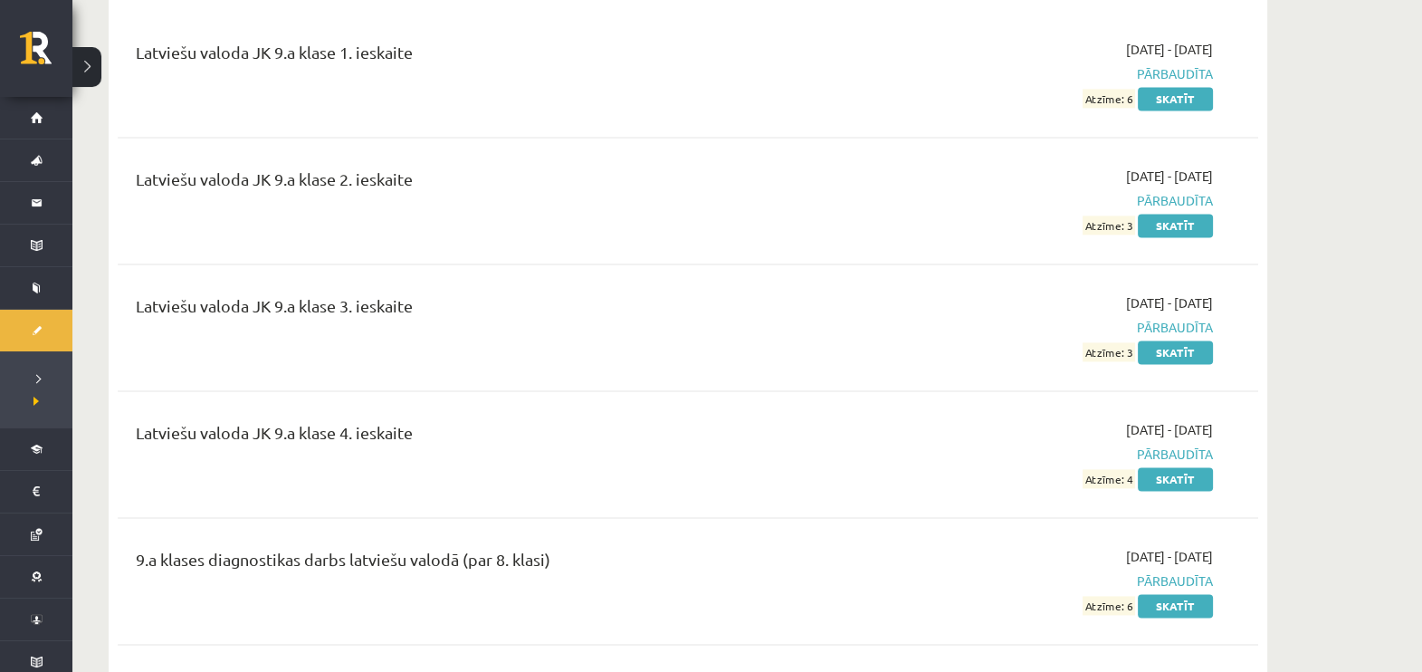
scroll to position [3288, 0]
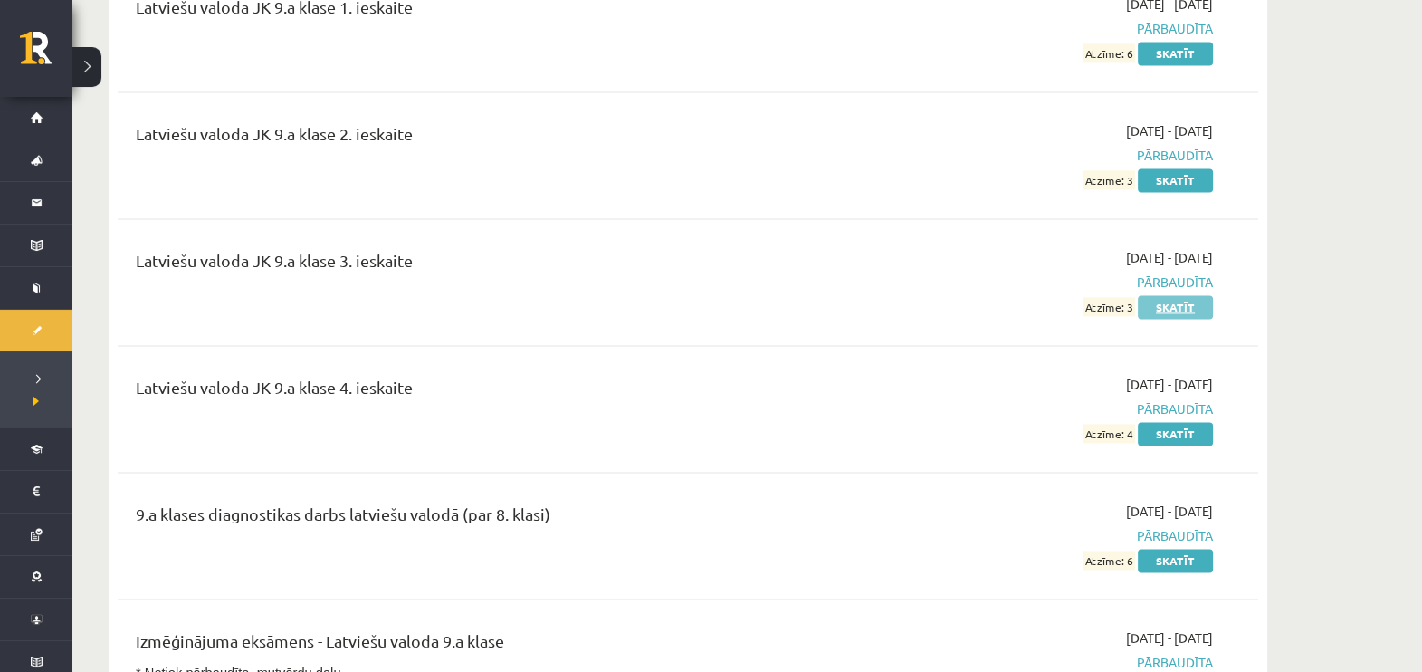
click at [1156, 311] on link "Skatīt" at bounding box center [1175, 307] width 75 height 24
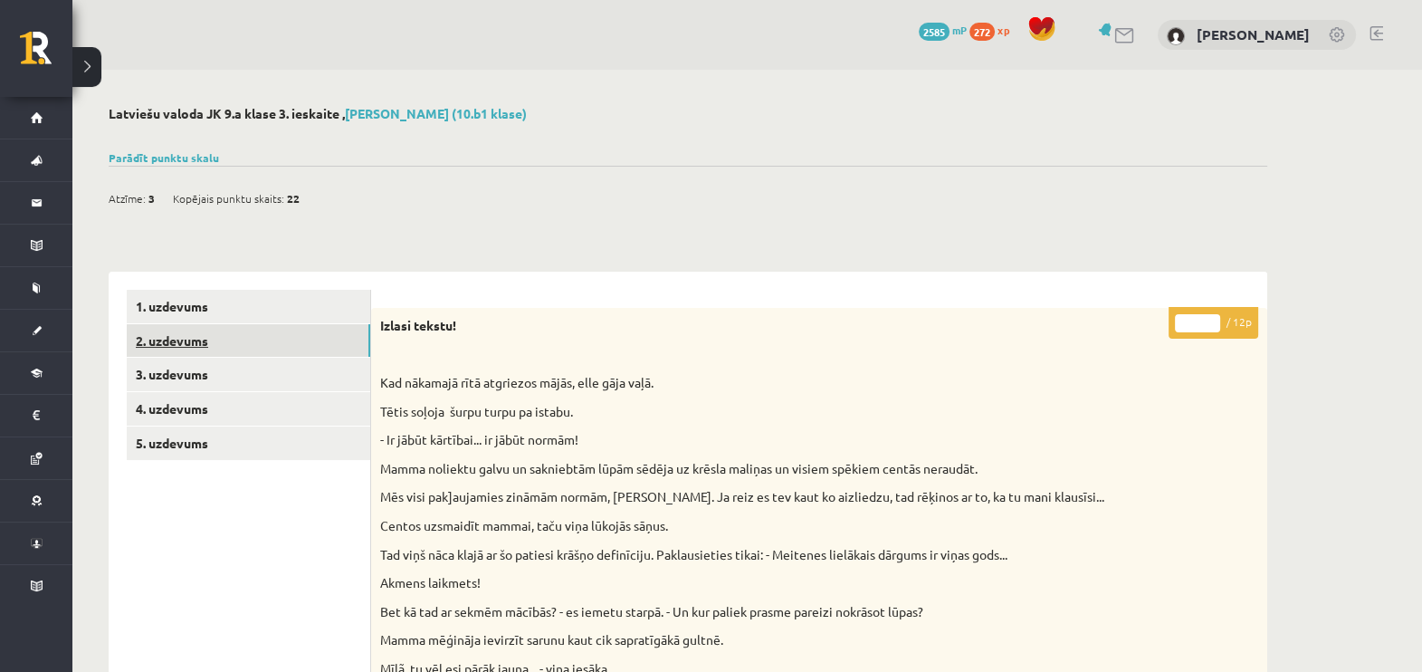
click at [198, 340] on link "2. uzdevums" at bounding box center [249, 340] width 244 height 33
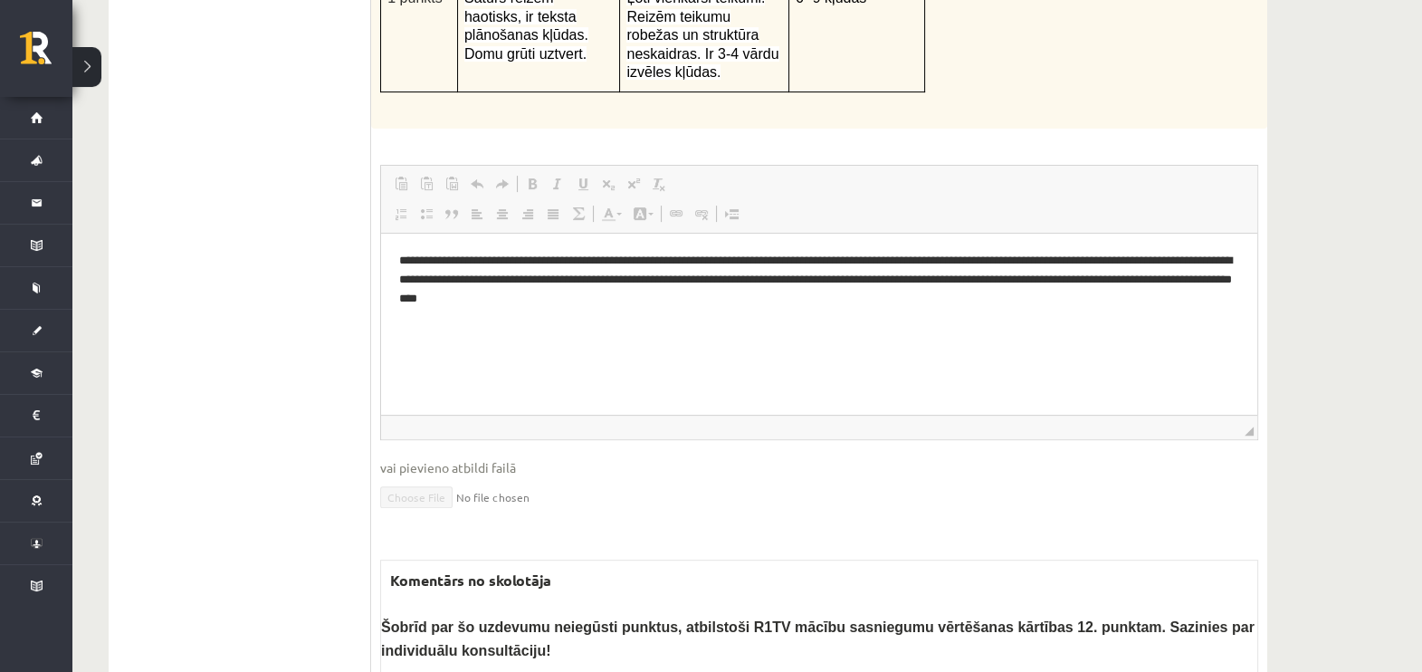
scroll to position [799, 0]
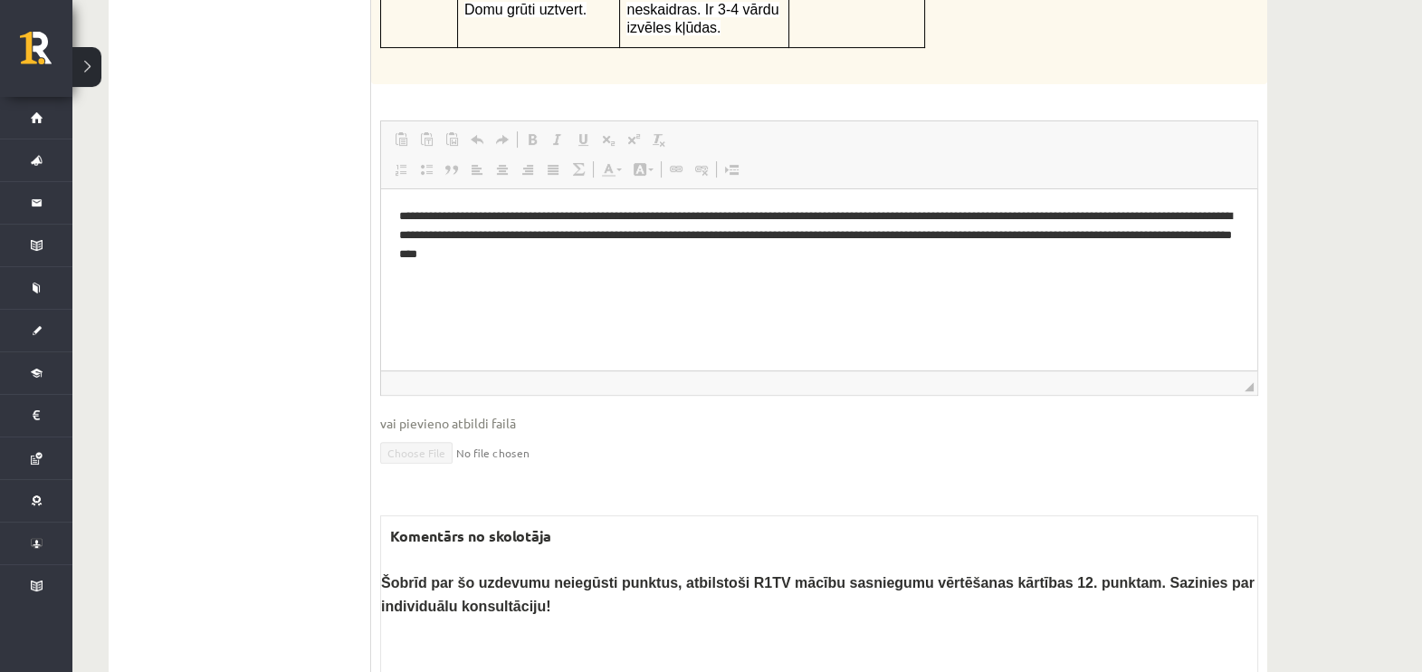
click at [1420, 49] on div "Latviešu valoda JK 9.a klase 3. ieskaite , Gita Gauča (10.b1 klase) Parādīt pun…" at bounding box center [747, 14] width 1350 height 1489
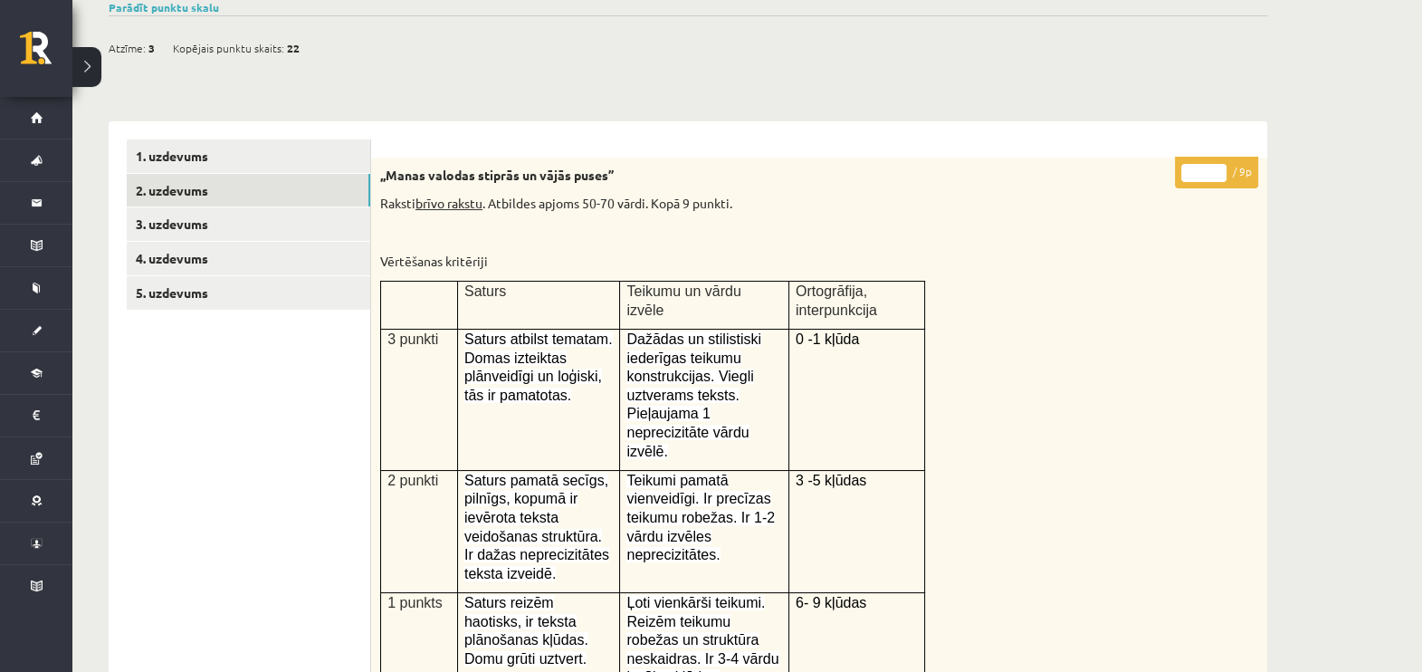
scroll to position [75, 0]
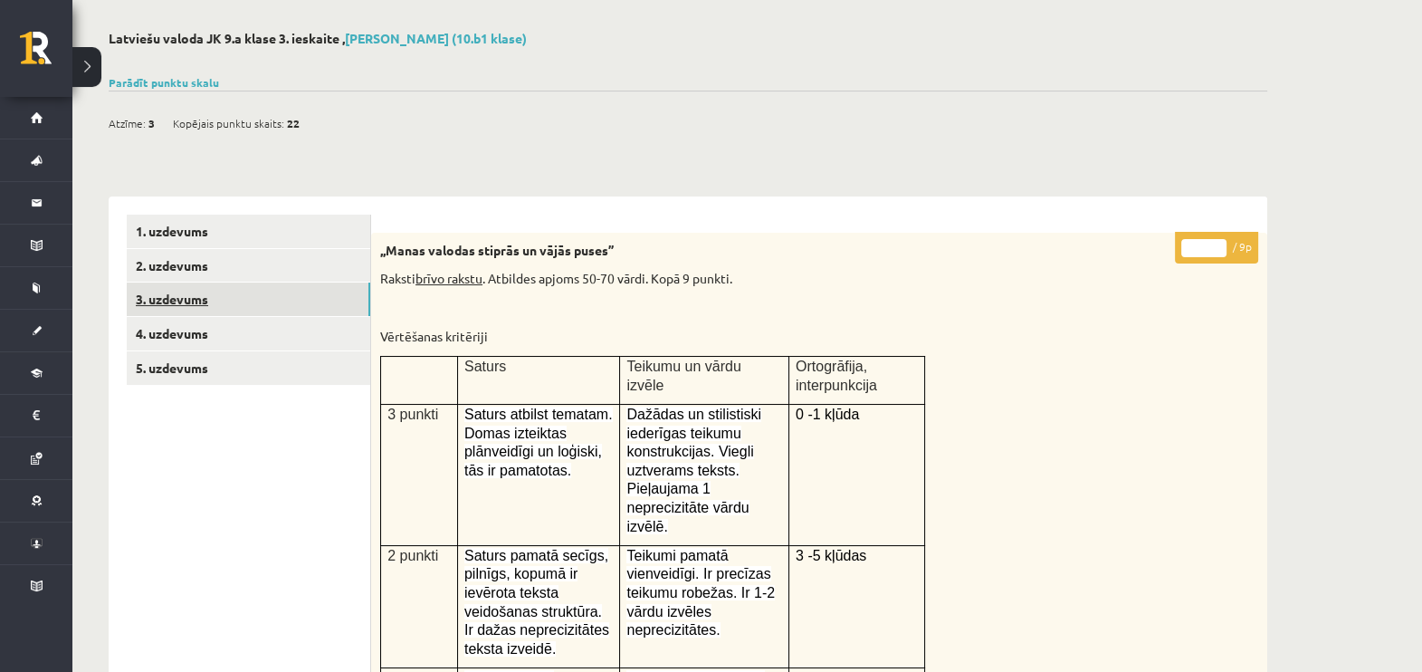
click at [290, 283] on link "3. uzdevums" at bounding box center [249, 298] width 244 height 33
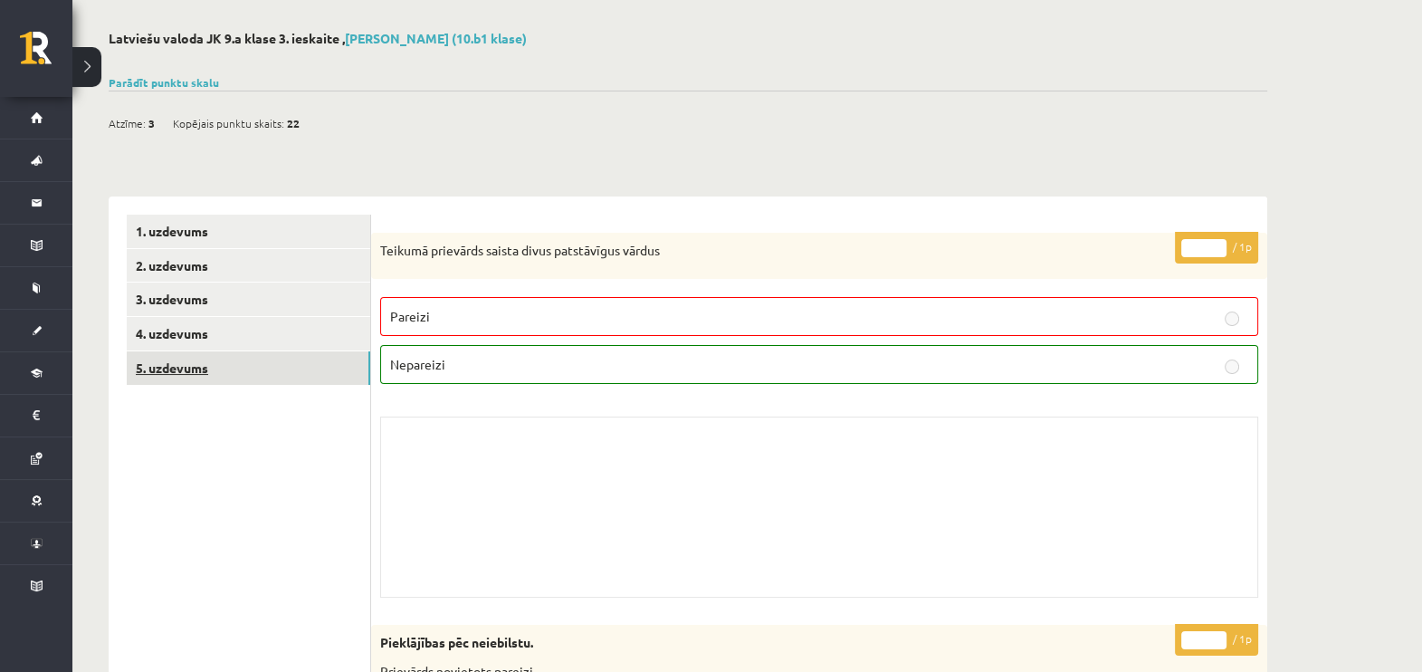
click at [256, 351] on link "5. uzdevums" at bounding box center [249, 367] width 244 height 33
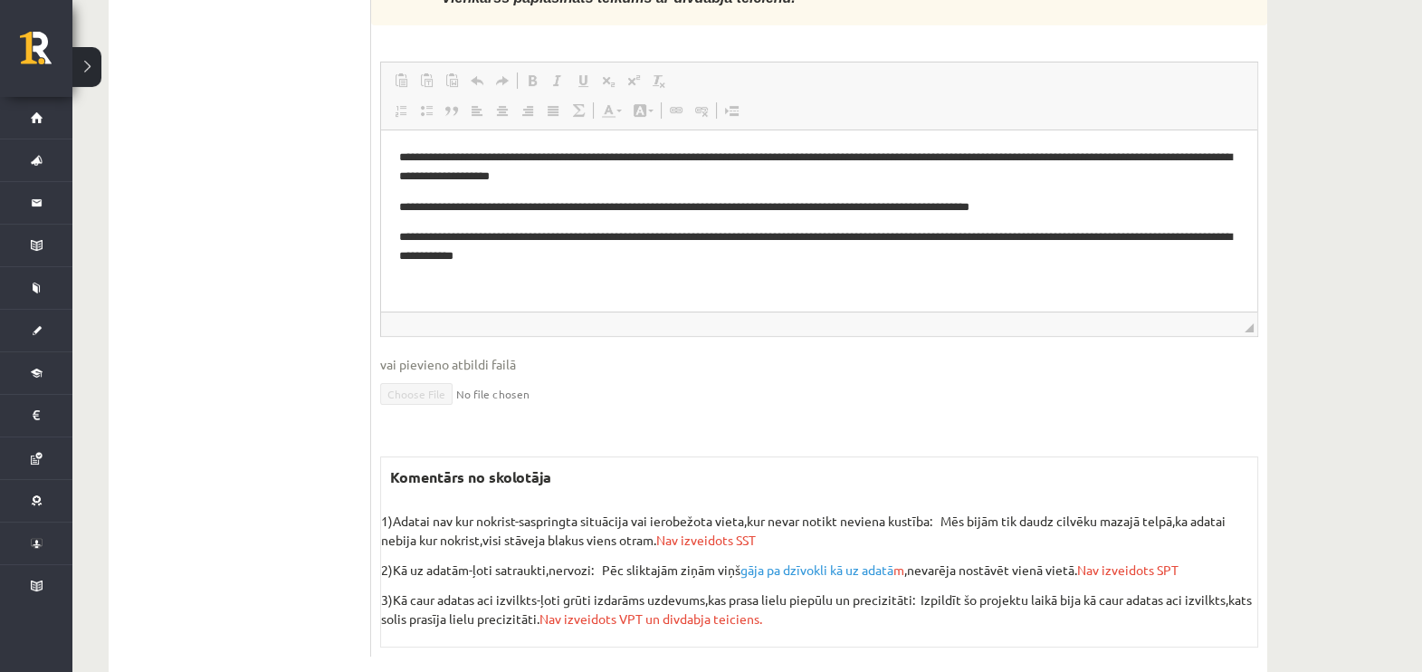
scroll to position [0, 0]
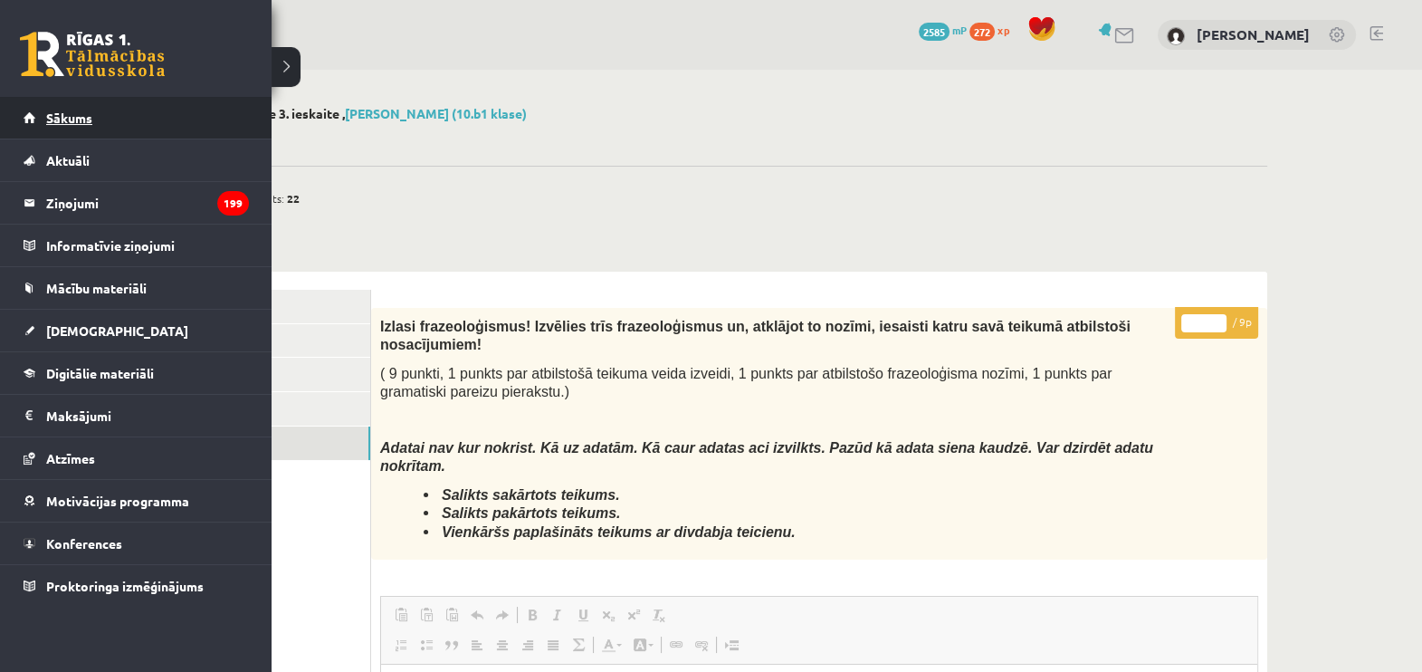
click at [67, 123] on span "Sākums" at bounding box center [69, 118] width 46 height 16
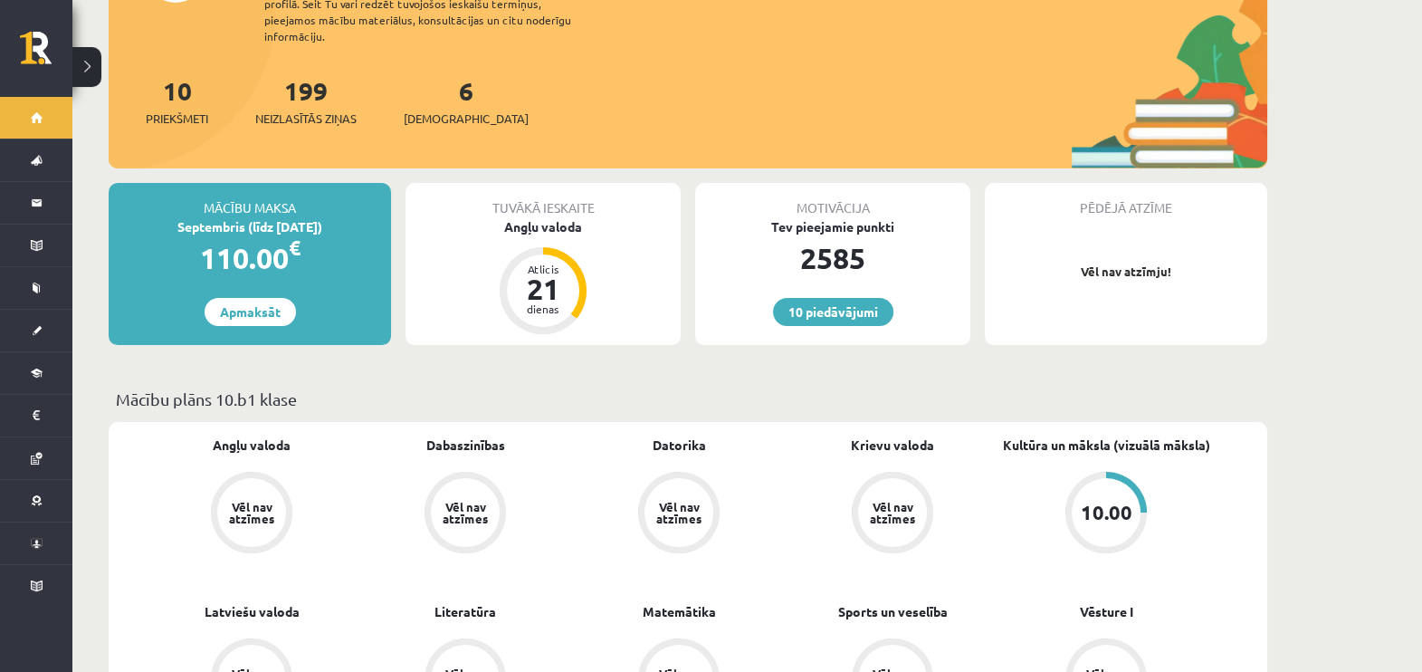
scroll to position [151, 0]
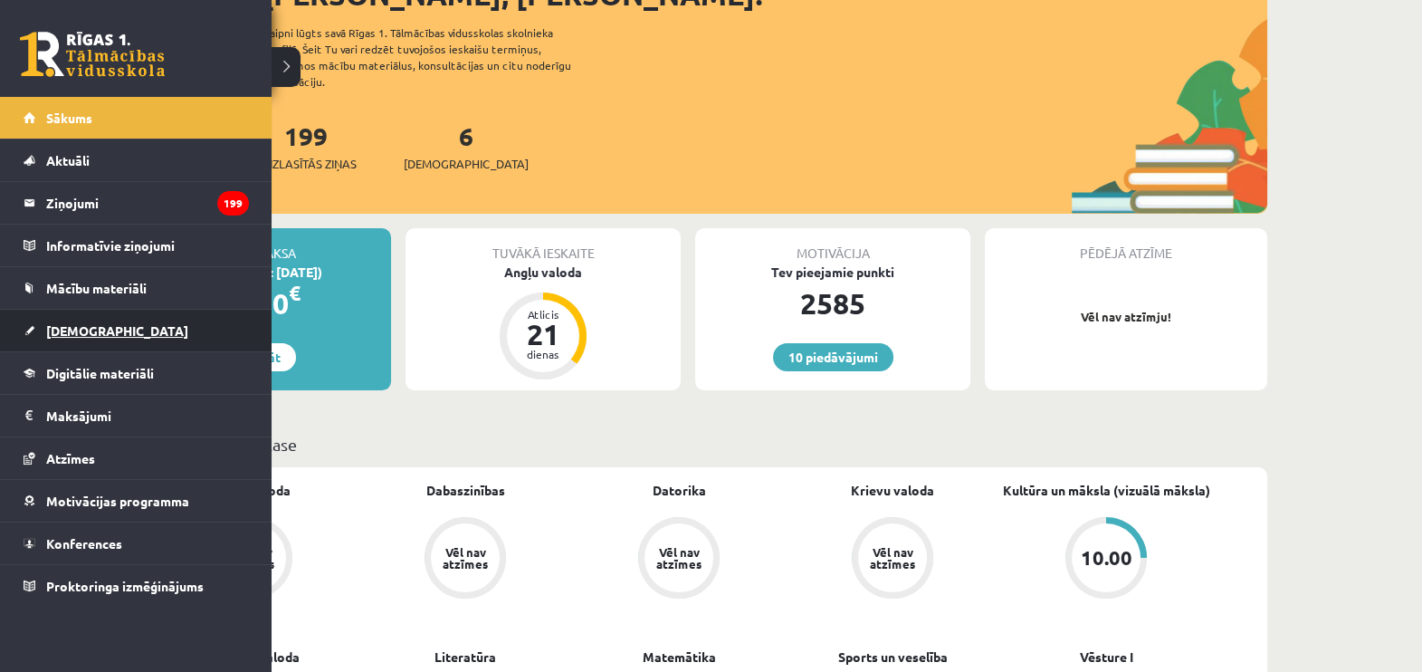
click at [77, 333] on span "[DEMOGRAPHIC_DATA]" at bounding box center [117, 330] width 142 height 16
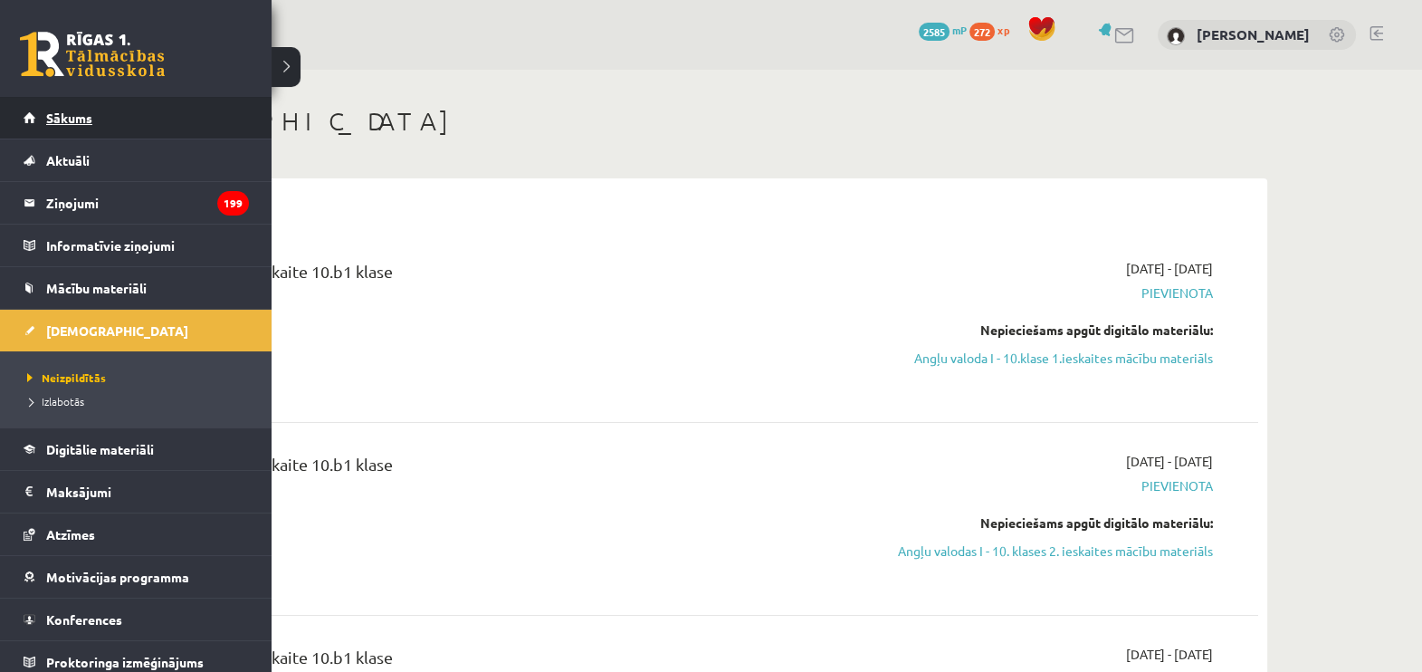
click at [53, 131] on link "Sākums" at bounding box center [136, 118] width 225 height 42
